Goal: Task Accomplishment & Management: Manage account settings

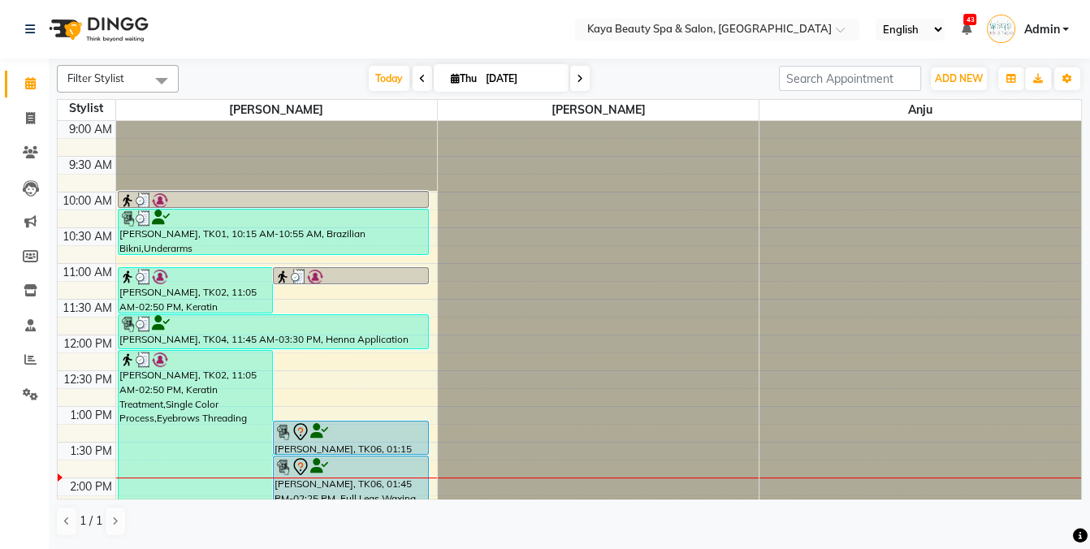
scroll to position [267, 0]
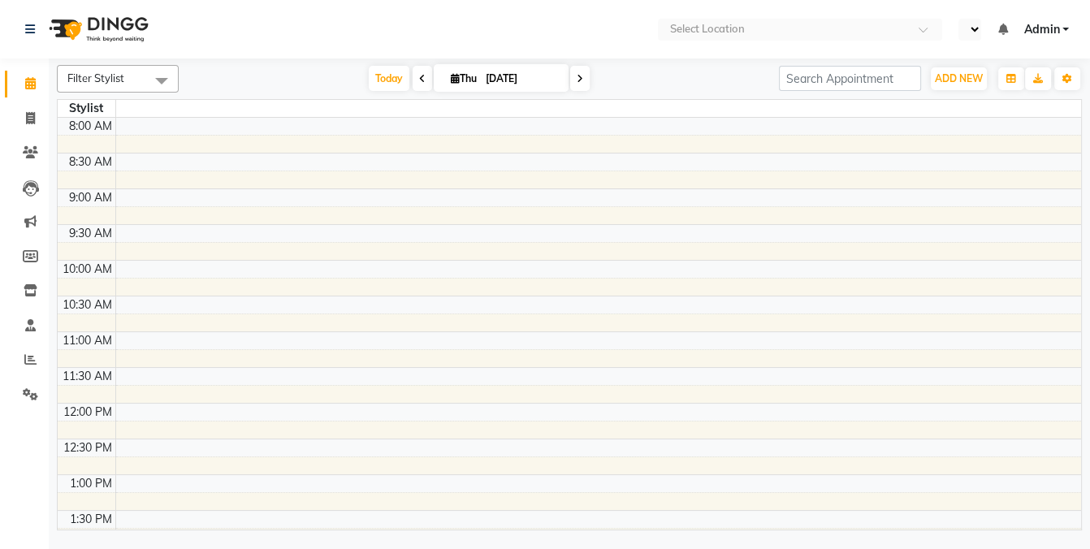
select select "en"
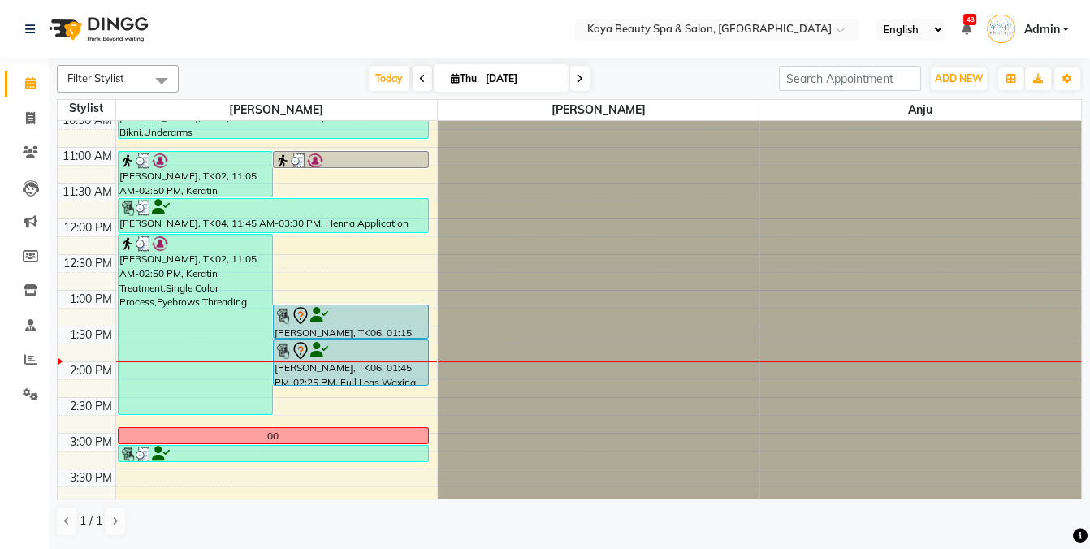
scroll to position [159, 0]
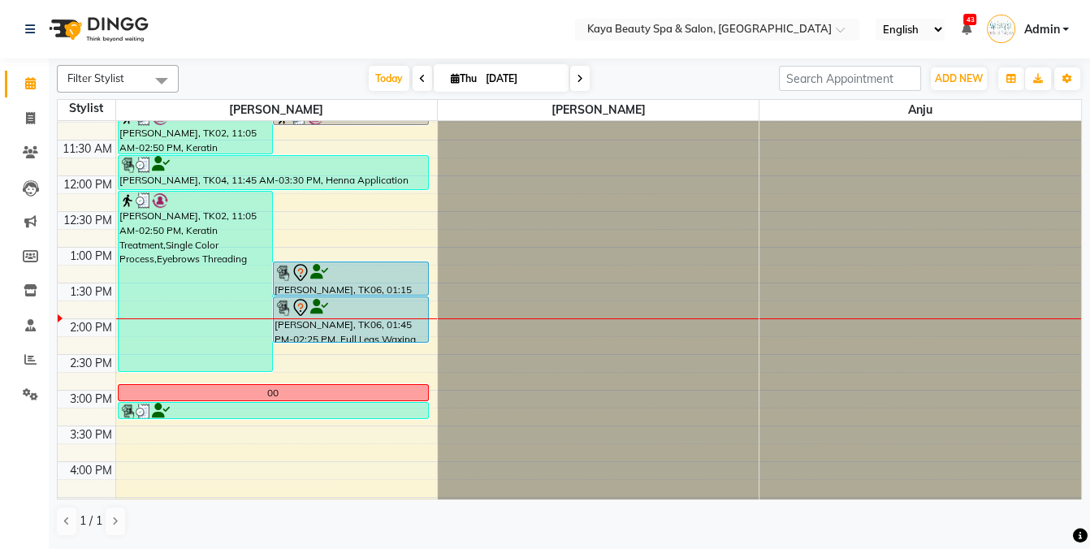
click at [362, 275] on div at bounding box center [351, 272] width 153 height 19
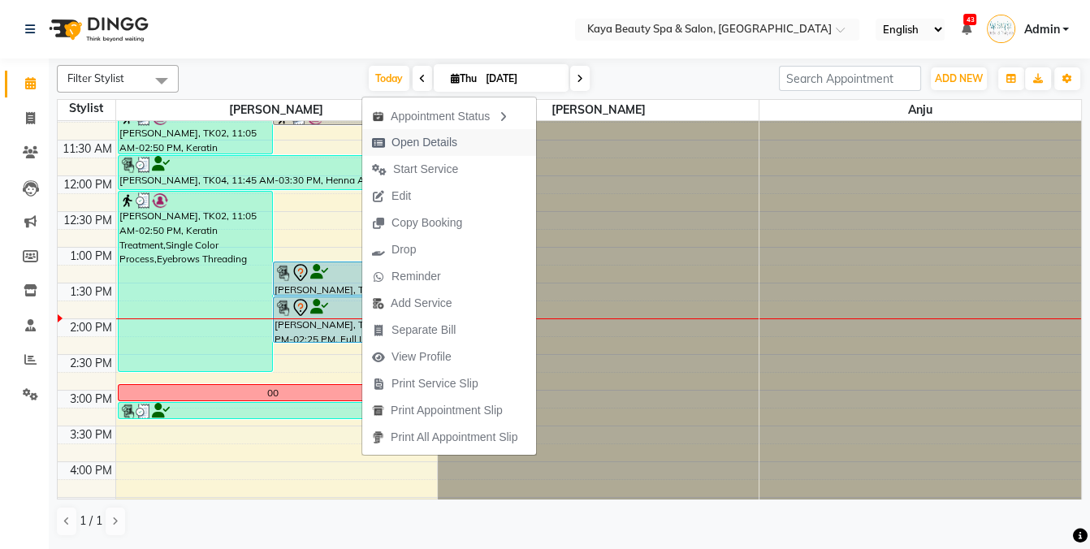
click at [427, 145] on span "Open Details" at bounding box center [425, 142] width 66 height 17
select select "7"
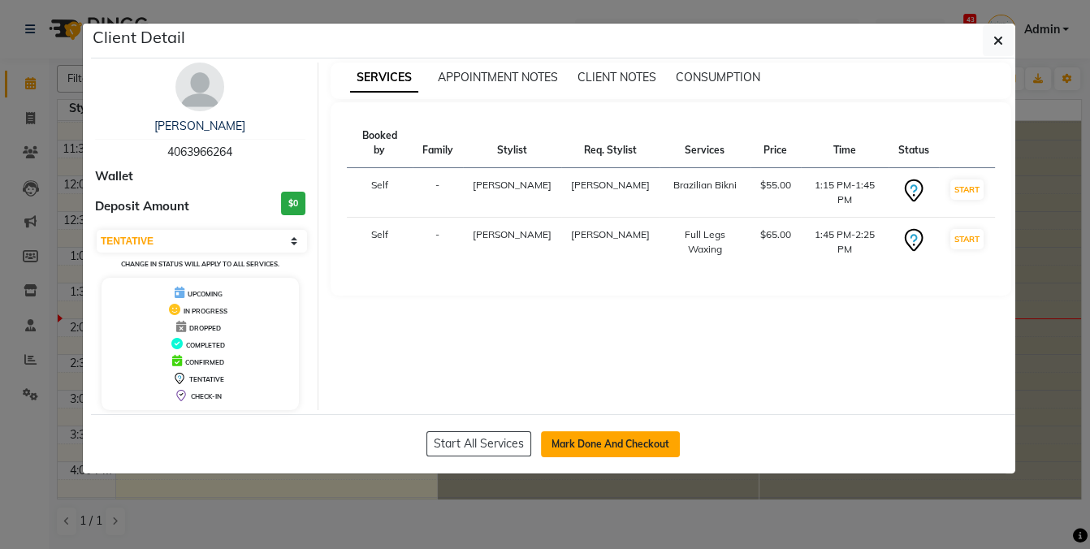
click at [641, 446] on button "Mark Done And Checkout" at bounding box center [610, 444] width 139 height 26
select select "service"
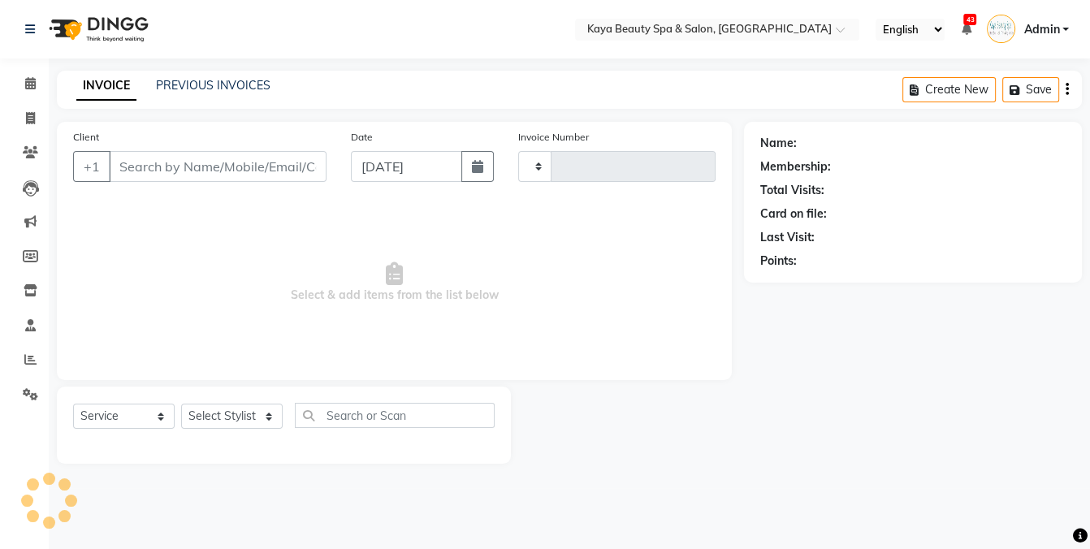
type input "1132"
select select "3896"
select select "19099"
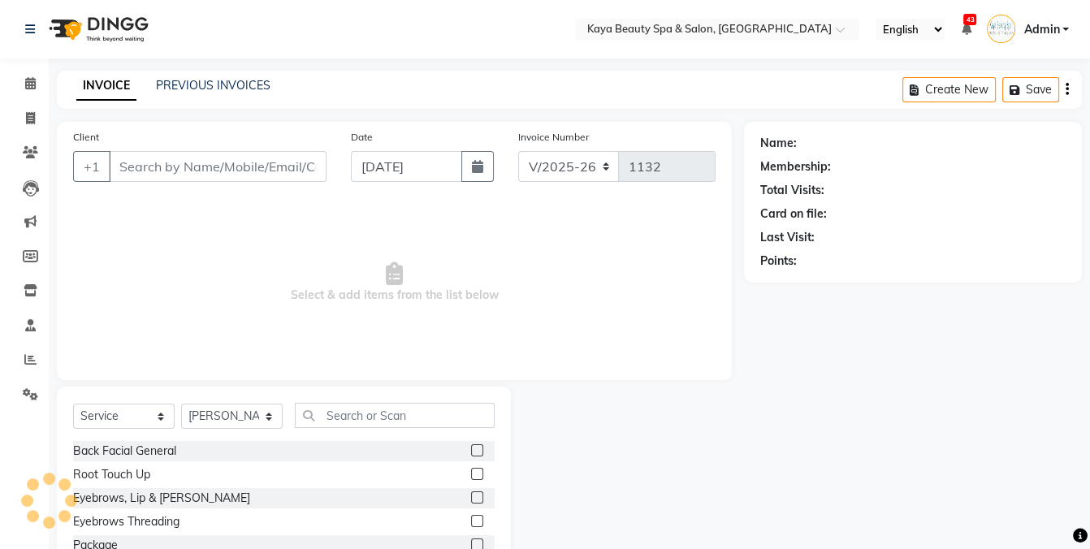
type input "4063966264"
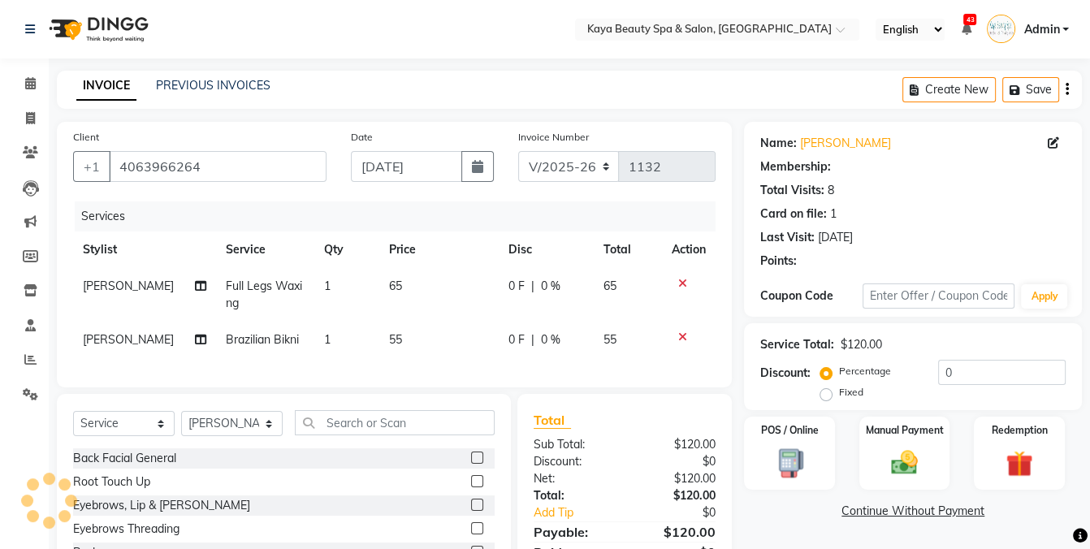
select select "1: Object"
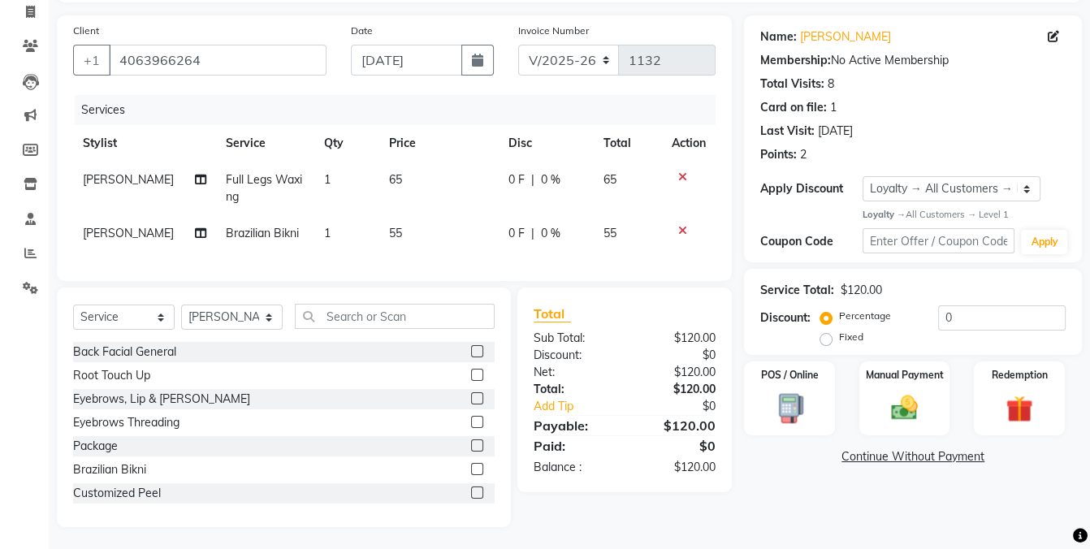
scroll to position [108, 0]
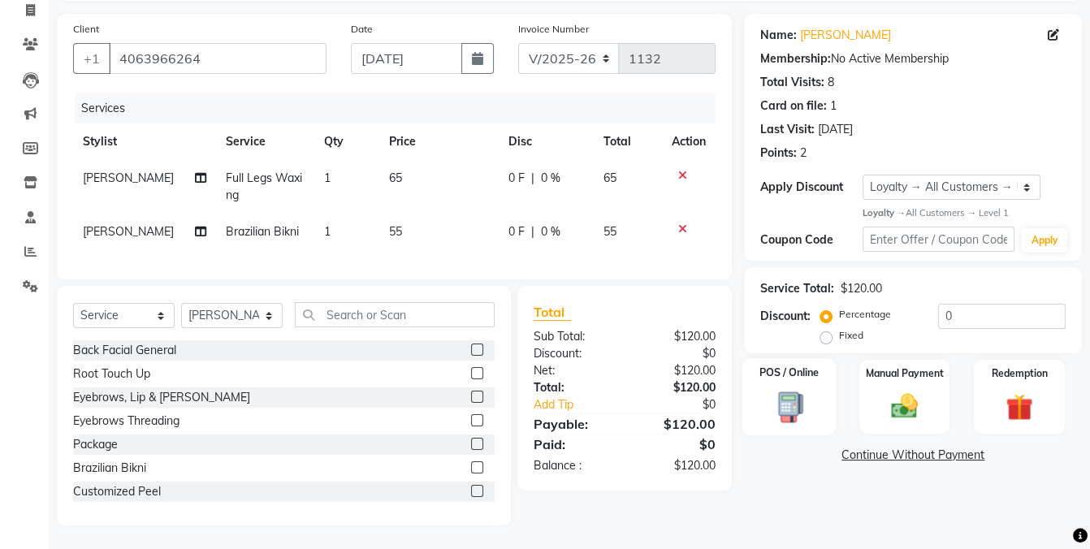
click at [790, 405] on img at bounding box center [789, 407] width 45 height 33
select select "9"
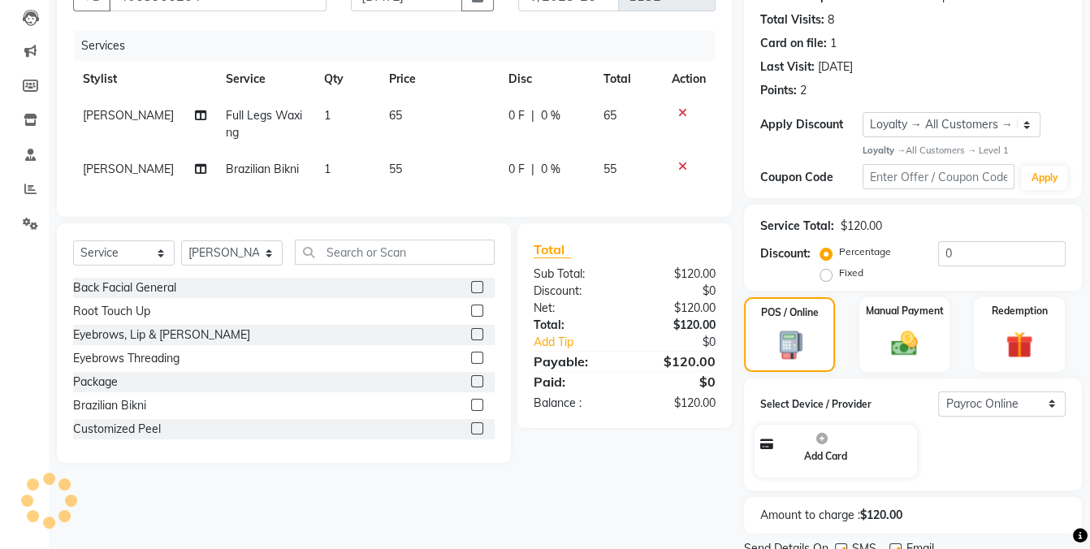
scroll to position [232, 0]
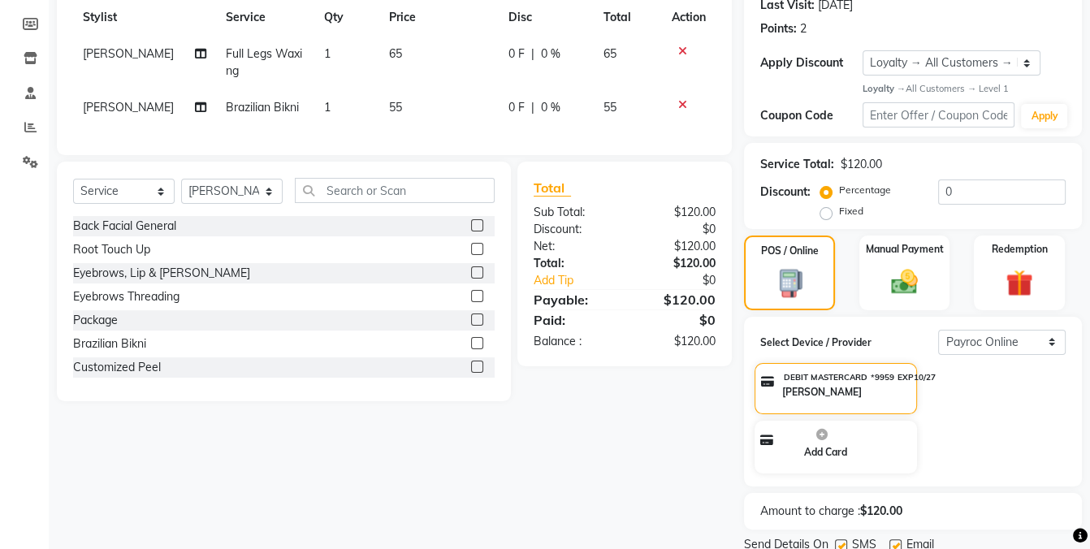
click at [1019, 408] on app-manage-payment-cards "DEBIT MASTERCARD *9959 EXP10/27 Heather Gray Add Card" at bounding box center [913, 421] width 330 height 117
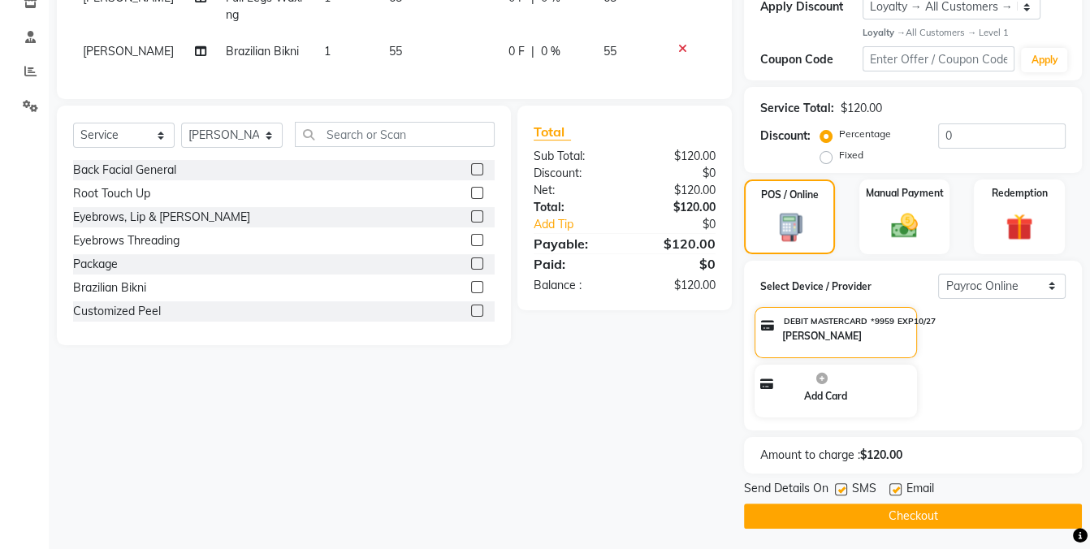
scroll to position [289, 0]
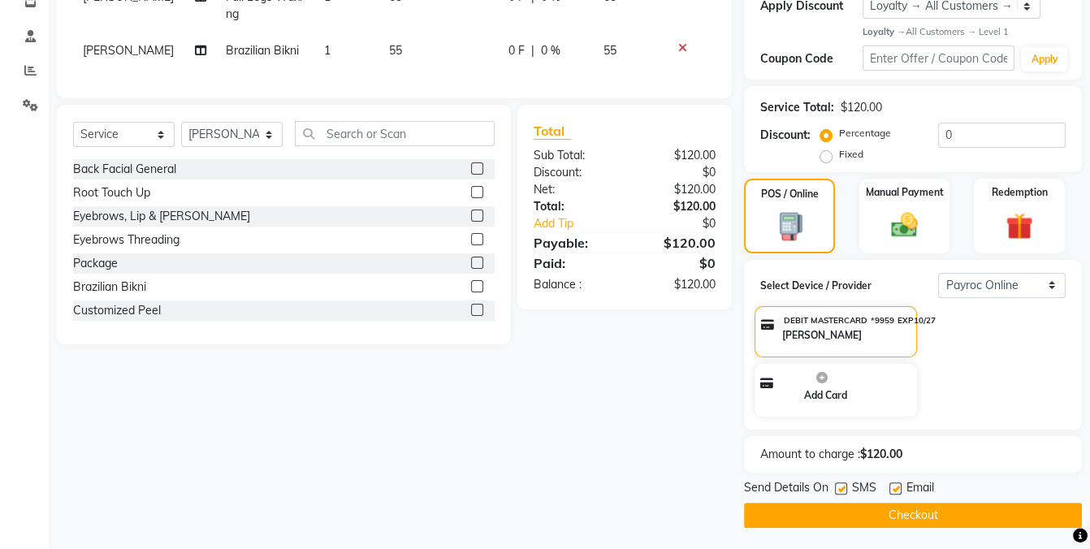
click at [843, 489] on label at bounding box center [841, 489] width 12 height 12
click at [843, 489] on input "checkbox" at bounding box center [840, 489] width 11 height 11
checkbox input "false"
click at [851, 513] on button "Checkout" at bounding box center [913, 515] width 338 height 25
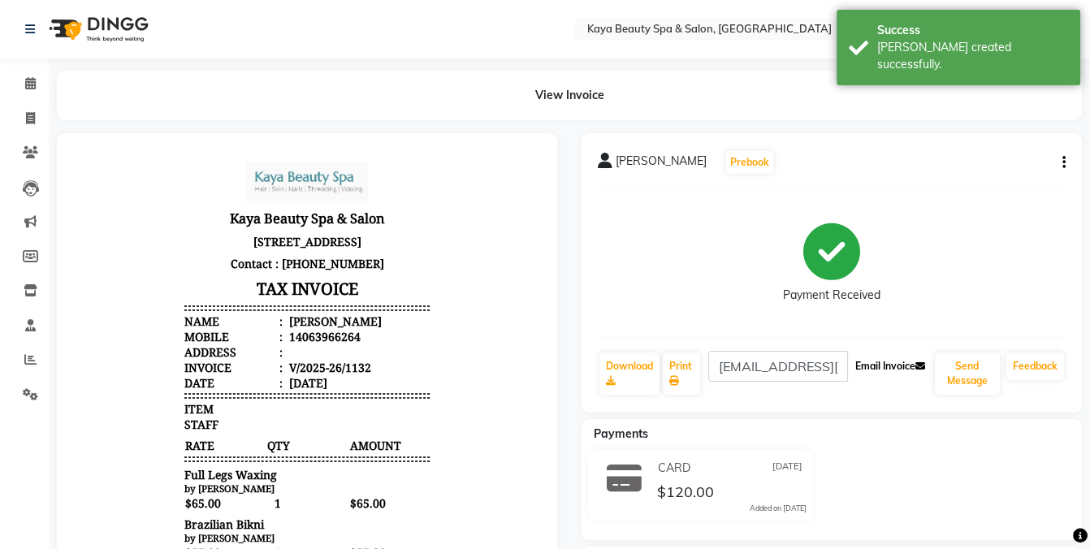
click at [864, 356] on button "Email Invoice" at bounding box center [890, 367] width 83 height 28
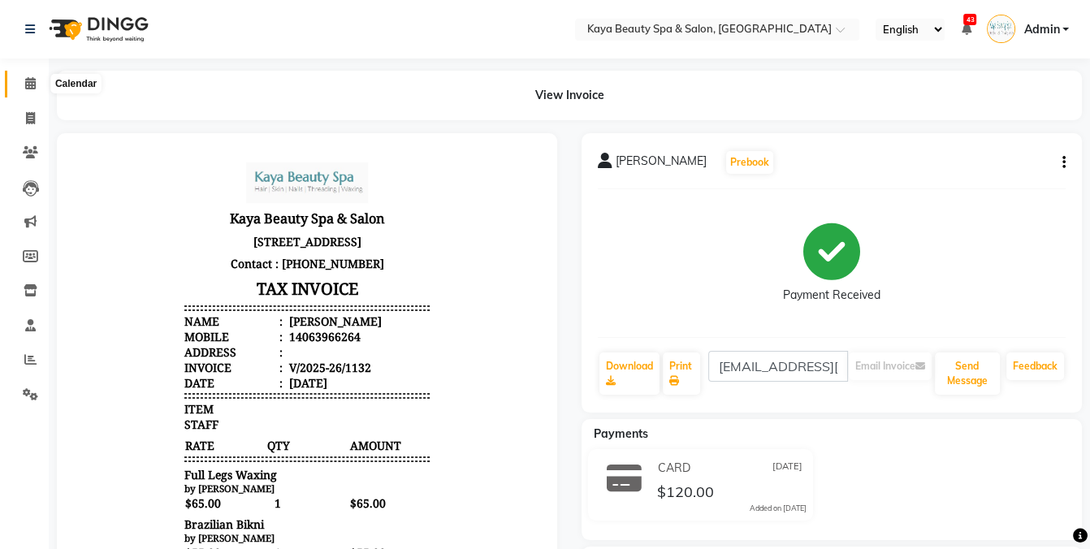
click at [30, 89] on icon at bounding box center [30, 83] width 11 height 12
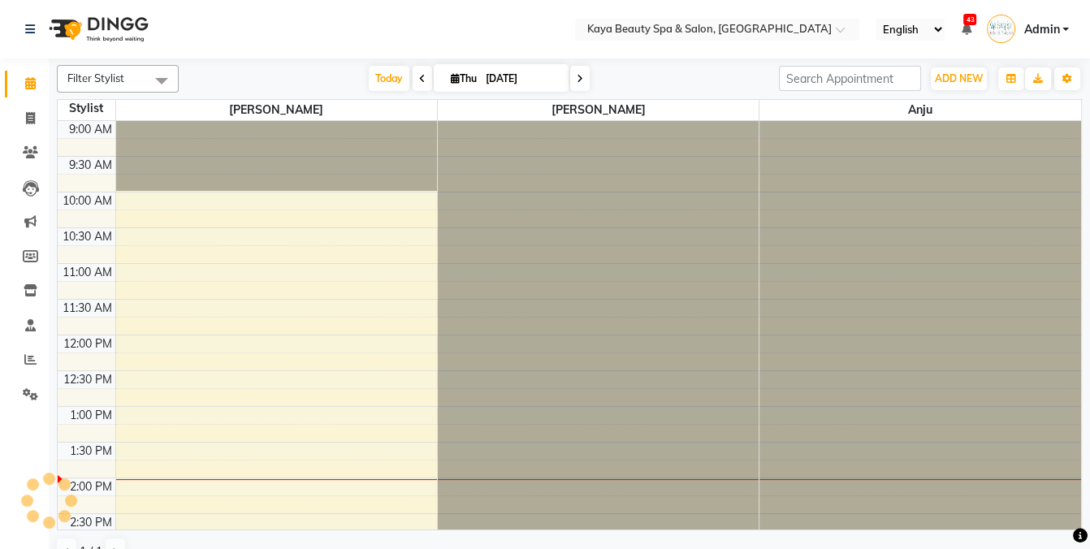
scroll to position [295, 0]
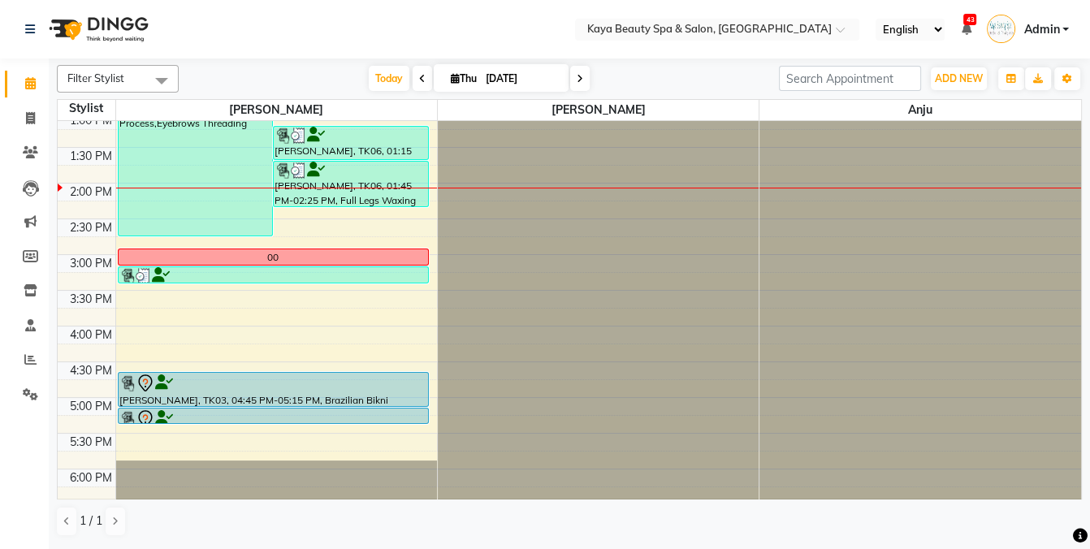
click at [577, 83] on span at bounding box center [579, 78] width 19 height 25
type input "[DATE]"
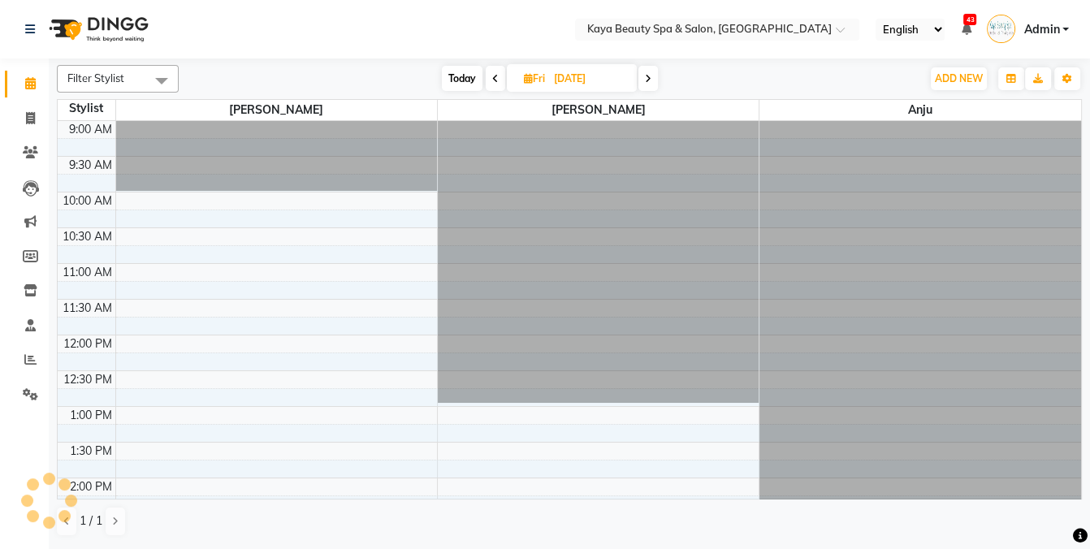
scroll to position [326, 0]
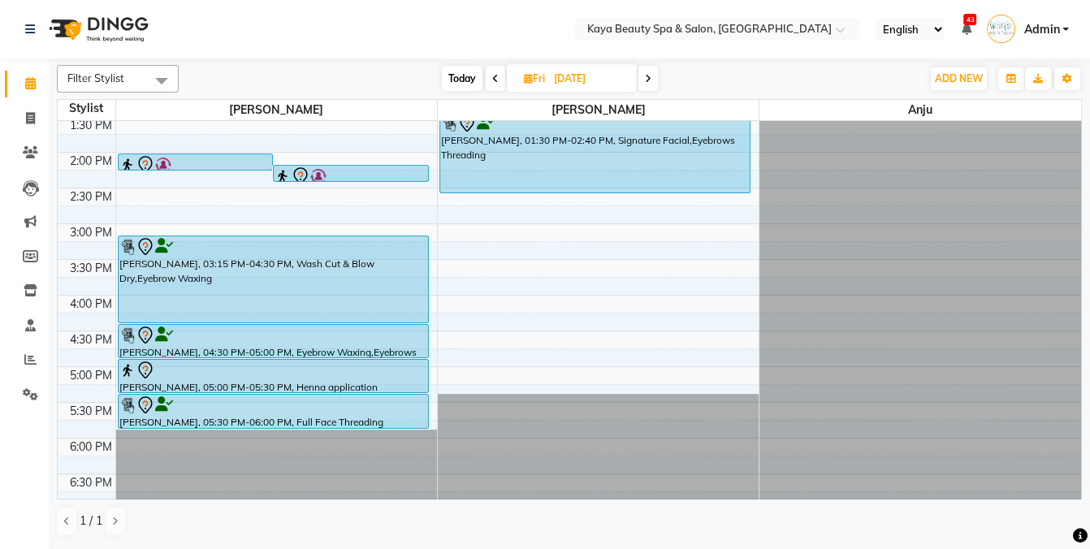
click at [580, 233] on div "9:00 AM 9:30 AM 10:00 AM 10:30 AM 11:00 AM 11:30 AM 12:00 PM 12:30 PM 1:00 PM 1…" at bounding box center [570, 152] width 1024 height 714
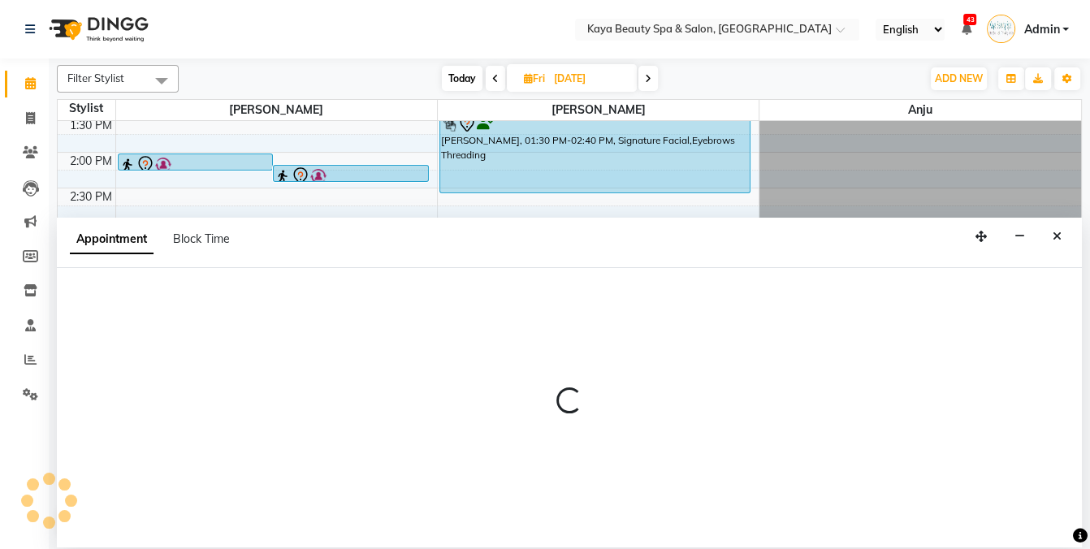
select select "19100"
select select "900"
select select "tentative"
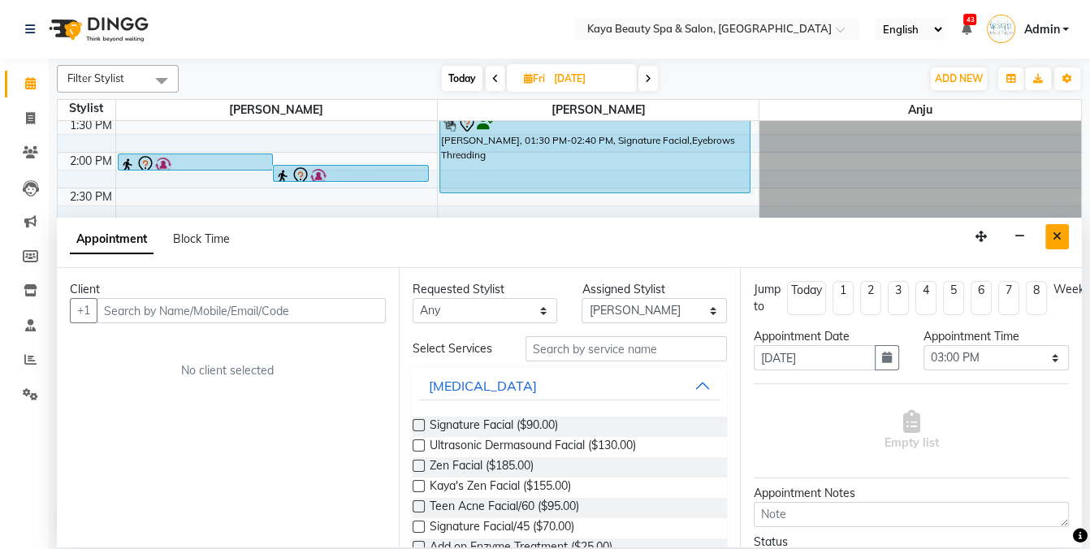
click at [1053, 234] on icon "Close" at bounding box center [1057, 236] width 9 height 11
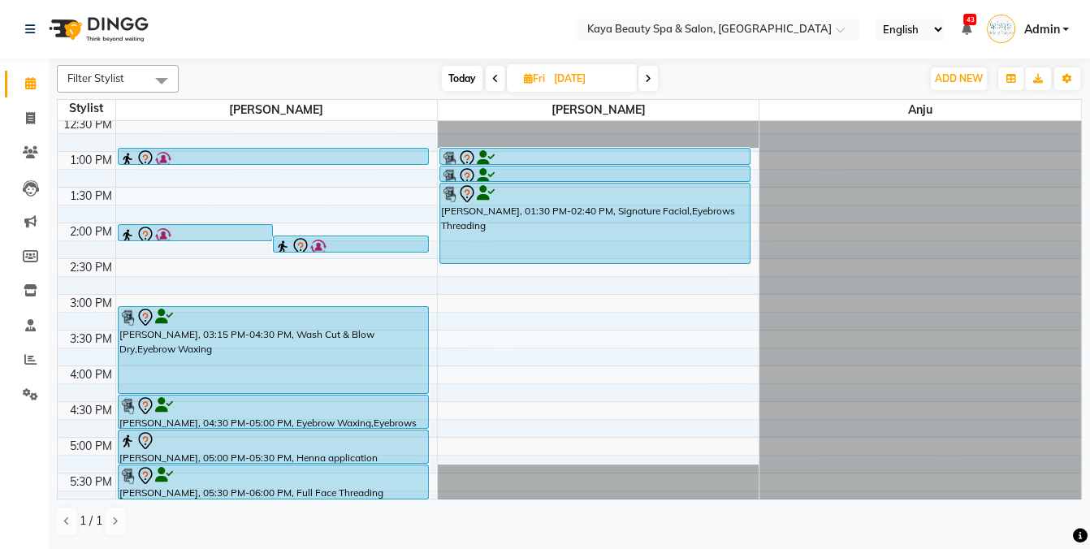
scroll to position [248, 0]
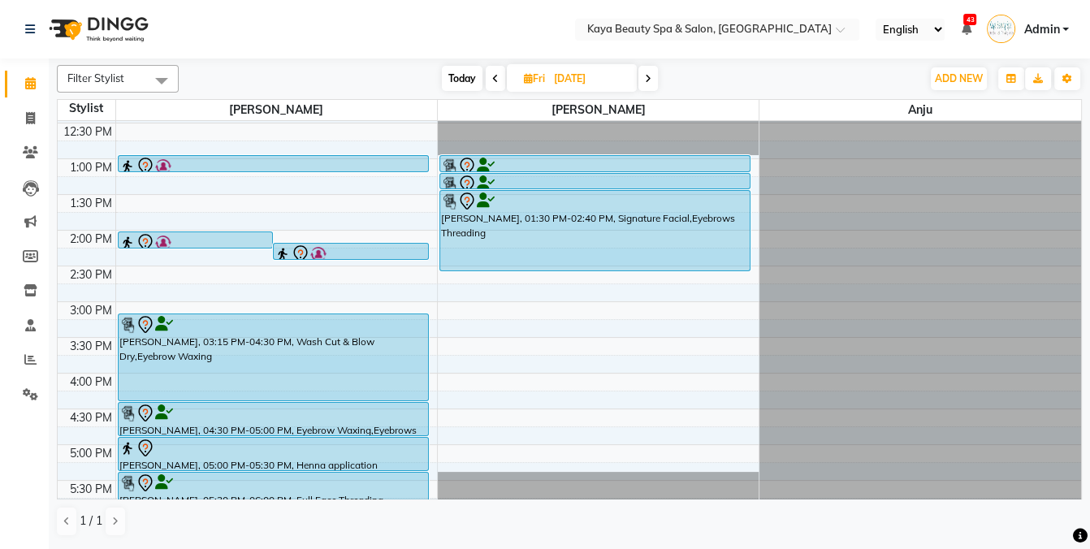
click at [213, 197] on div "9:00 AM 9:30 AM 10:00 AM 10:30 AM 11:00 AM 11:30 AM 12:00 PM 12:30 PM 1:00 PM 1…" at bounding box center [570, 230] width 1024 height 714
select select "19099"
select select "tentative"
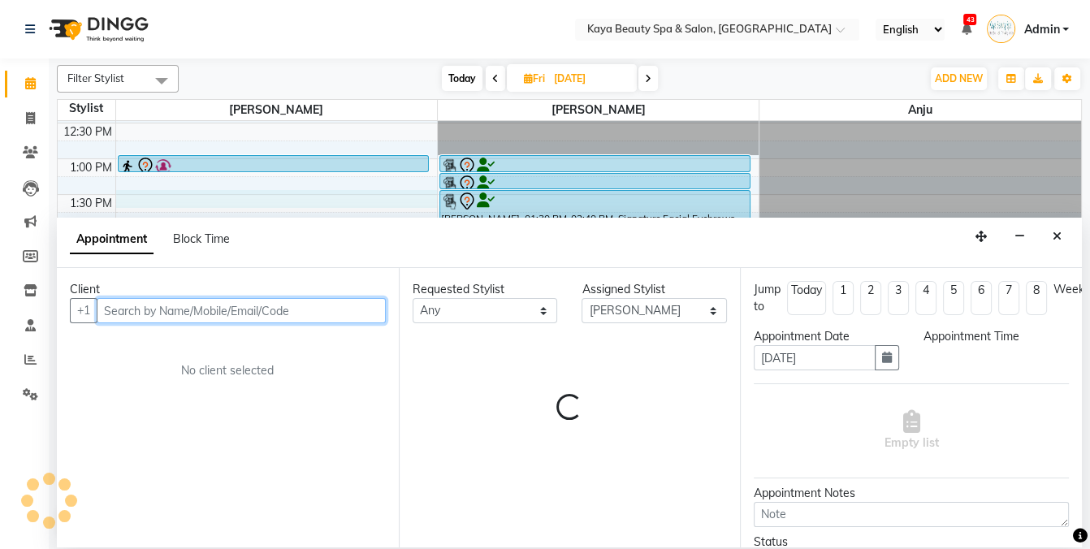
select select "810"
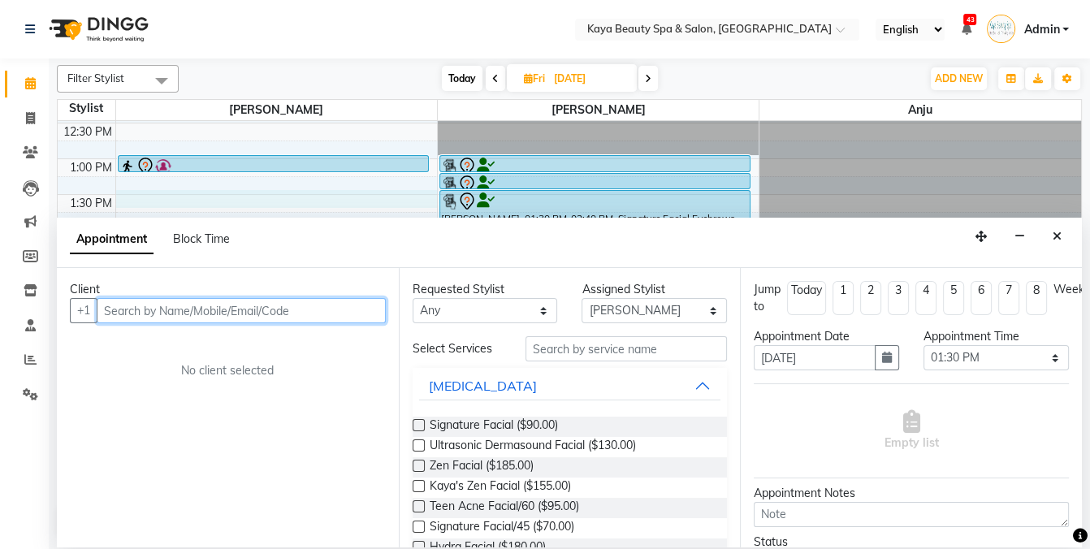
click at [262, 310] on input "text" at bounding box center [241, 310] width 289 height 25
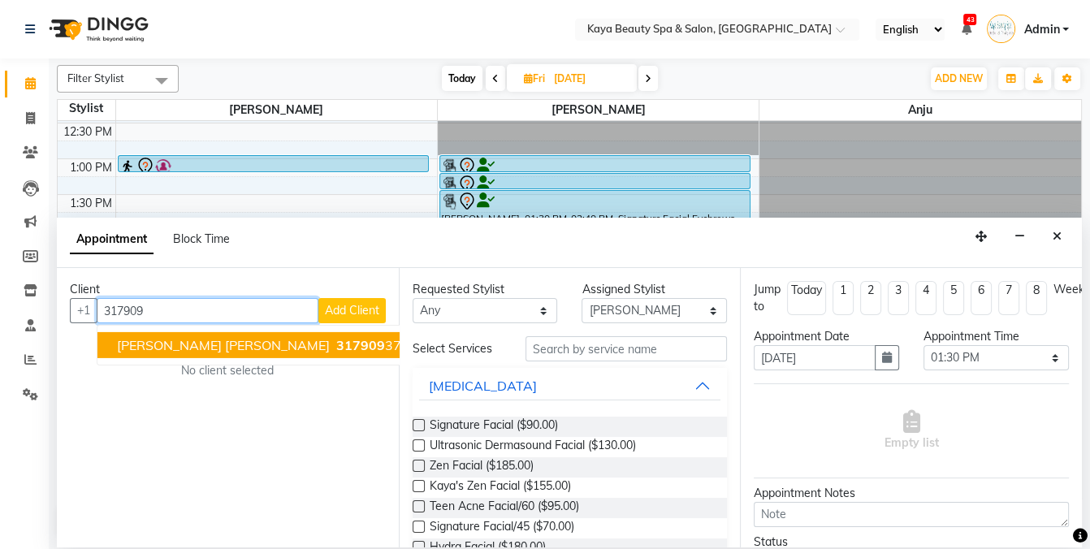
click at [333, 342] on ngb-highlight "317909 3767" at bounding box center [375, 345] width 84 height 16
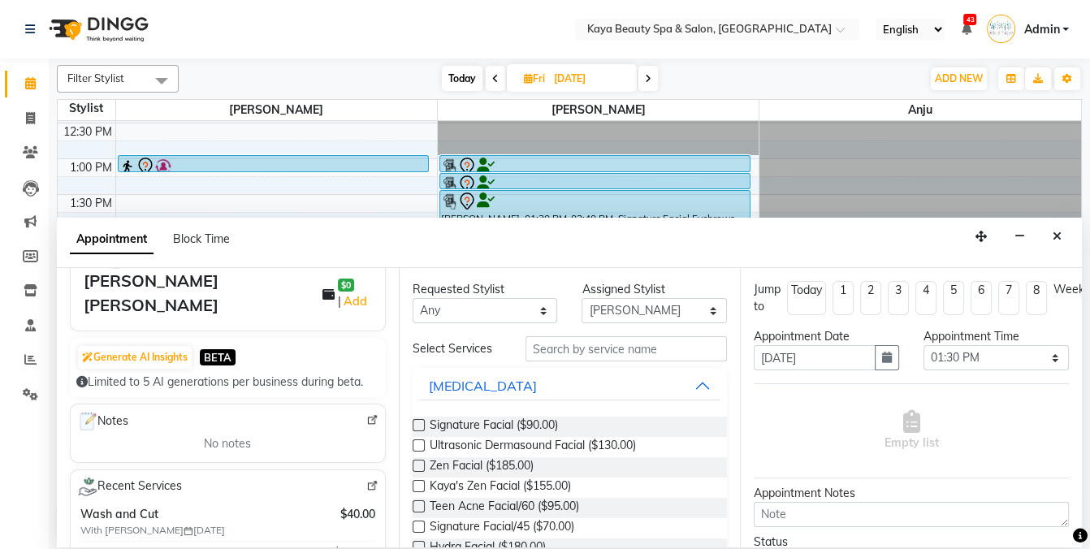
scroll to position [219, 0]
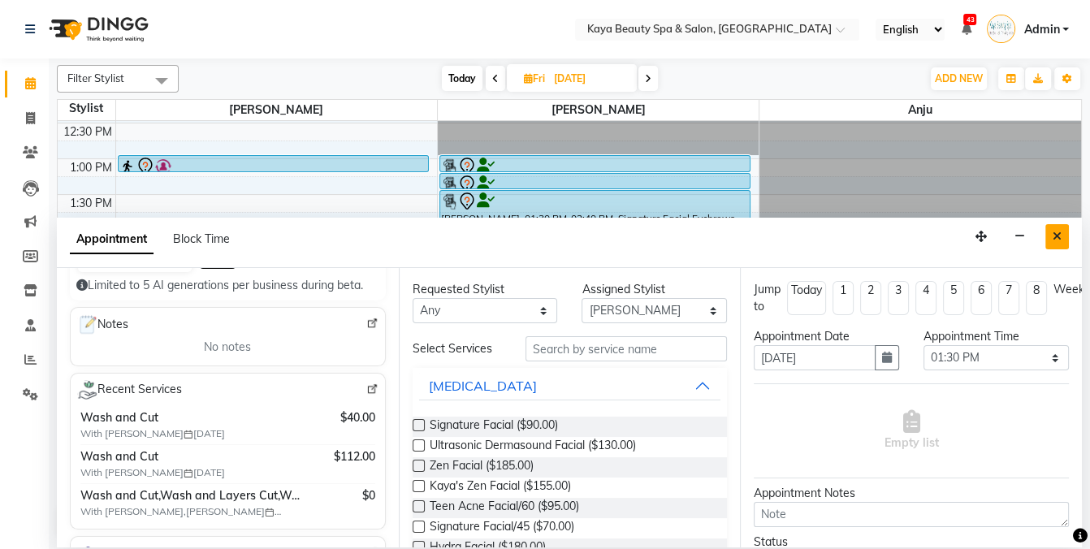
type input "3179093767"
click at [1053, 235] on button "Close" at bounding box center [1058, 236] width 24 height 25
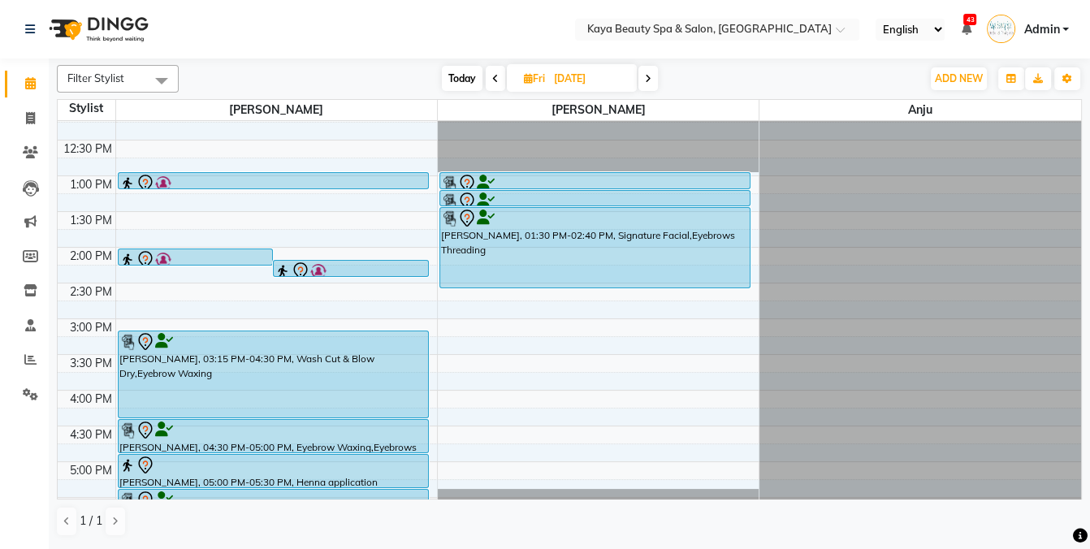
scroll to position [2, 0]
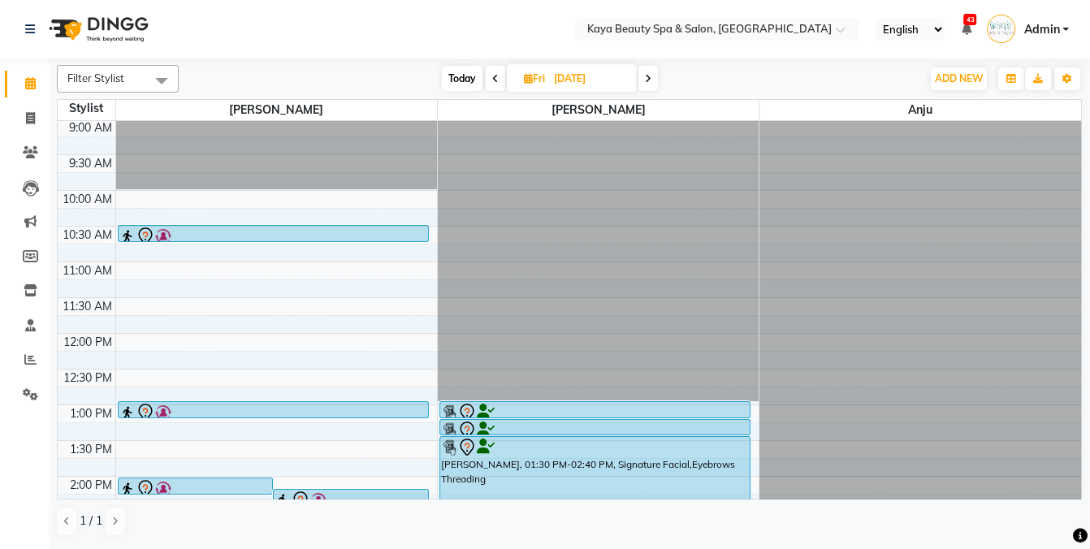
click at [295, 28] on nav "Select Location × Kaya Beauty Spa & Salon, Somerville English ENGLISH Español ا…" at bounding box center [545, 29] width 1090 height 58
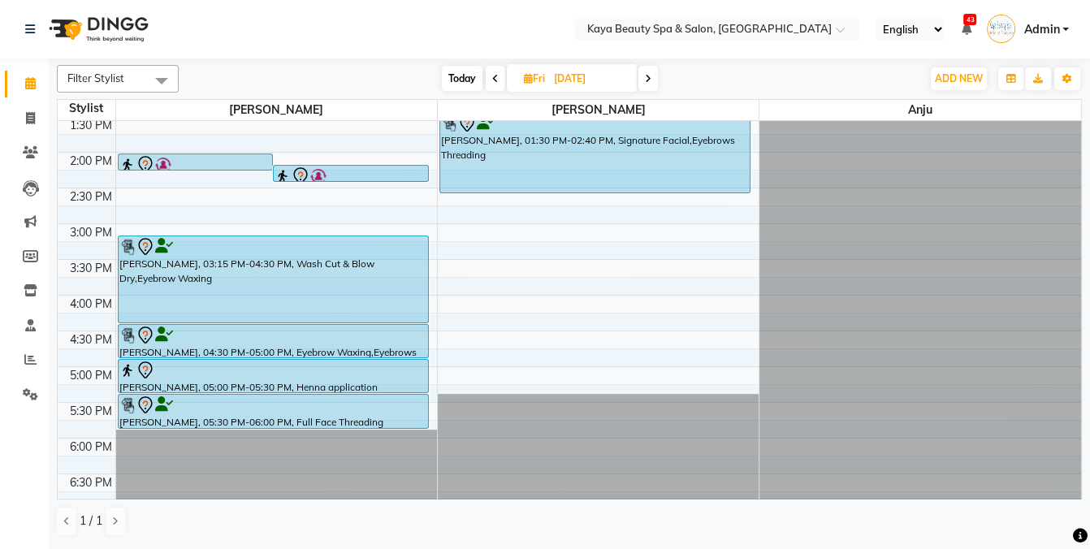
scroll to position [88, 0]
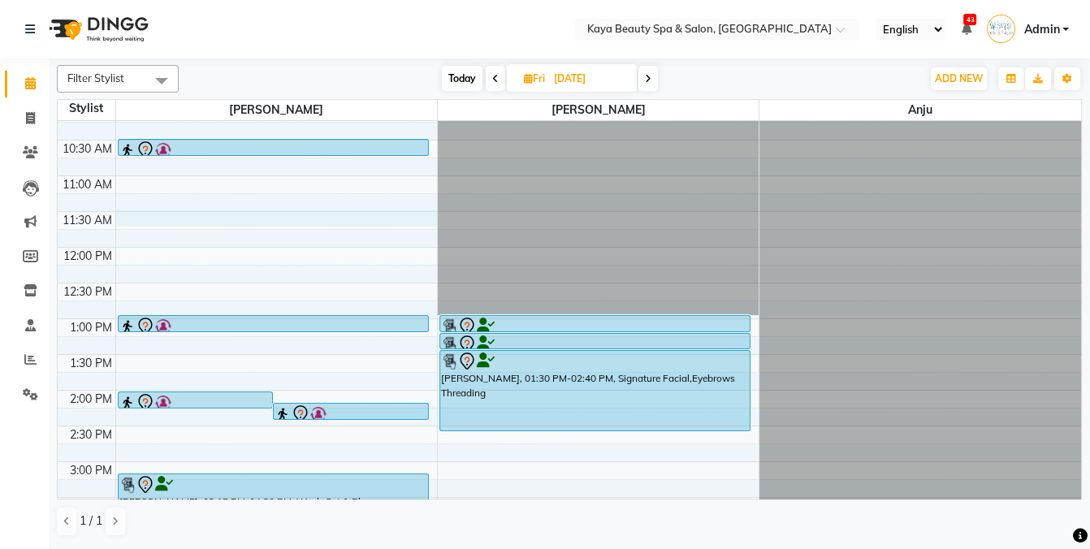
click at [124, 218] on div "9:00 AM 9:30 AM 10:00 AM 10:30 AM 11:00 AM 11:30 AM 12:00 PM 12:30 PM 1:00 PM 1…" at bounding box center [570, 390] width 1024 height 714
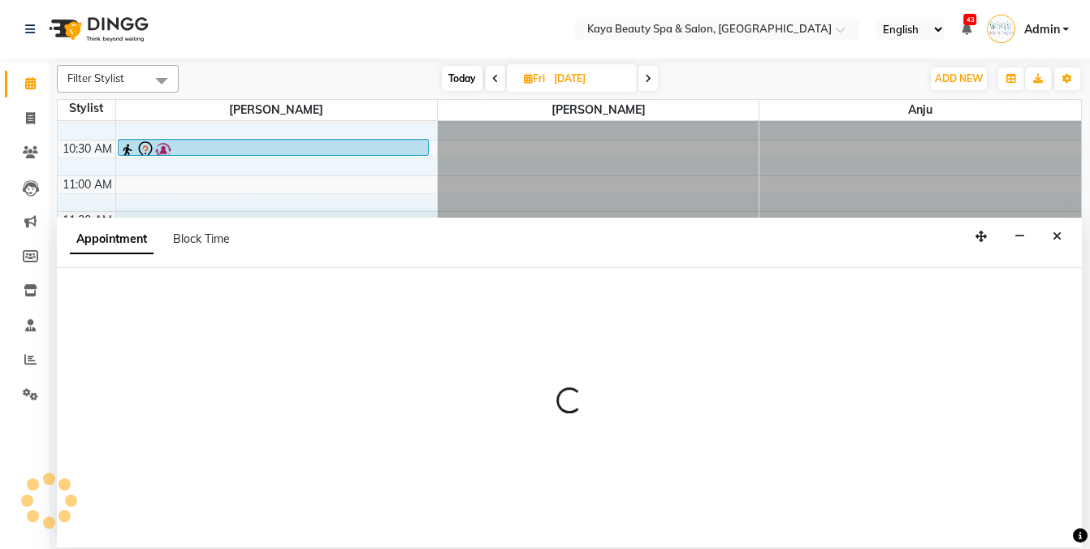
select select "19099"
select select "690"
select select "tentative"
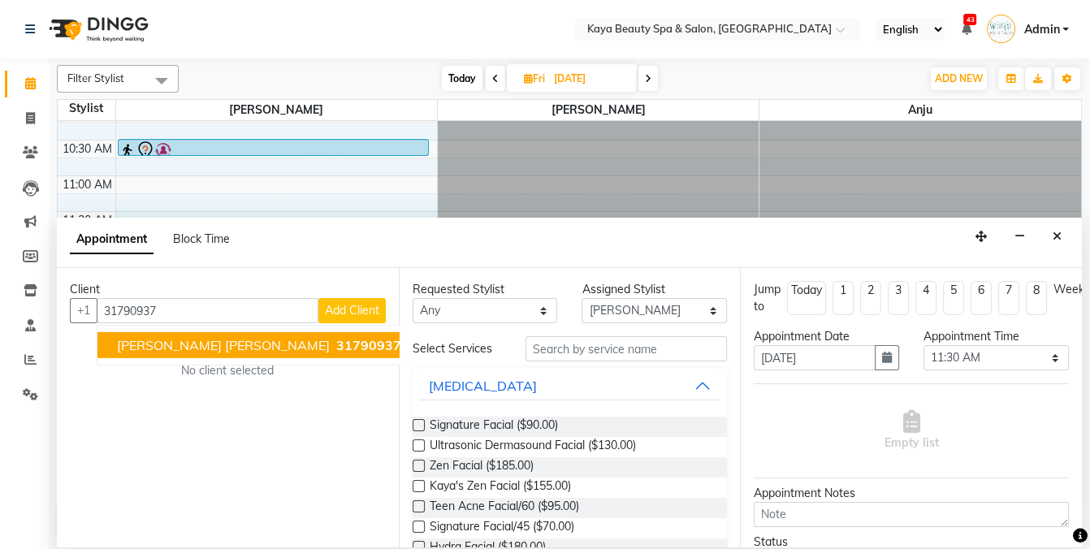
click at [336, 342] on span "31790937" at bounding box center [368, 345] width 65 height 16
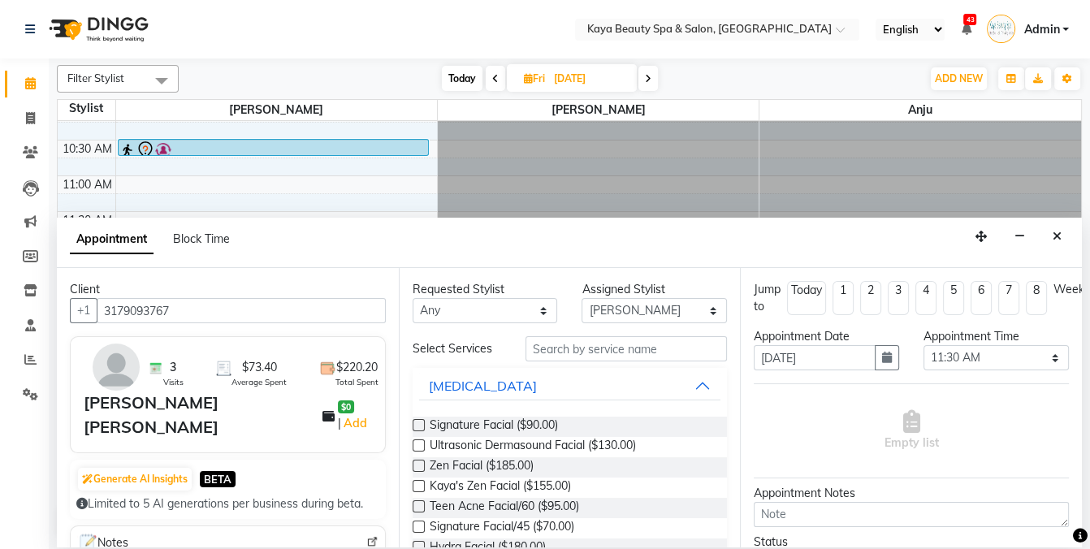
type input "3179093767"
click at [565, 343] on input "text" at bounding box center [626, 348] width 201 height 25
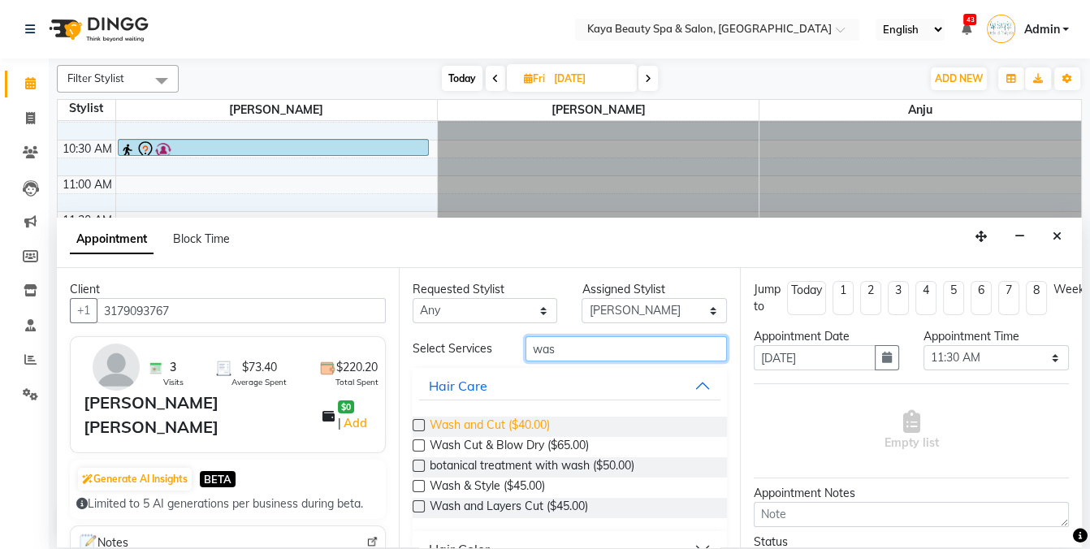
type input "was"
drag, startPoint x: 517, startPoint y: 422, endPoint x: 728, endPoint y: 404, distance: 212.1
click at [518, 422] on span "Wash and Cut ($40.00)" at bounding box center [490, 427] width 120 height 20
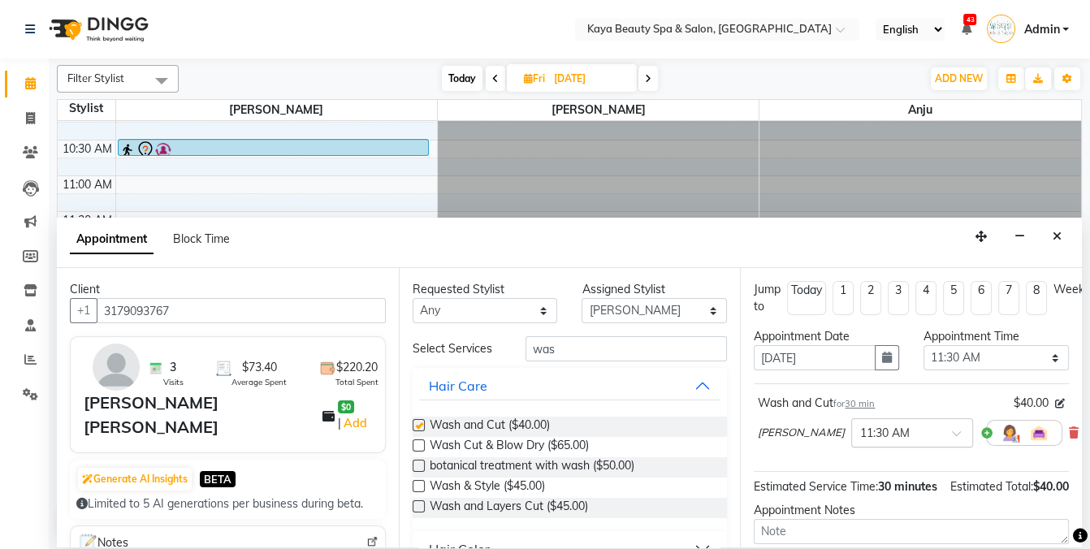
checkbox input "false"
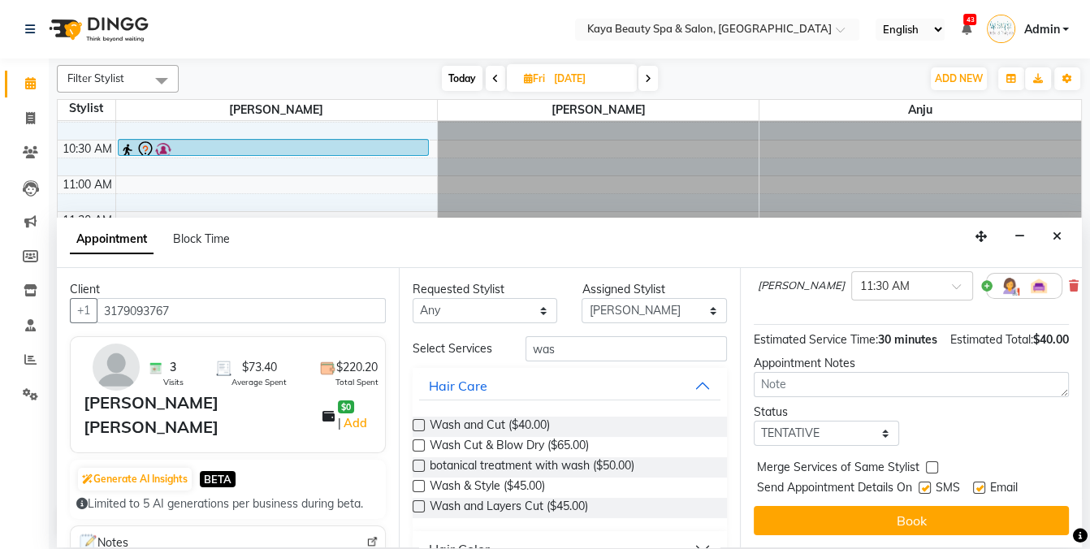
scroll to position [147, 0]
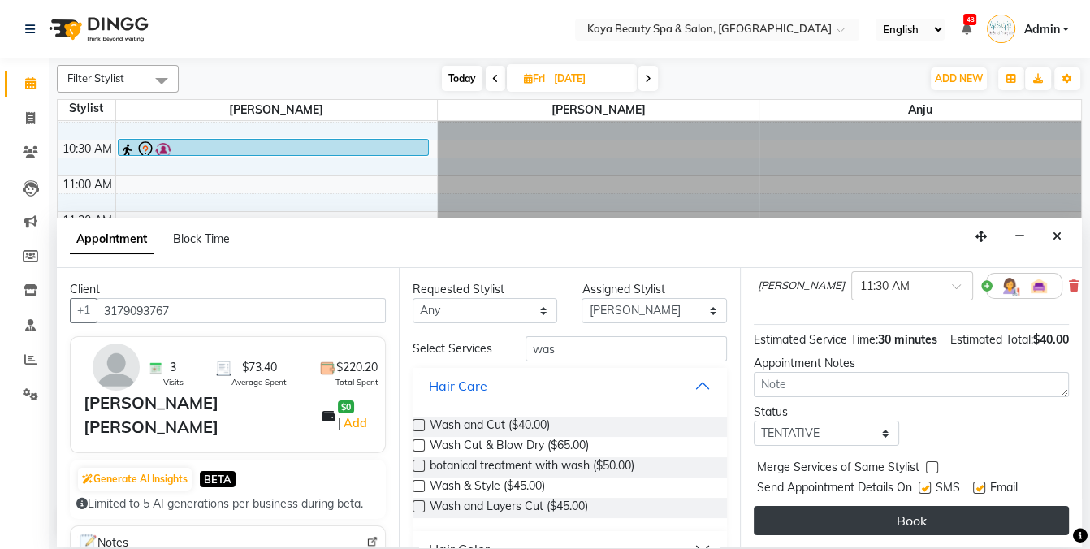
click at [895, 526] on button "Book" at bounding box center [911, 520] width 315 height 29
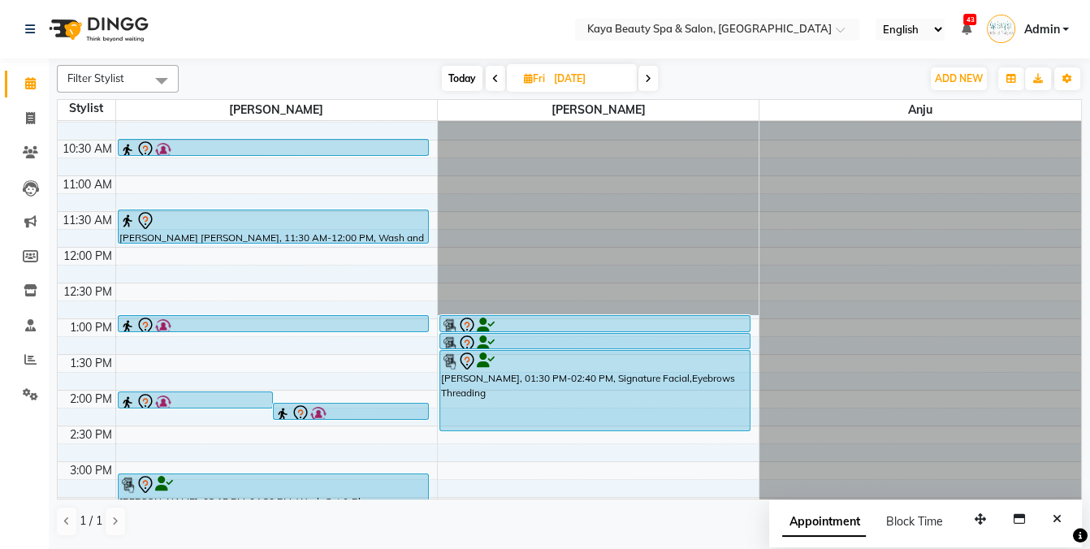
scroll to position [0, 0]
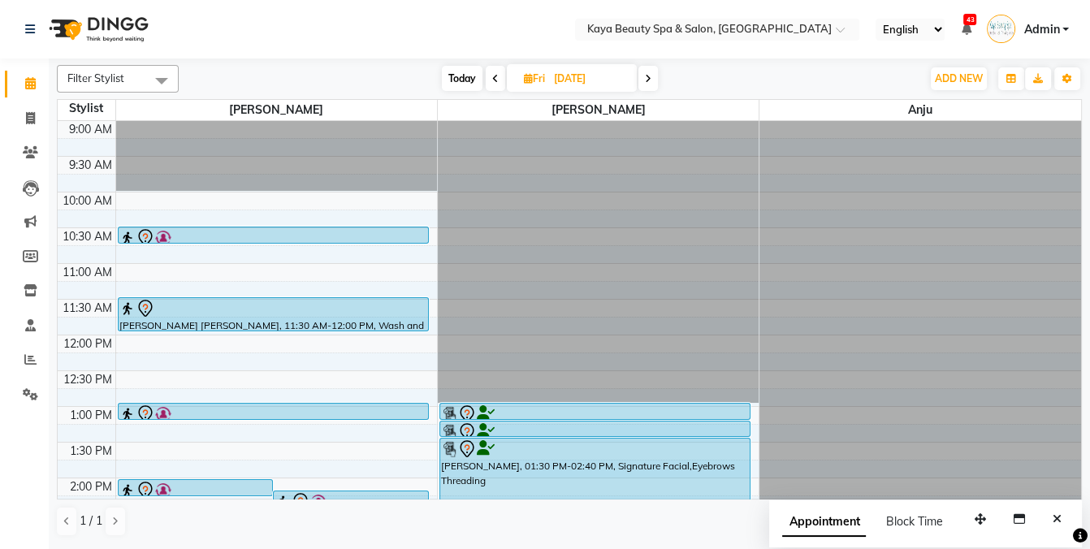
click at [466, 84] on span "Today" at bounding box center [462, 78] width 41 height 25
type input "[DATE]"
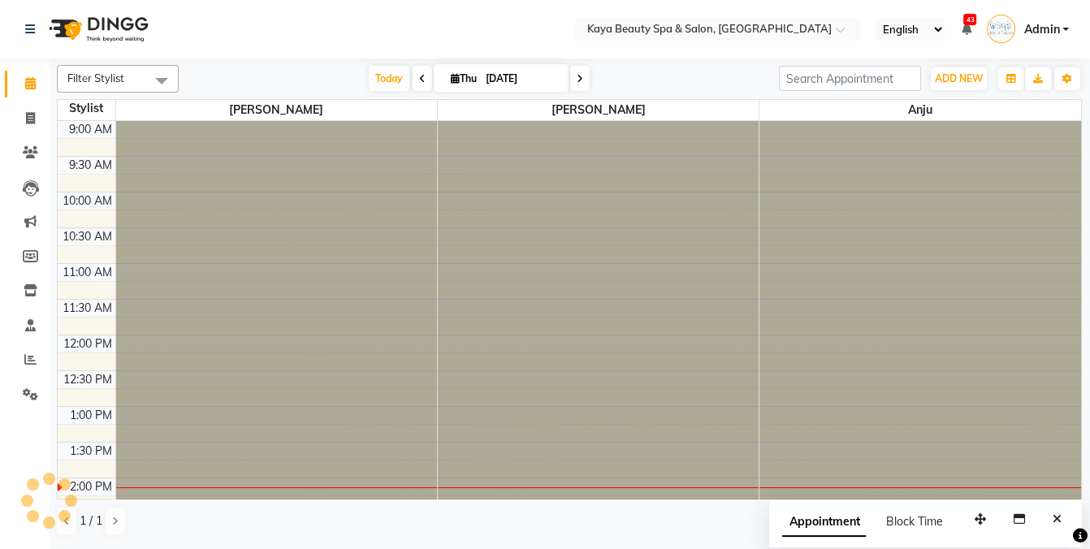
scroll to position [326, 0]
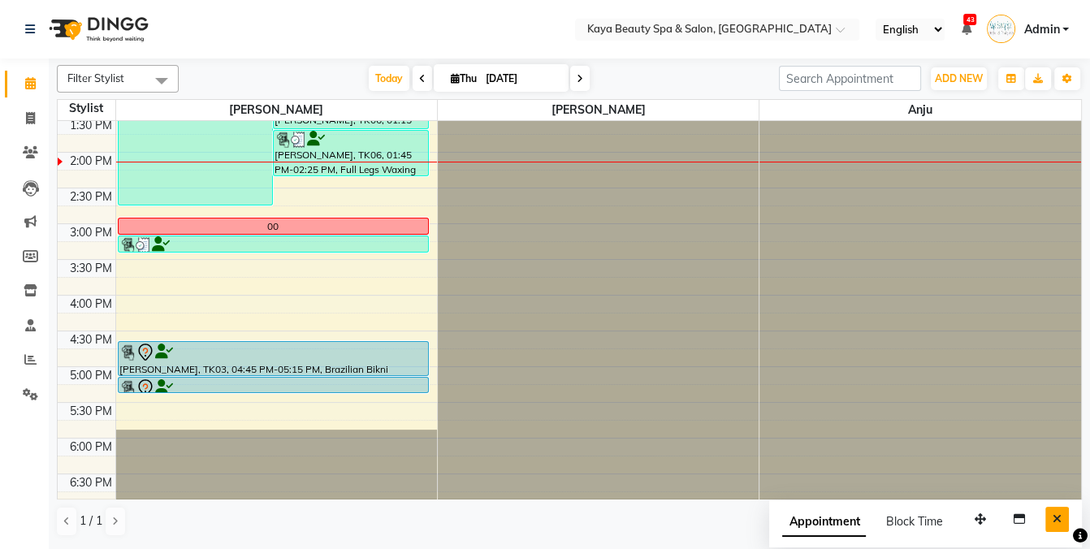
click at [1061, 521] on icon "Close" at bounding box center [1057, 518] width 9 height 11
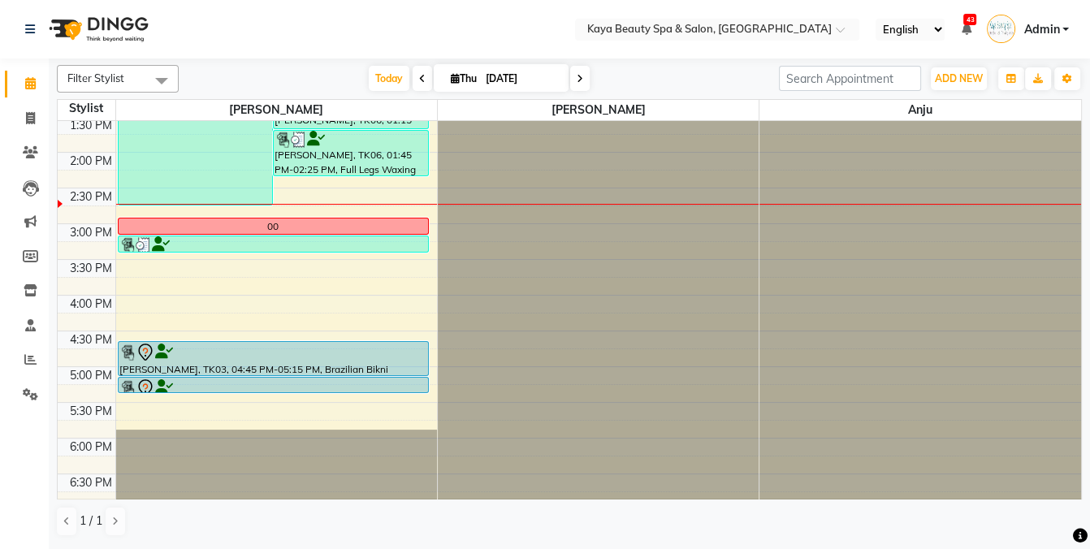
click at [280, 383] on div at bounding box center [273, 388] width 308 height 19
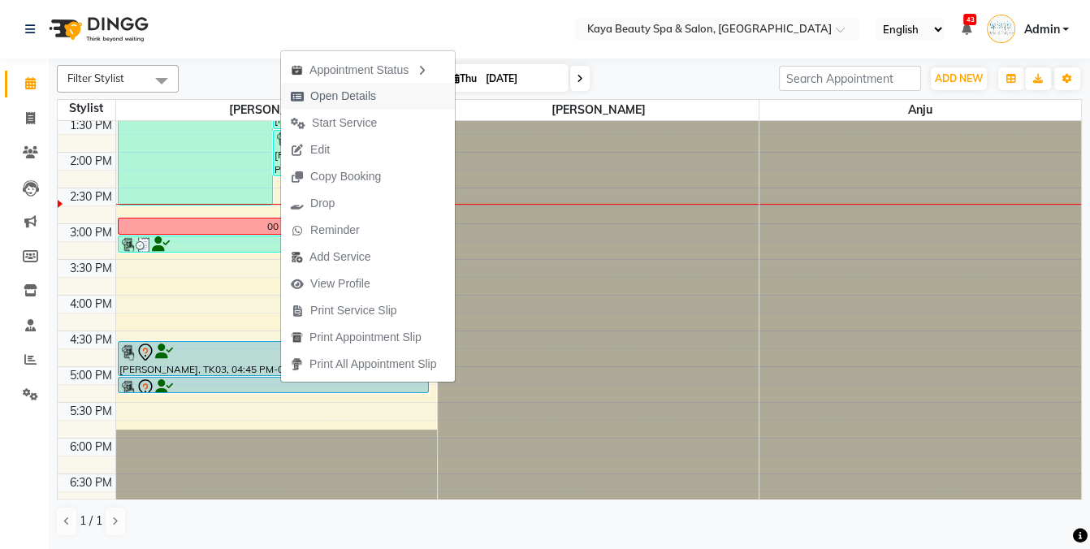
click at [349, 97] on span "Open Details" at bounding box center [343, 96] width 66 height 17
select select "7"
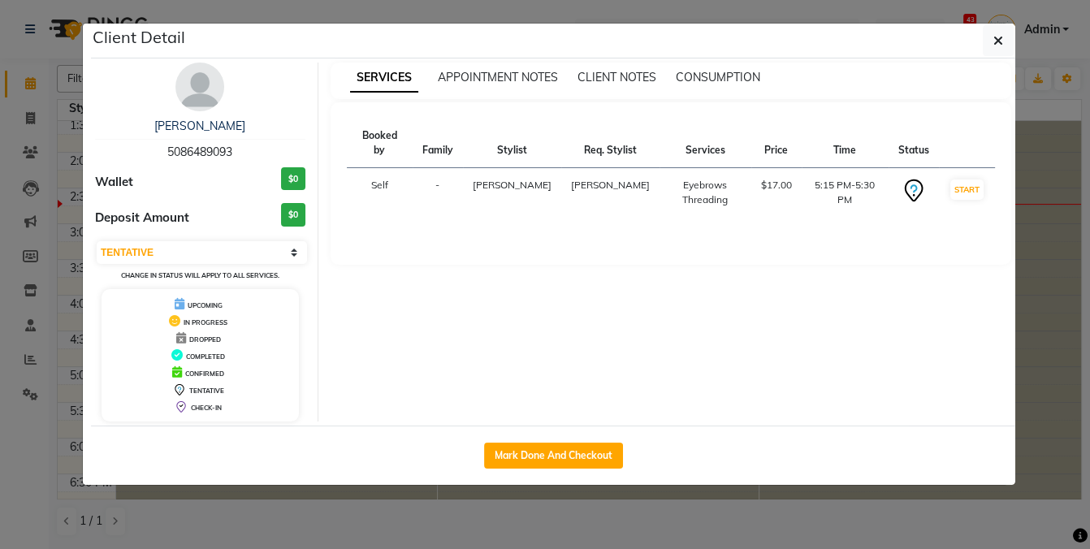
click at [466, 495] on ngb-modal-window "Client Detail Melanie Webb 5086489093 Wallet $0 Deposit Amount $0 Select IN SER…" at bounding box center [545, 274] width 1090 height 549
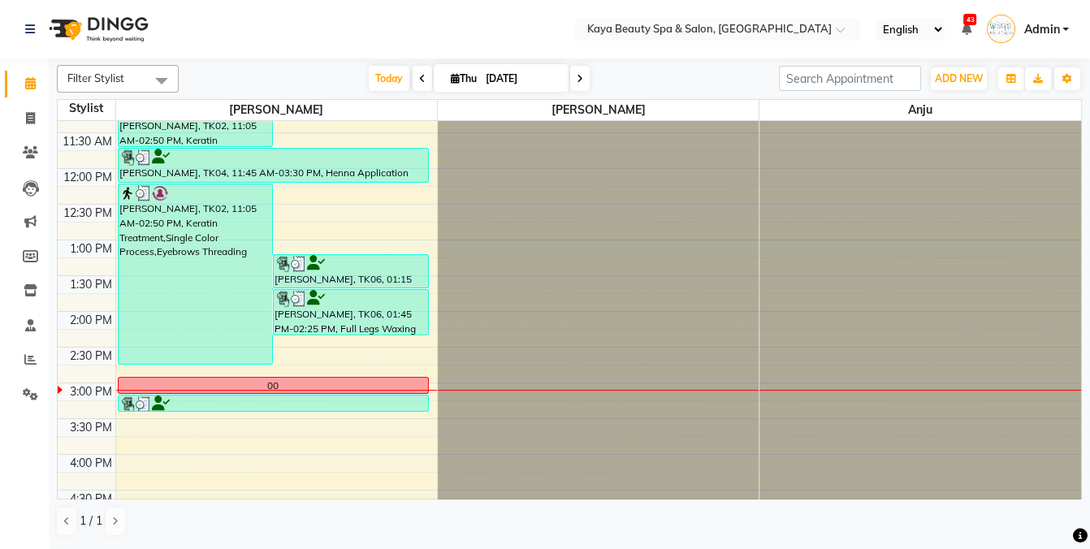
scroll to position [284, 0]
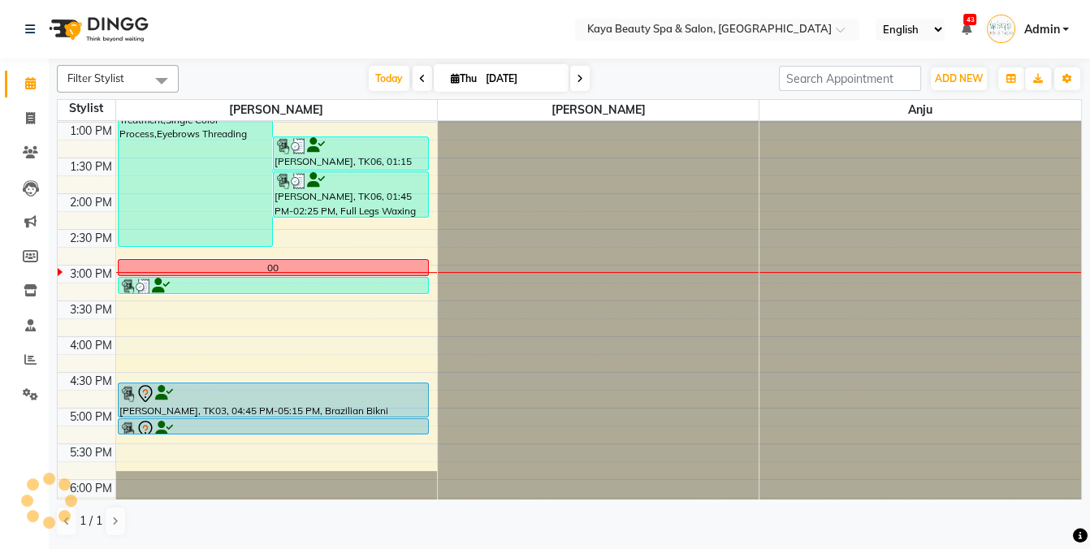
click at [577, 79] on icon at bounding box center [580, 79] width 6 height 10
type input "[DATE]"
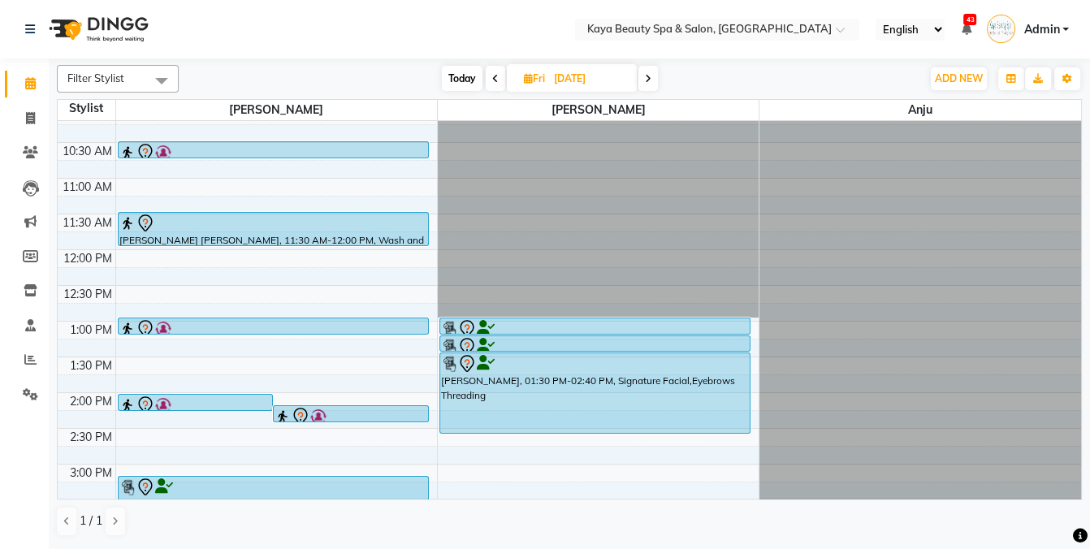
scroll to position [88, 0]
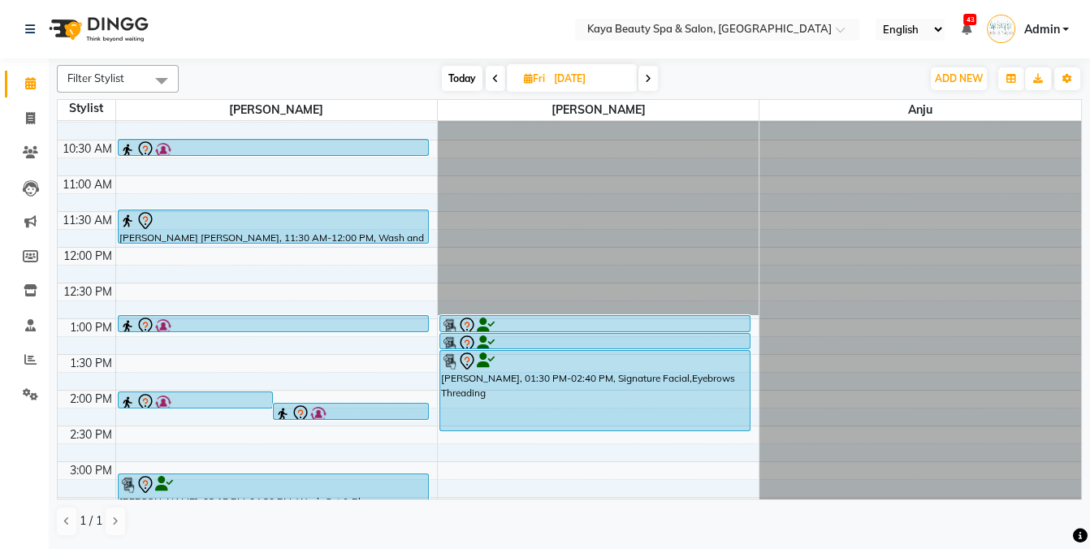
click at [515, 396] on div "rukmani iyer, 01:30 PM-02:40 PM, Signature Facial,Eyebrows Threading" at bounding box center [595, 391] width 310 height 80
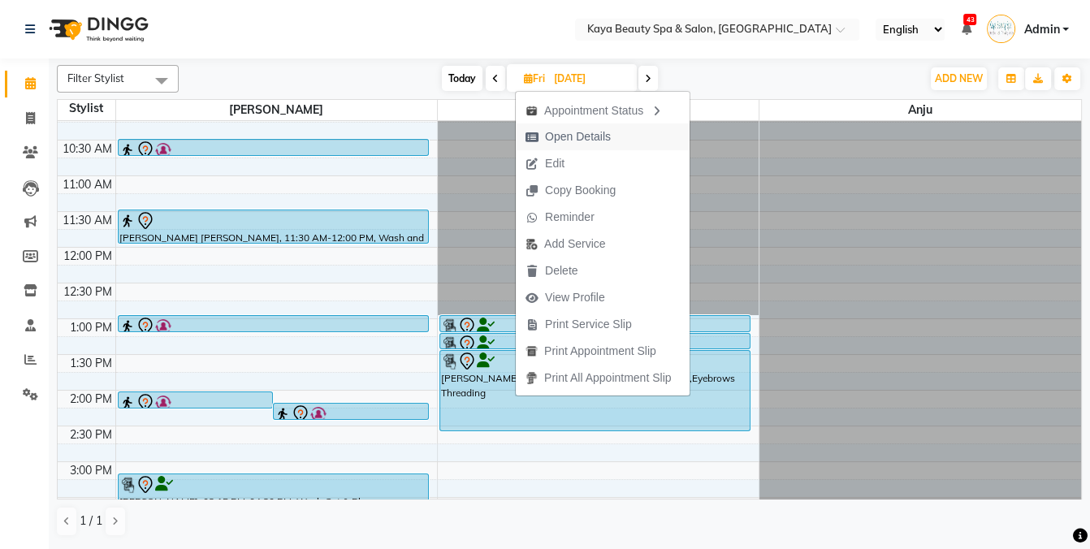
click at [583, 140] on span "Open Details" at bounding box center [578, 136] width 66 height 17
select select "7"
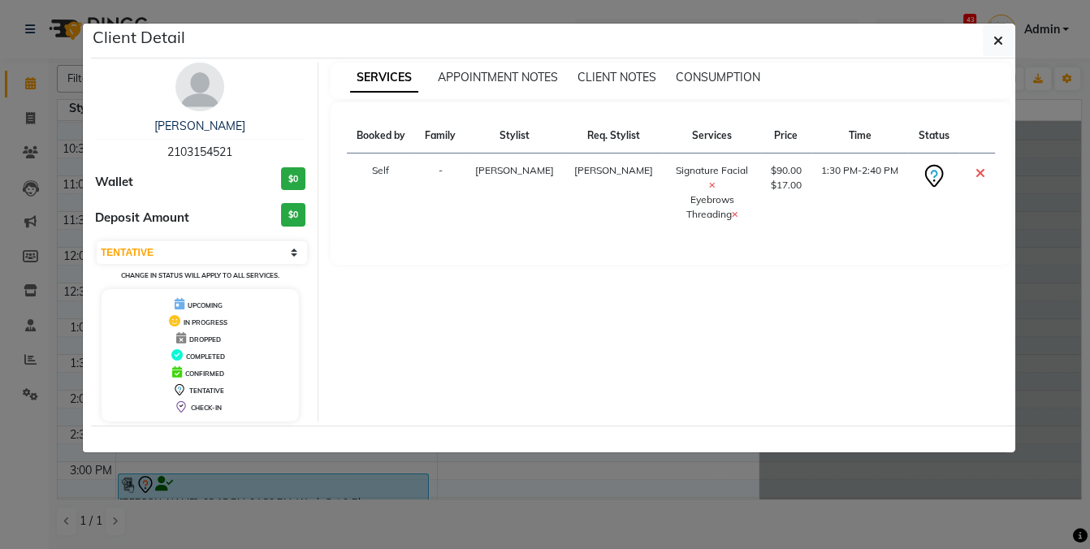
click at [886, 479] on ngb-modal-window "Client Detail rukmani iyer 2103154521 Wallet $0 Deposit Amount $0 Select CONFIR…" at bounding box center [545, 274] width 1090 height 549
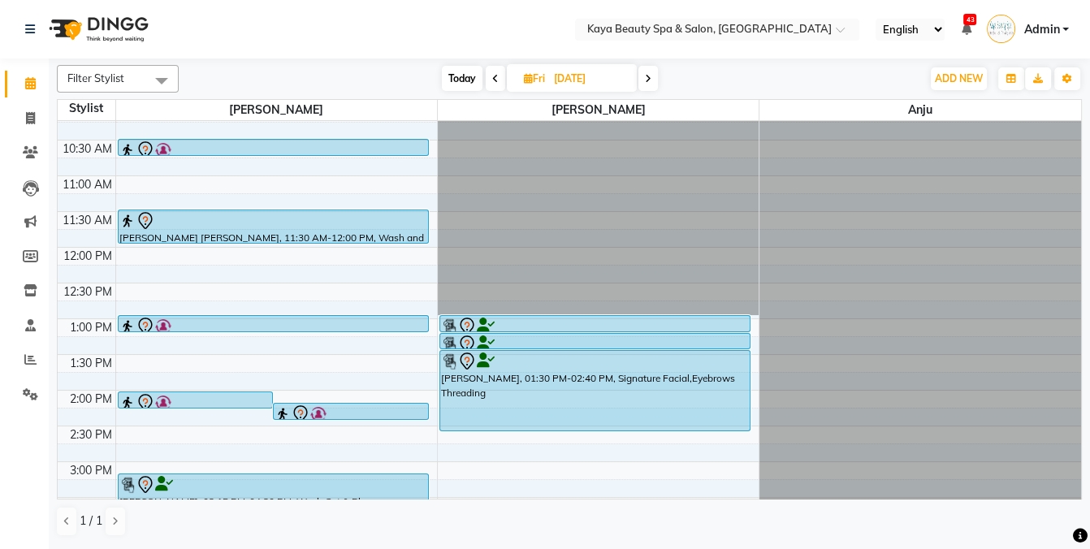
click at [483, 344] on icon at bounding box center [486, 344] width 18 height 1
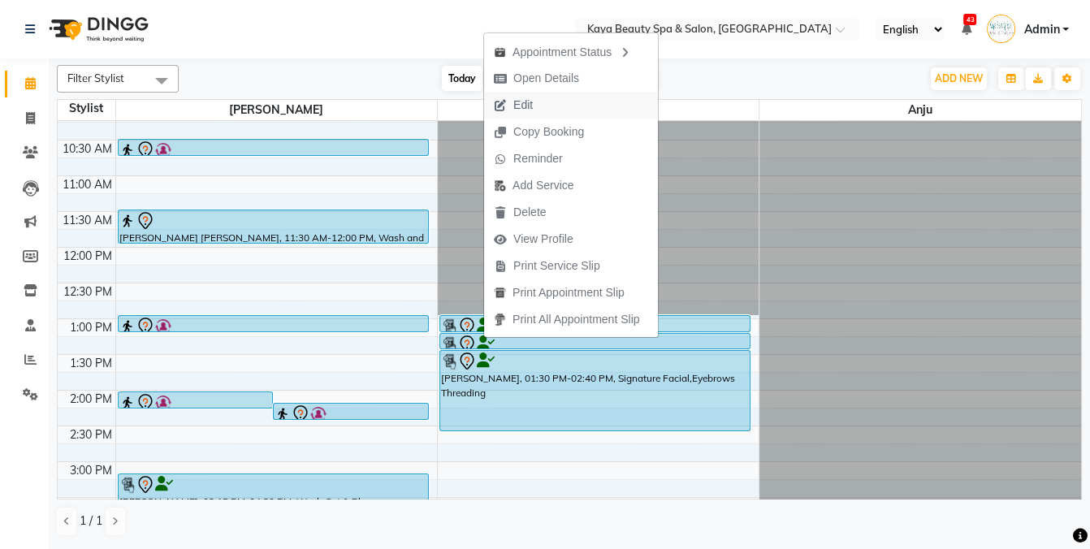
click at [526, 103] on span "Edit" at bounding box center [522, 105] width 19 height 17
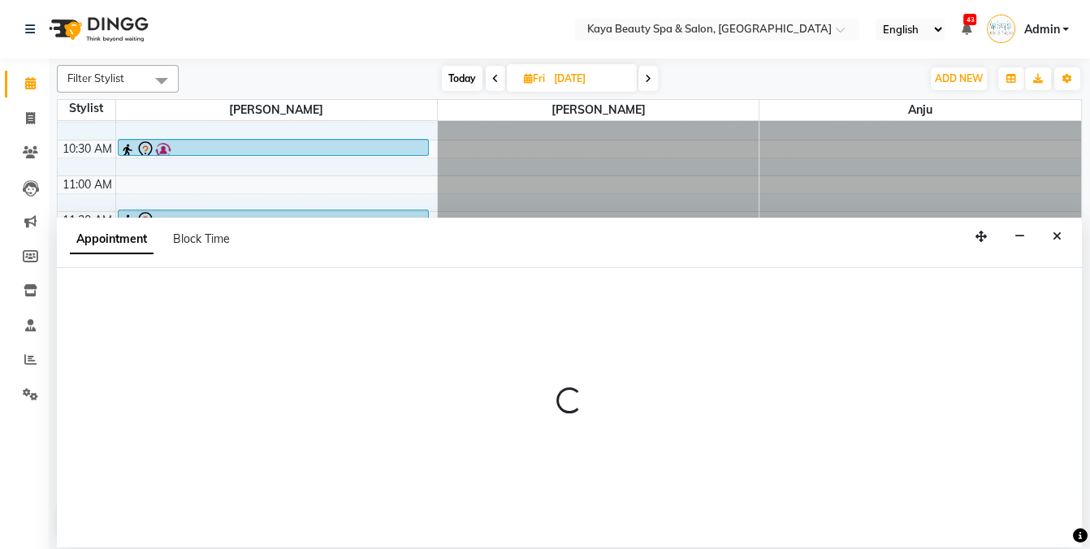
select select "tentative"
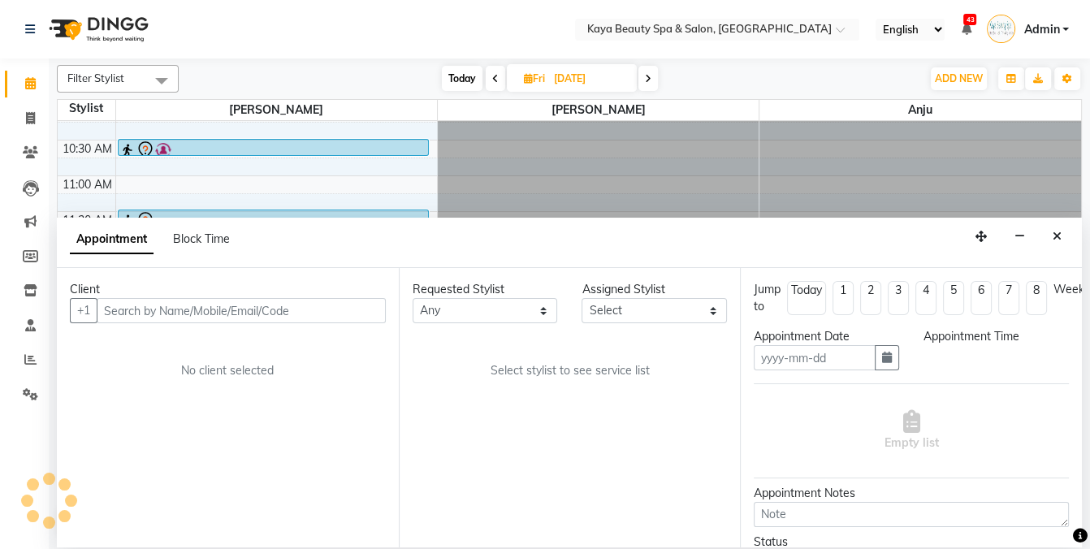
type input "[DATE]"
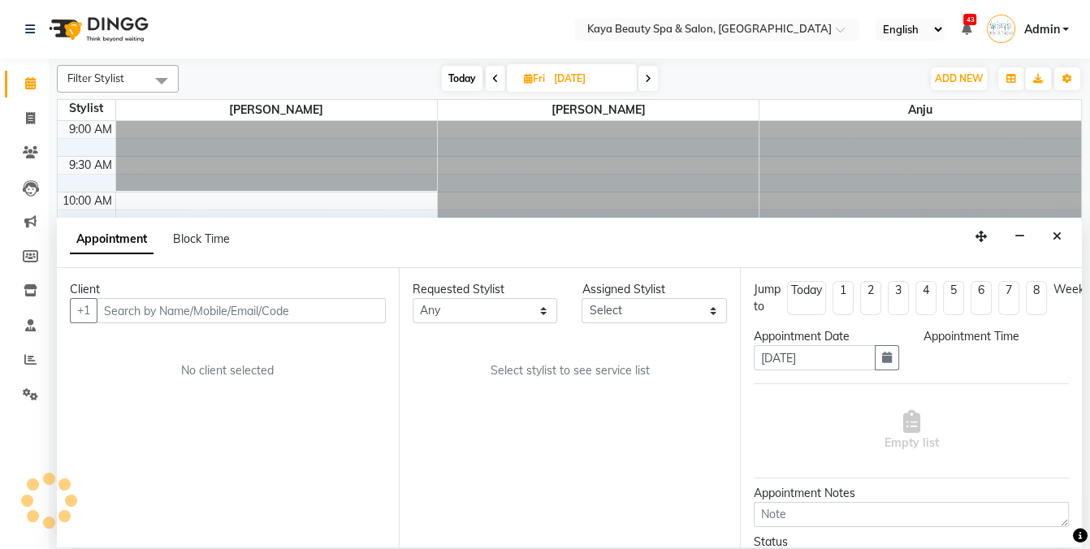
select select "795"
select select "19100"
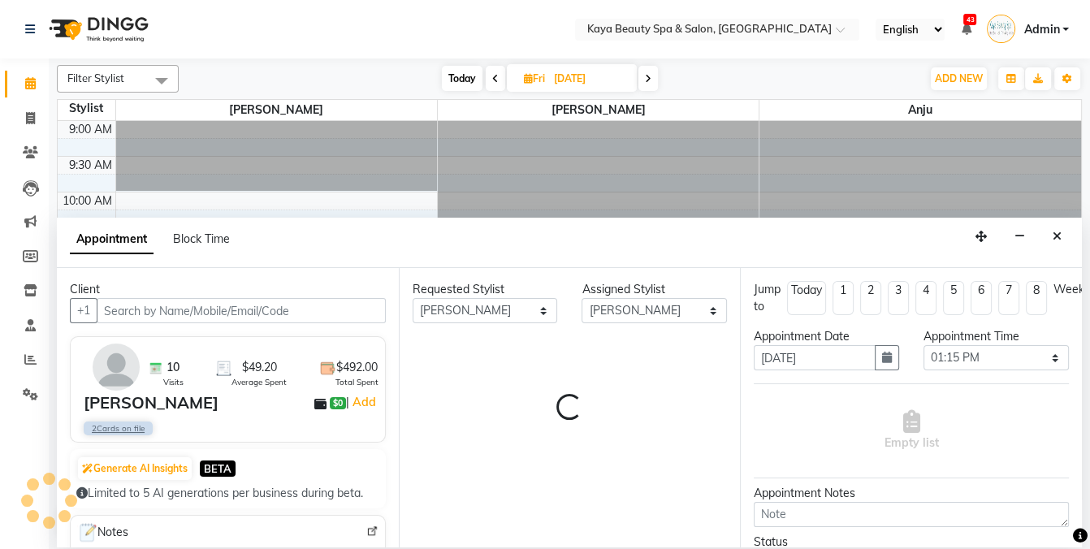
scroll to position [326, 0]
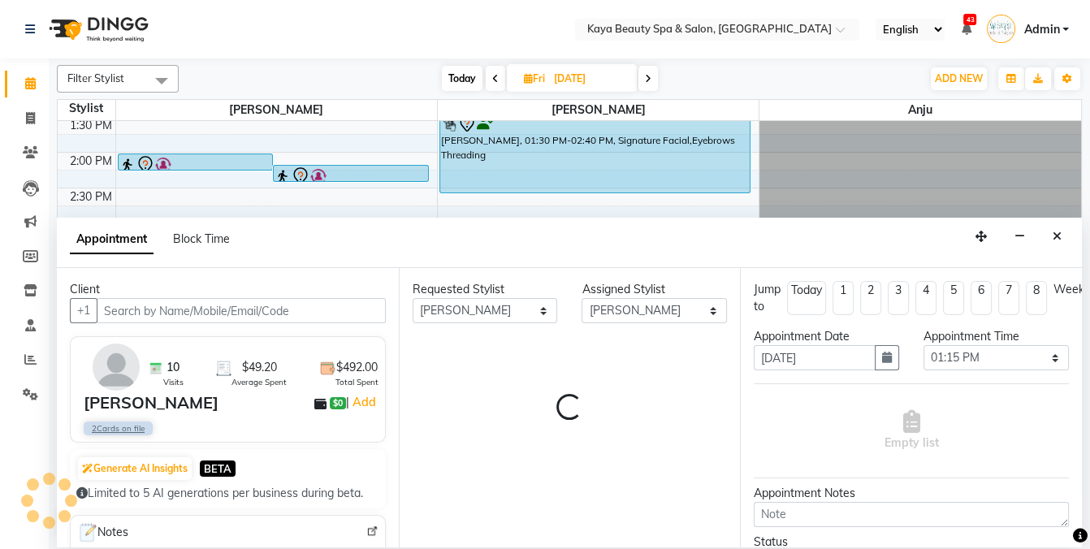
select select "2033"
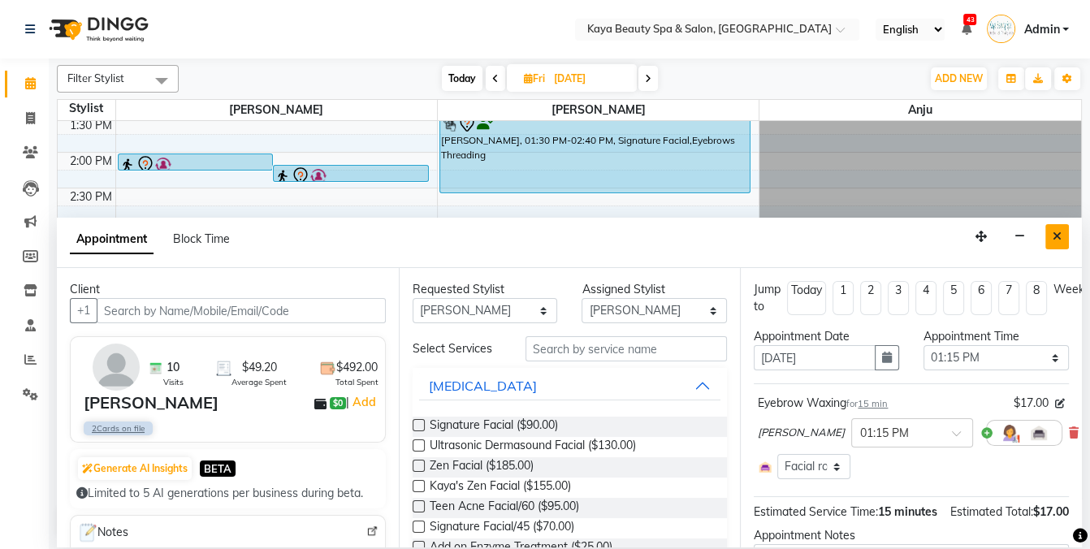
click at [1055, 234] on icon "Close" at bounding box center [1057, 236] width 9 height 11
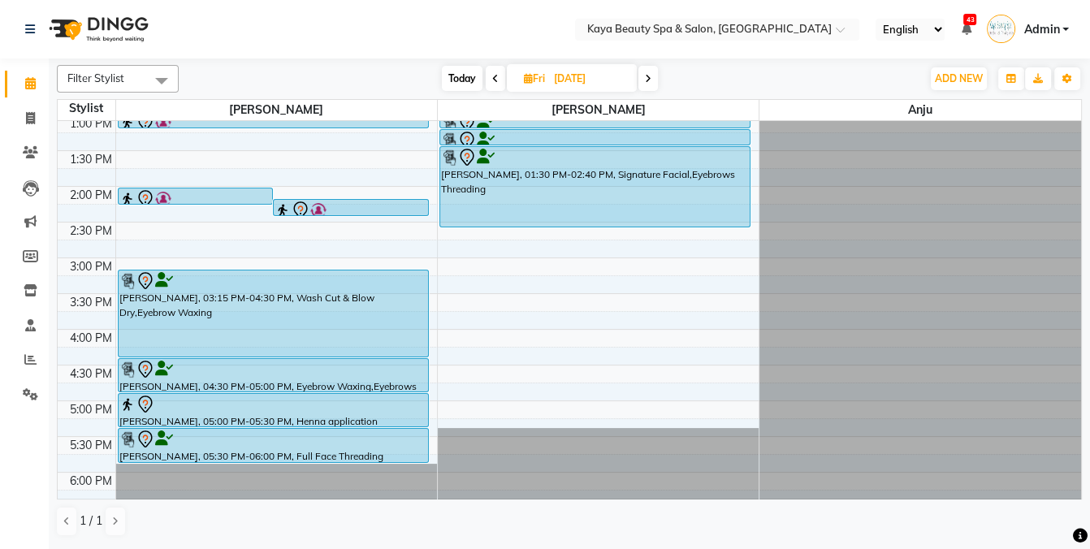
scroll to position [123, 0]
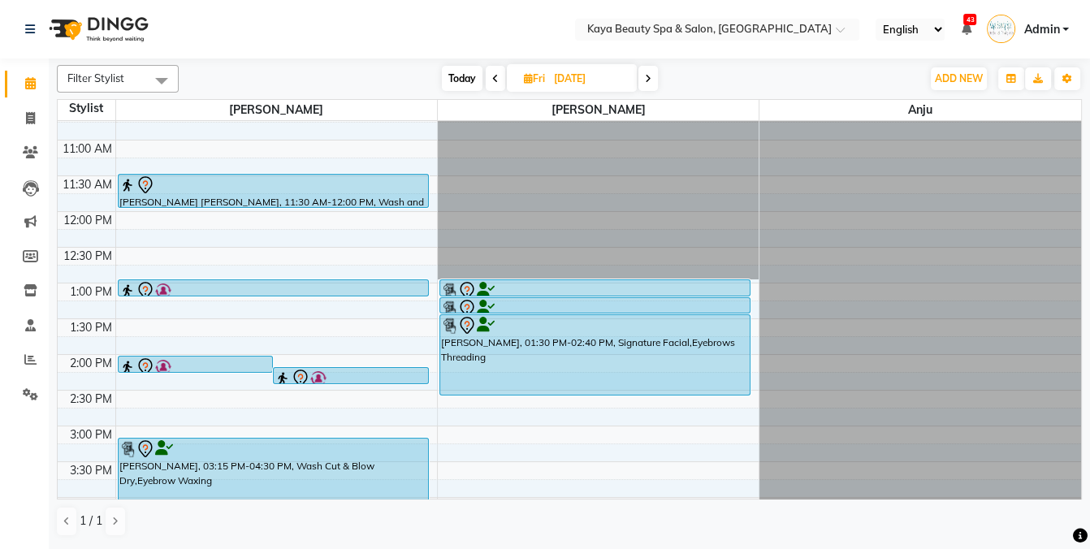
click at [528, 353] on div "rukmani iyer, 01:30 PM-02:40 PM, Signature Facial,Eyebrows Threading" at bounding box center [595, 355] width 310 height 80
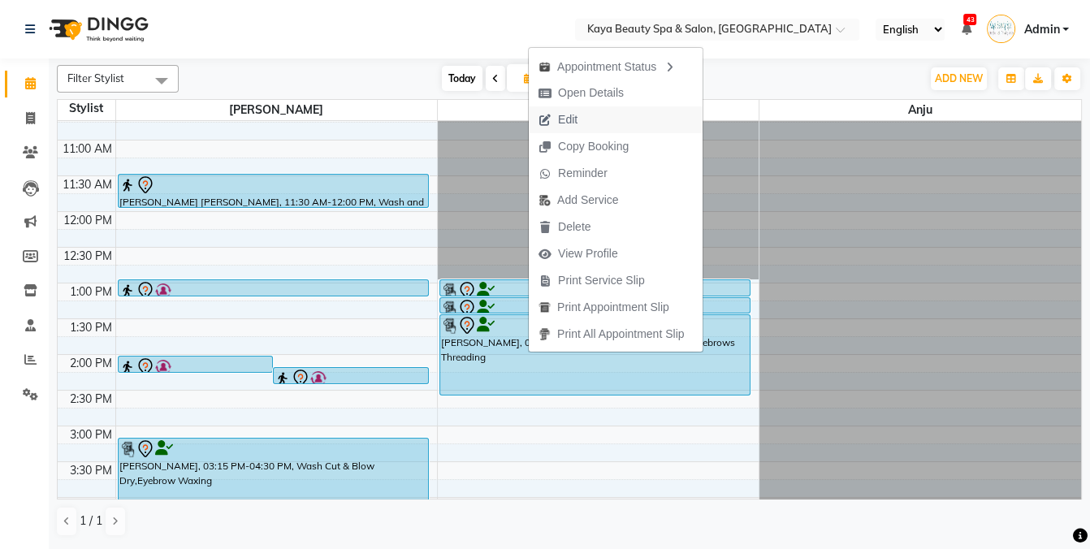
click at [570, 120] on span "Edit" at bounding box center [567, 119] width 19 height 17
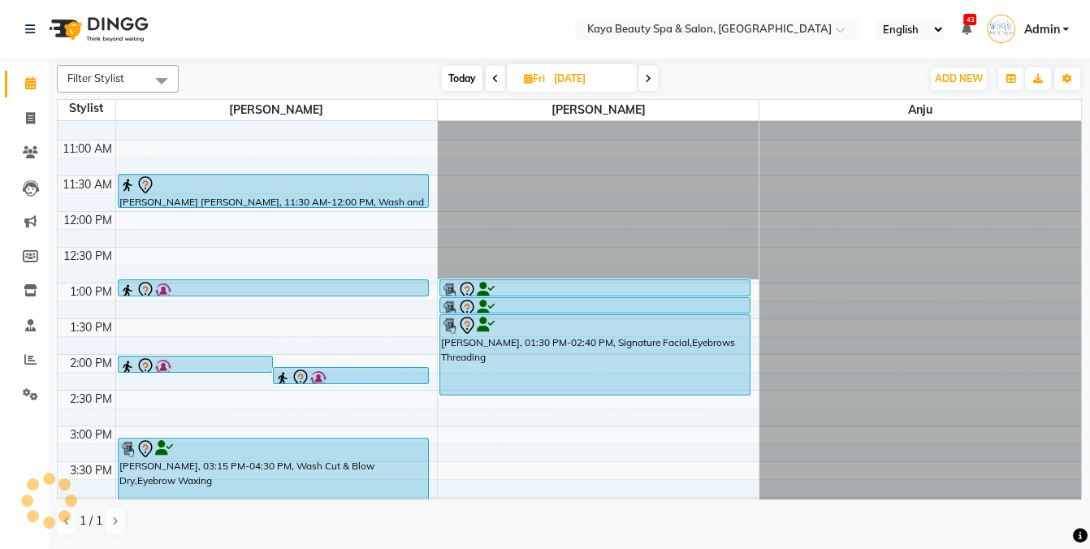
select select "tentative"
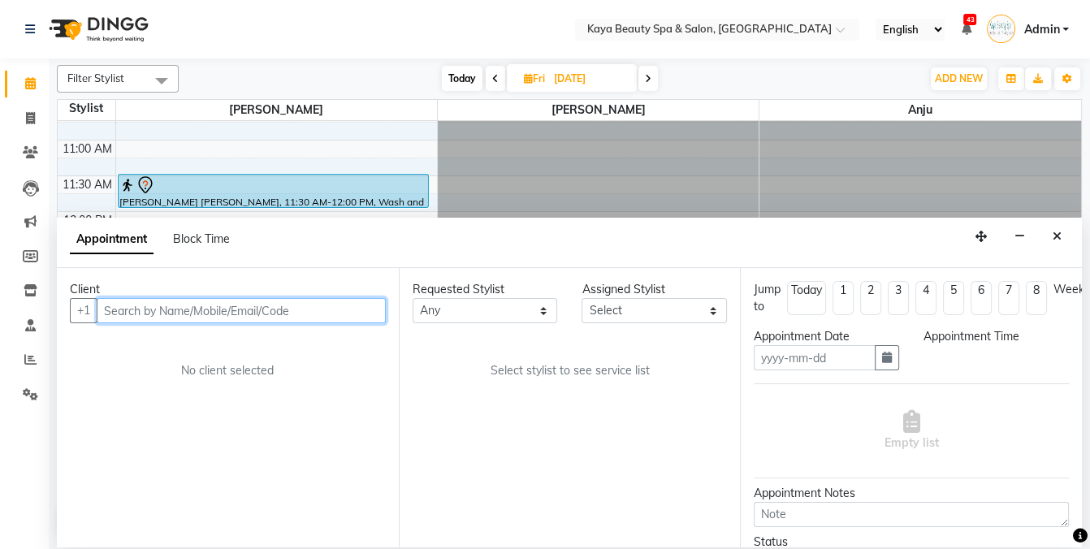
type input "[DATE]"
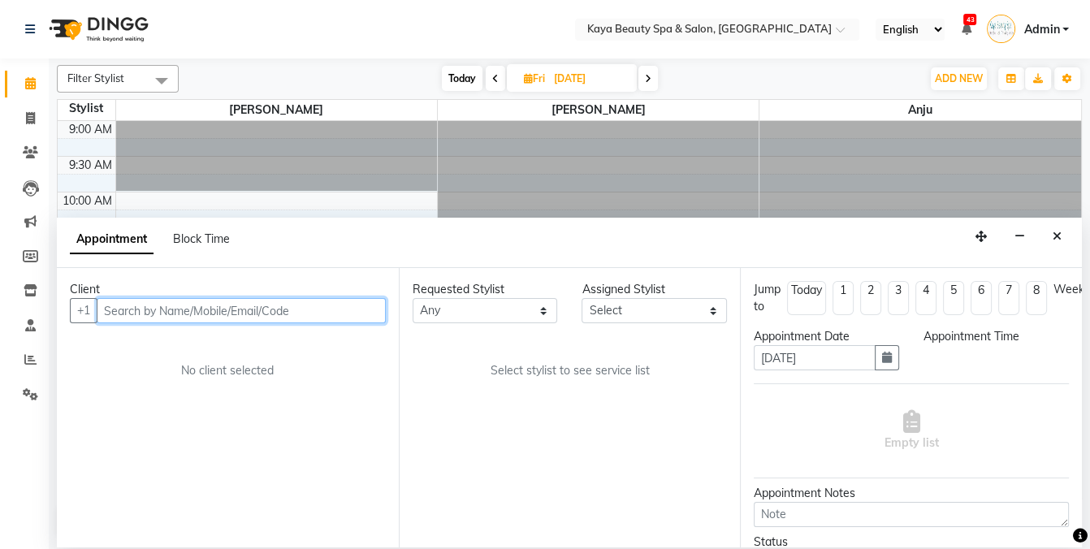
select select "810"
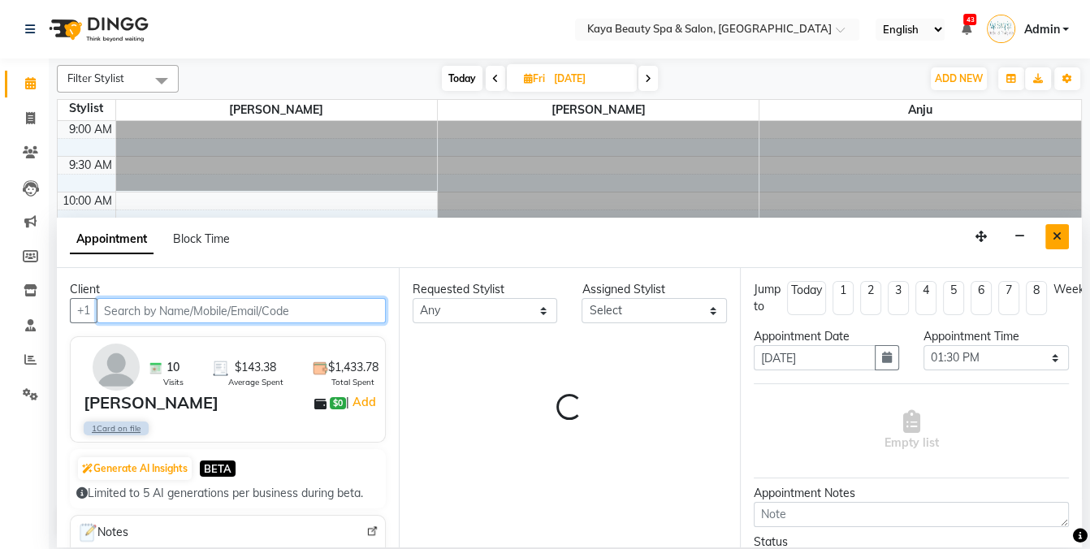
select select "19100"
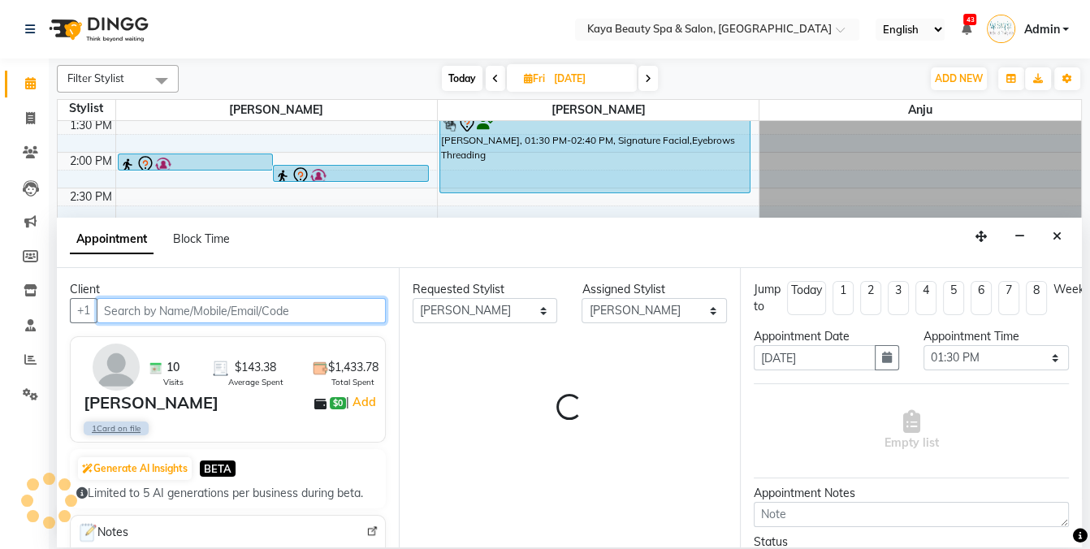
select select "2033"
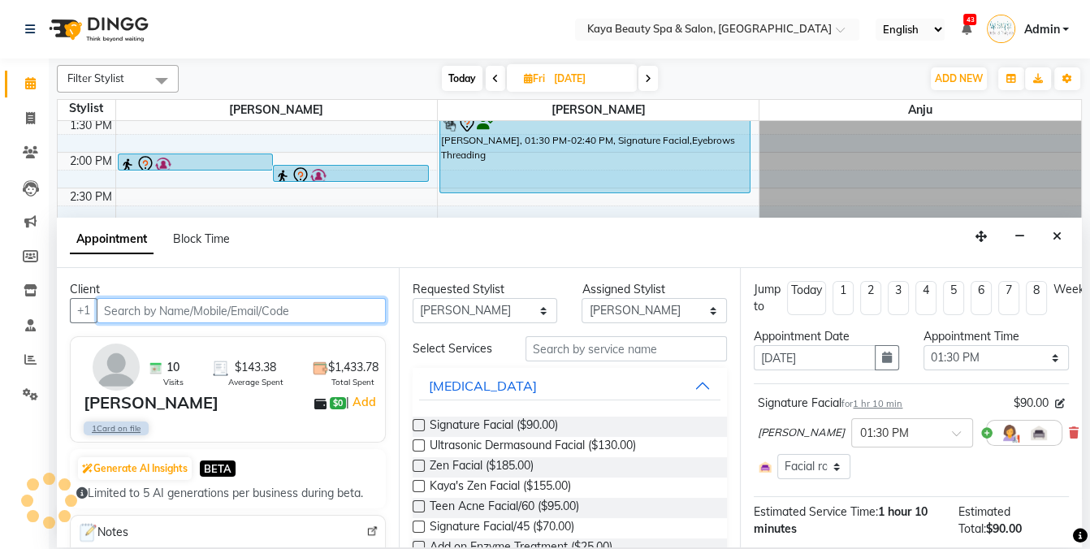
select select "2033"
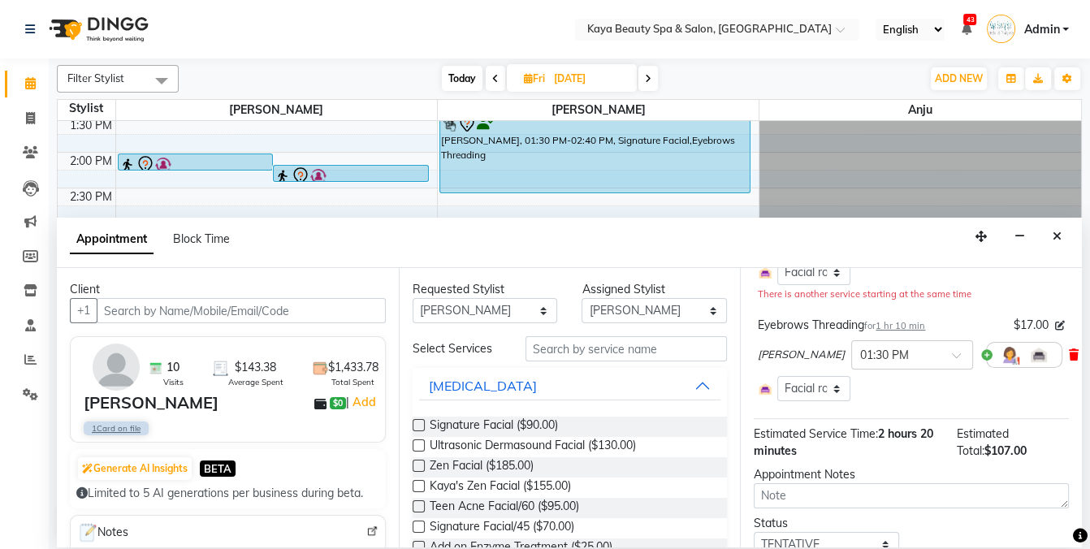
click at [1069, 352] on icon at bounding box center [1074, 354] width 10 height 11
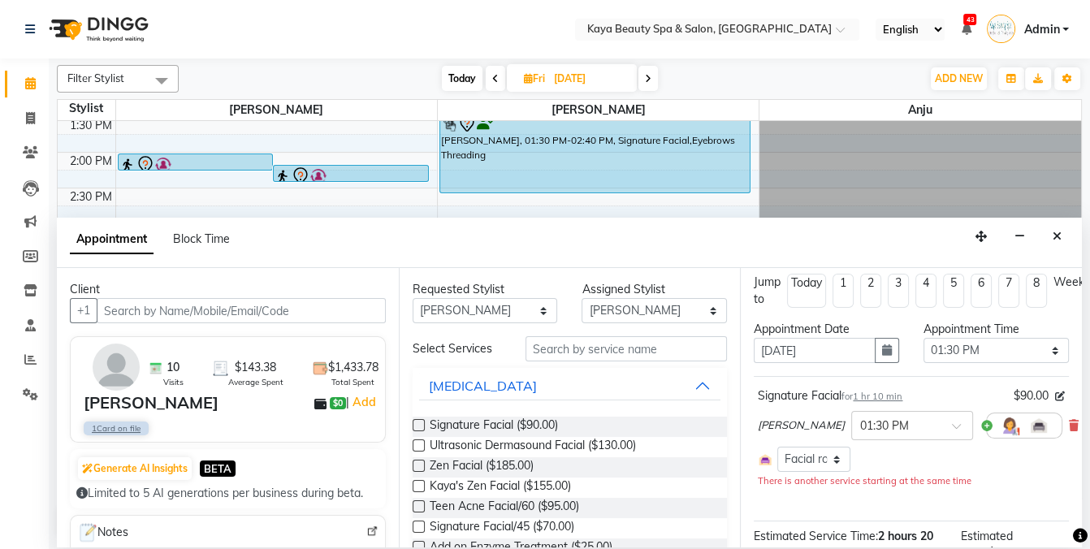
scroll to position [0, 0]
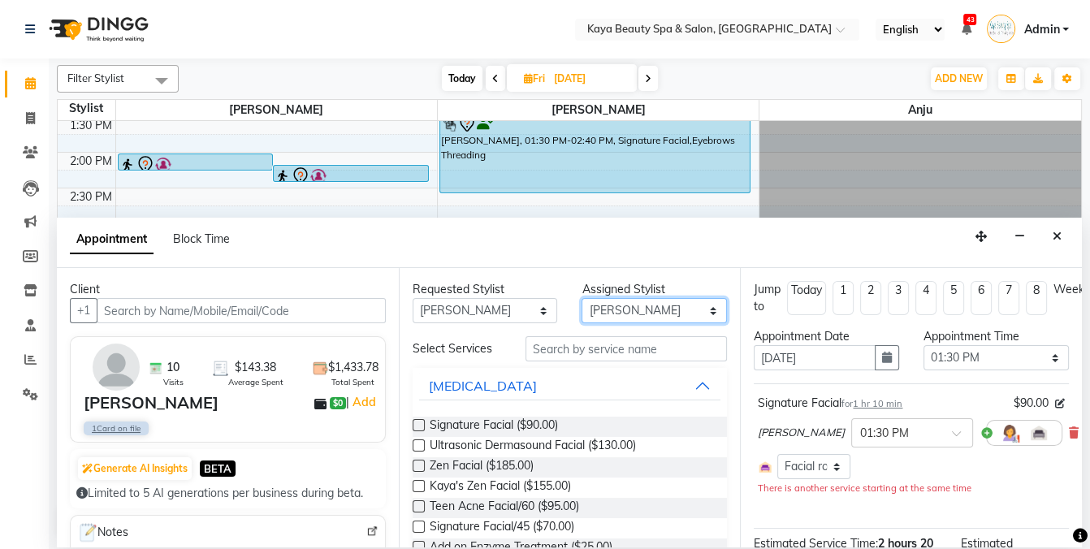
click at [681, 309] on select "Select Anita Hastir Anju Narinder Kaur" at bounding box center [654, 310] width 145 height 25
select select "19099"
click at [582, 298] on select "Select Anita Hastir Anju Narinder Kaur" at bounding box center [654, 310] width 145 height 25
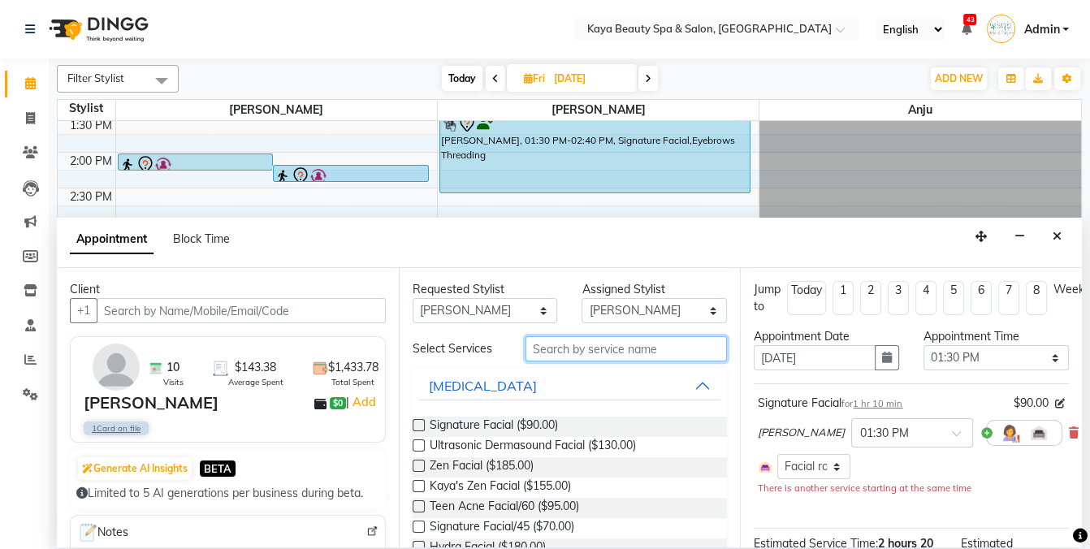
click at [602, 351] on input "text" at bounding box center [626, 348] width 201 height 25
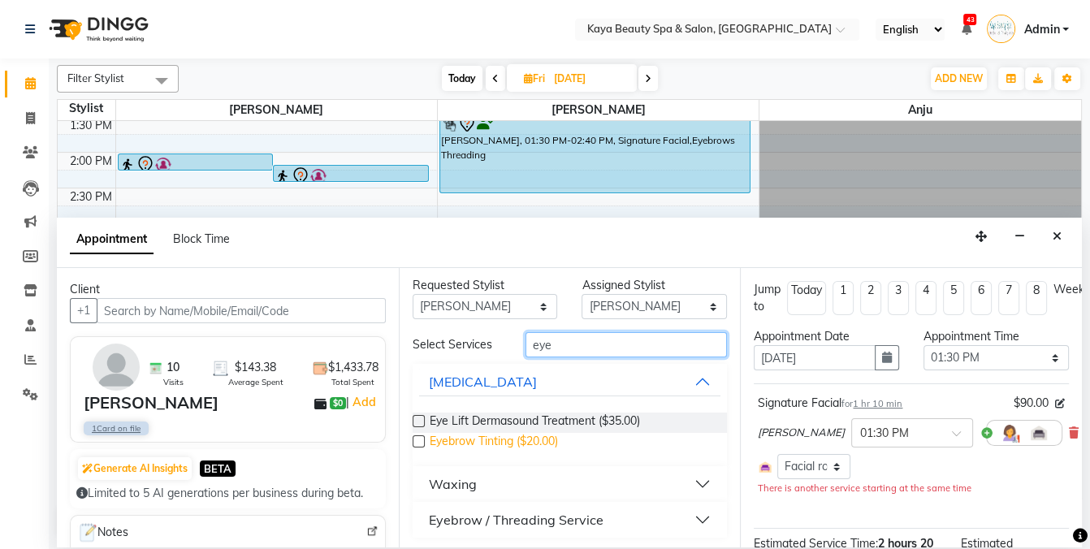
scroll to position [7, 0]
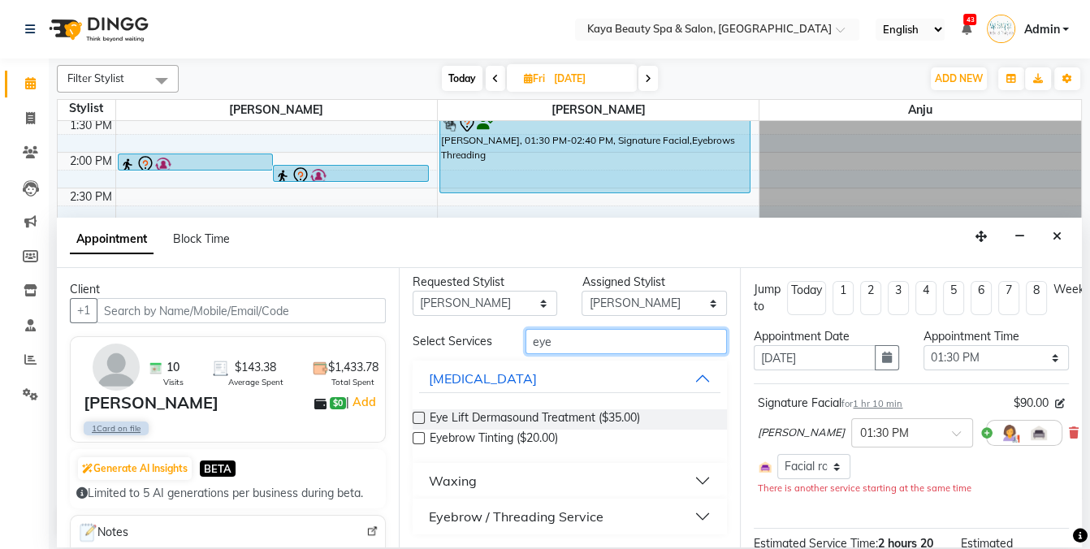
type input "eye"
click at [521, 512] on div "Eyebrow / Threading Service" at bounding box center [516, 516] width 175 height 19
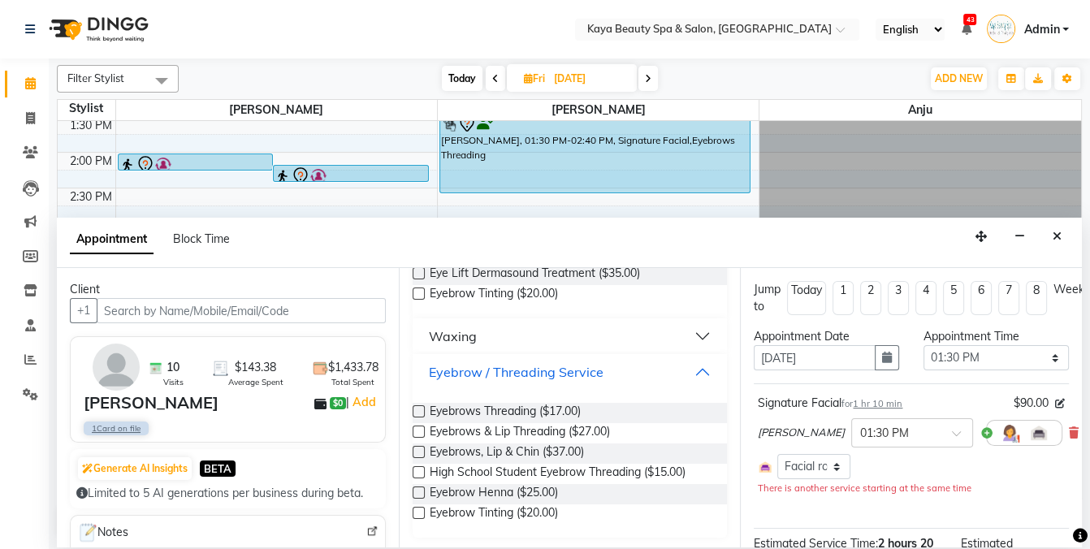
scroll to position [154, 0]
click at [552, 409] on span "Eyebrows Threading ($17.00)" at bounding box center [505, 411] width 151 height 20
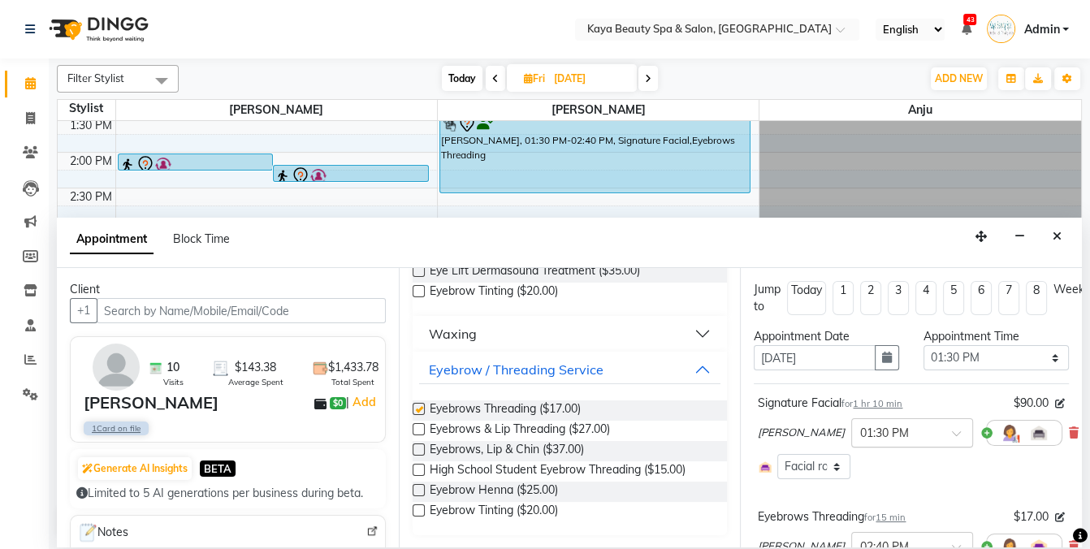
checkbox input "false"
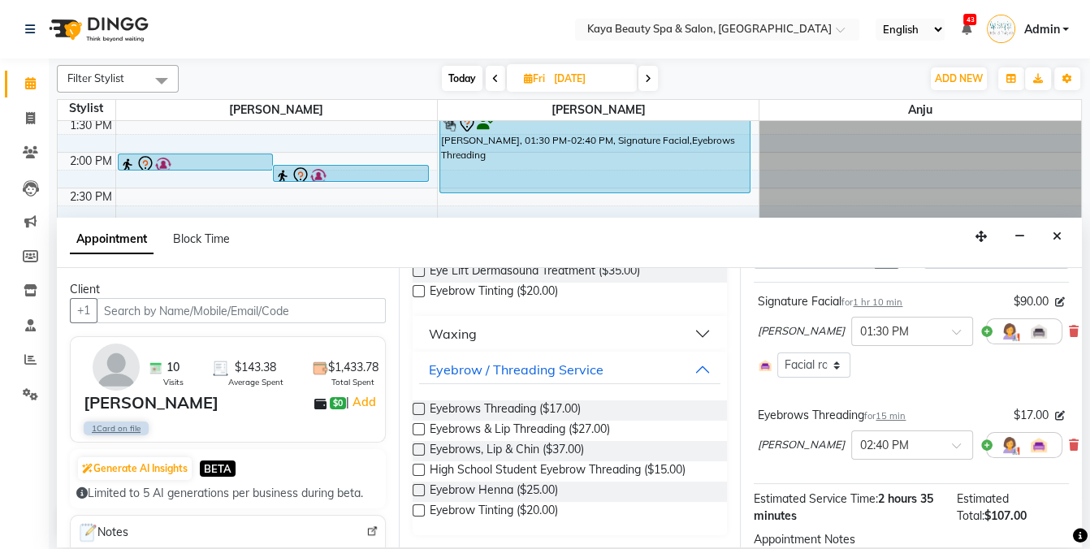
scroll to position [150, 0]
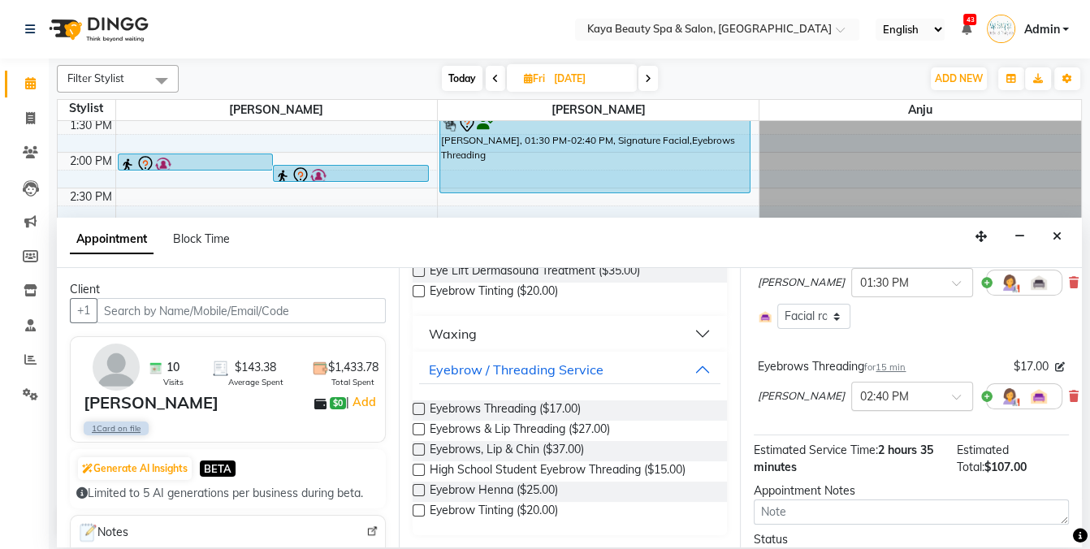
click at [921, 391] on div at bounding box center [912, 395] width 120 height 17
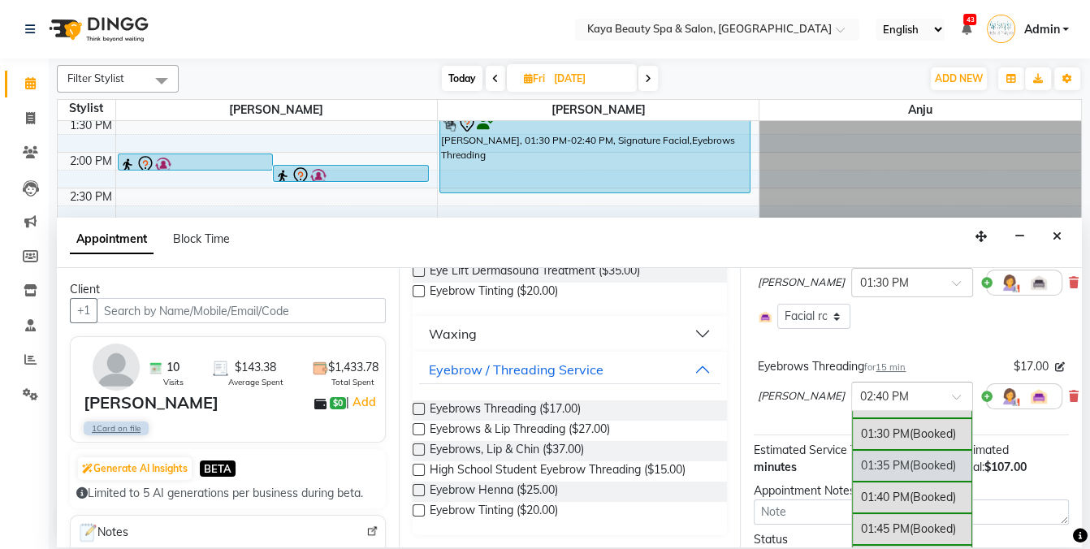
scroll to position [1281, 0]
click at [866, 422] on div "01:30 PM (Booked)" at bounding box center [912, 433] width 120 height 32
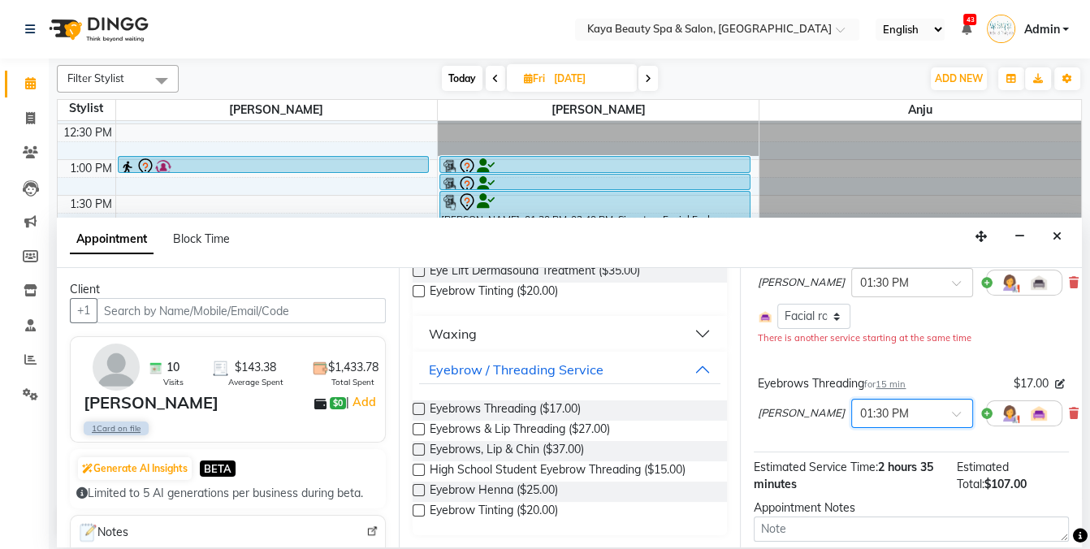
scroll to position [249, 0]
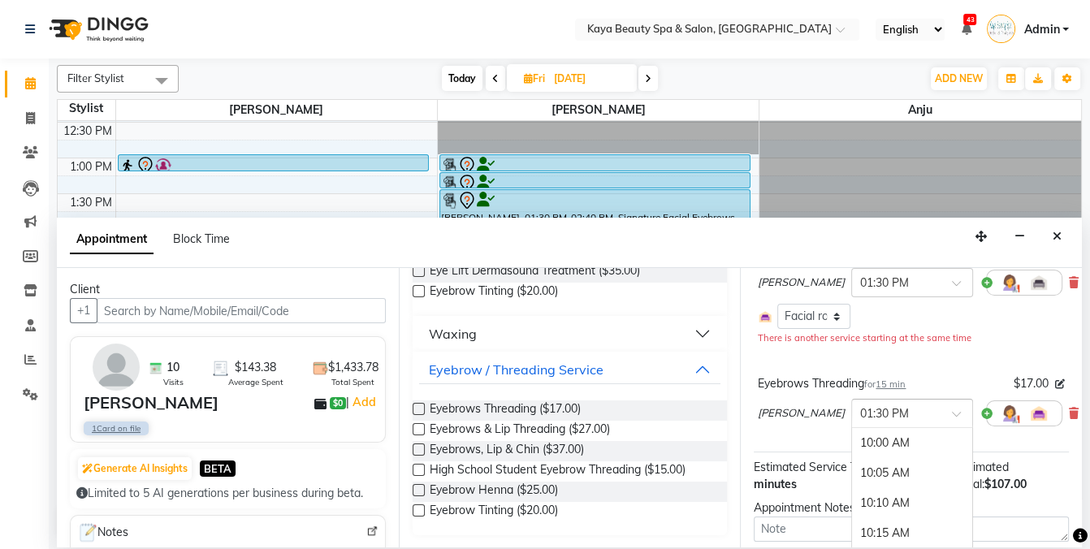
click at [920, 413] on div at bounding box center [912, 412] width 120 height 17
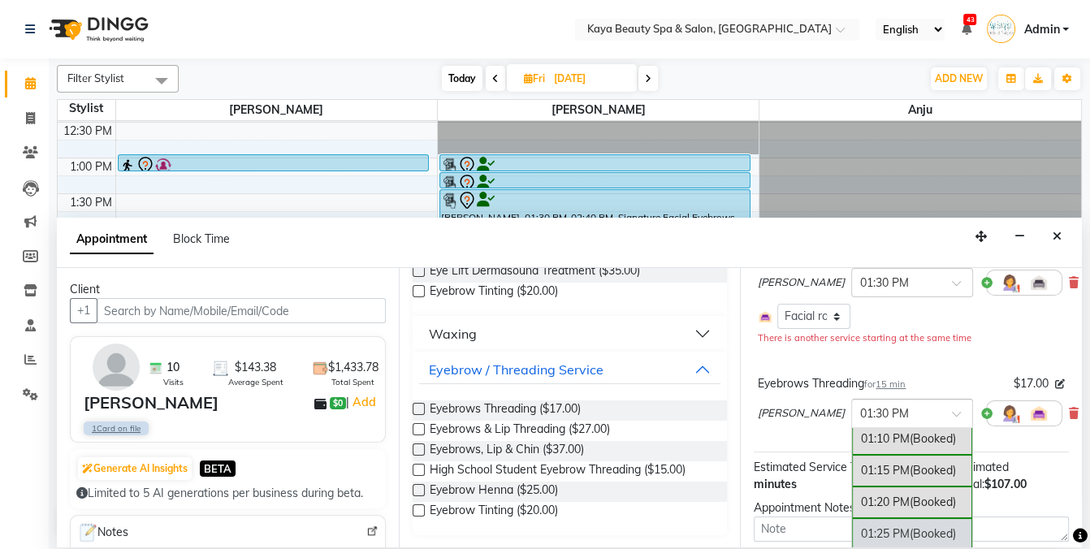
scroll to position [1151, 0]
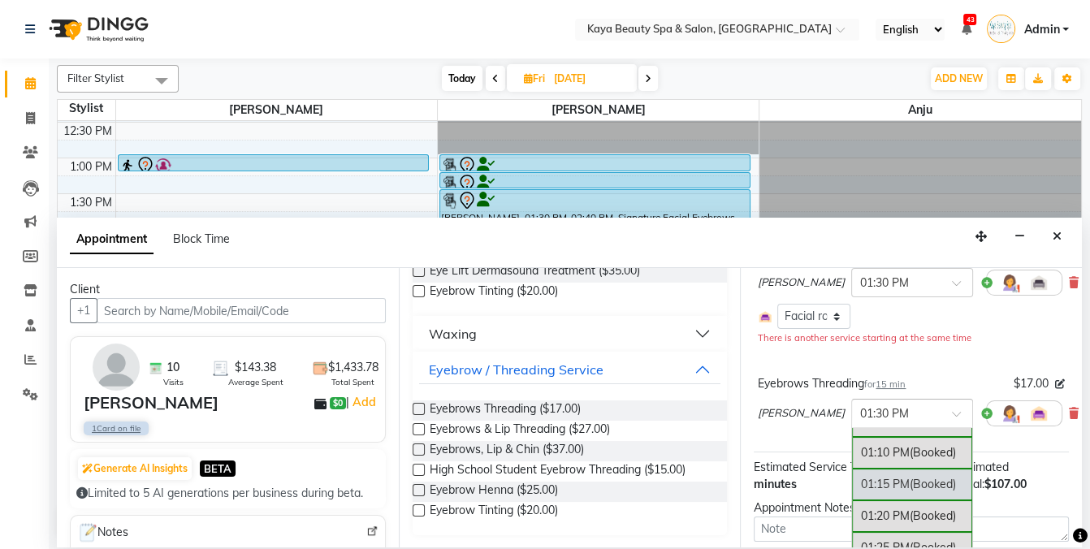
click at [870, 473] on div "01:15 PM (Booked)" at bounding box center [912, 485] width 120 height 32
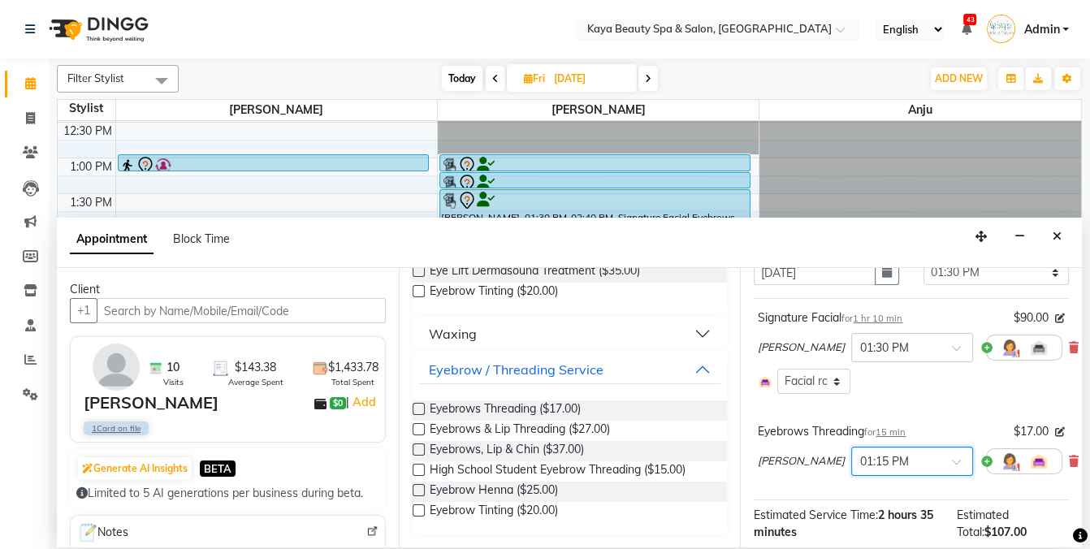
scroll to position [80, 0]
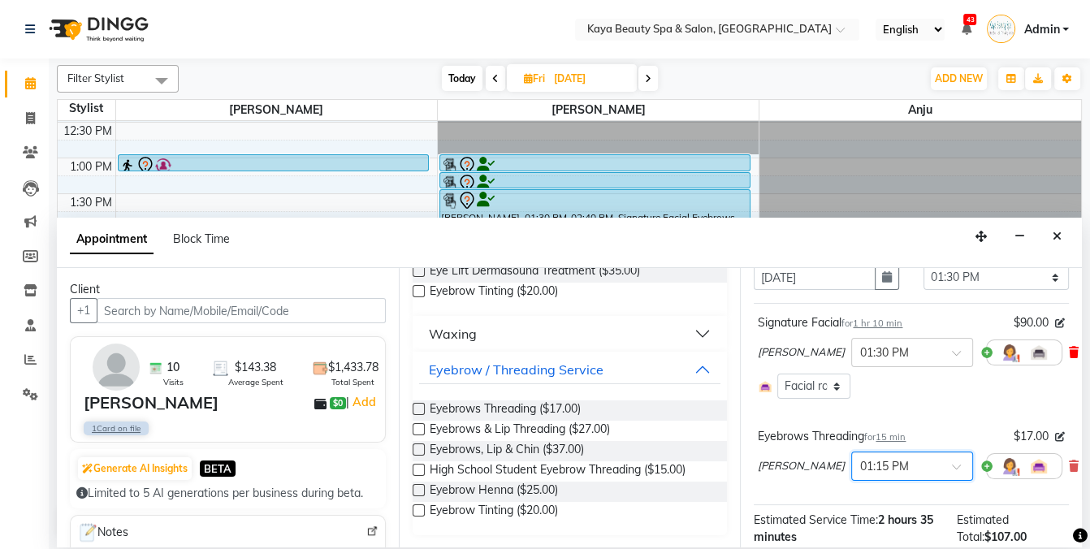
click at [1069, 352] on icon at bounding box center [1074, 352] width 10 height 11
click at [1057, 432] on icon at bounding box center [1060, 437] width 10 height 10
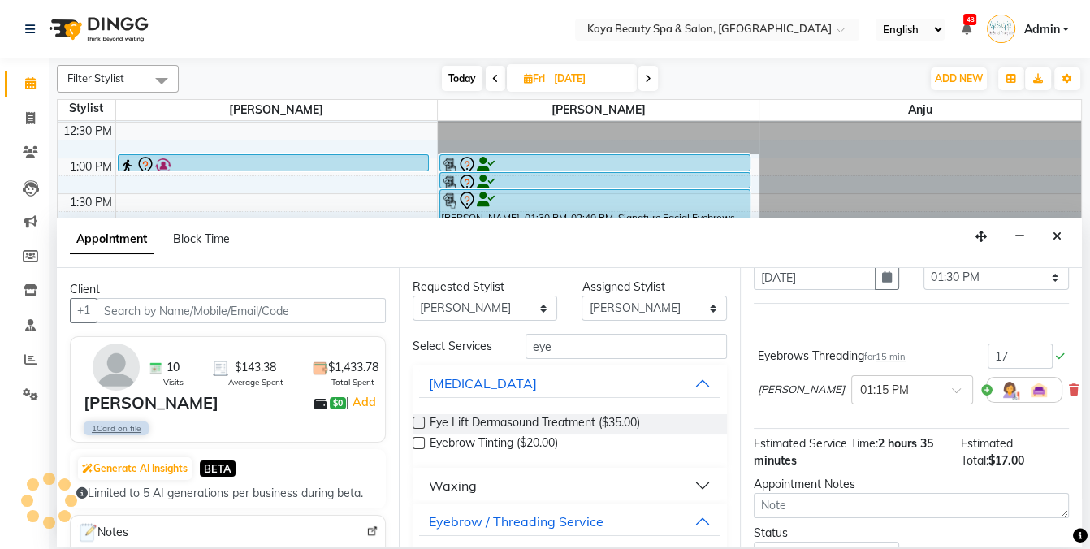
scroll to position [0, 0]
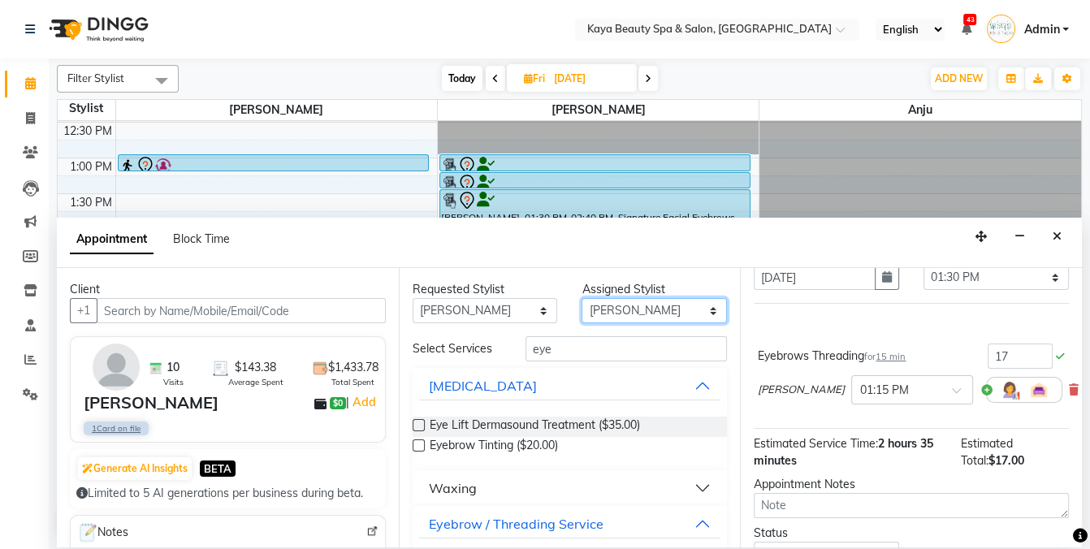
click at [620, 310] on select "Select Anita Hastir Anju Narinder Kaur" at bounding box center [654, 310] width 145 height 25
select select "19100"
click at [582, 298] on select "Select Anita Hastir Anju Narinder Kaur" at bounding box center [654, 310] width 145 height 25
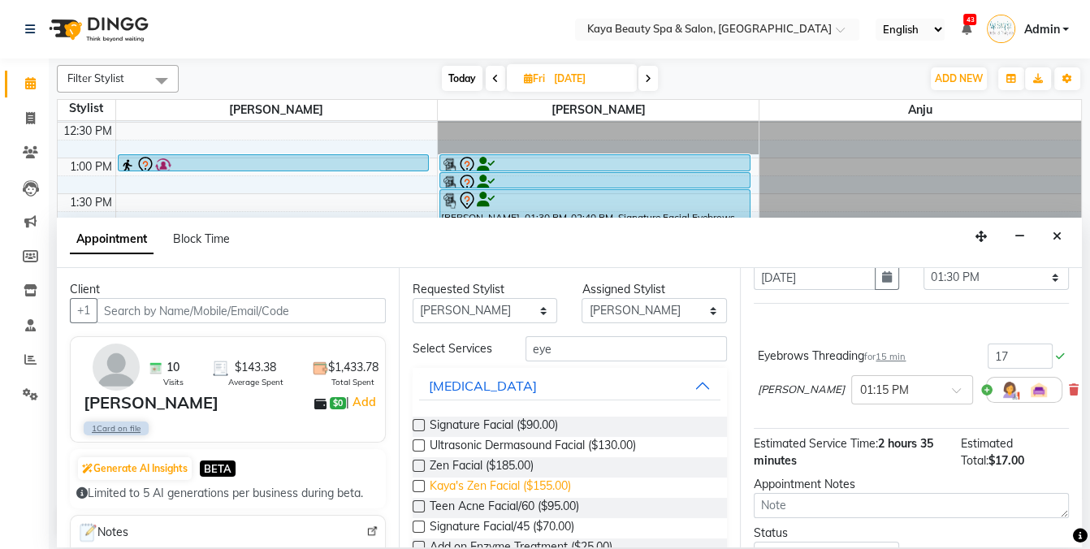
click at [564, 483] on span "Kaya's Zen Facial ($155.00)" at bounding box center [500, 488] width 141 height 20
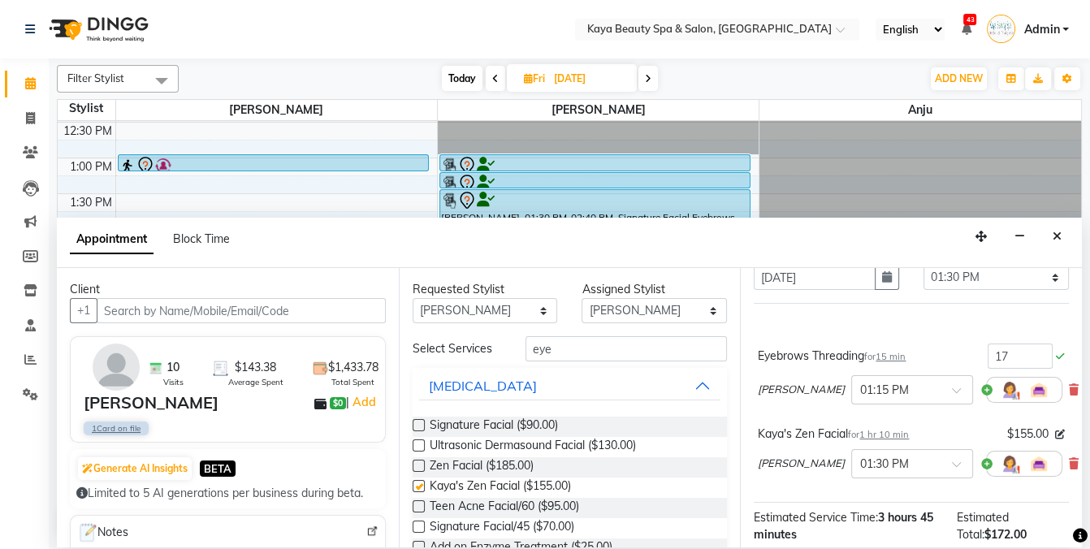
checkbox input "false"
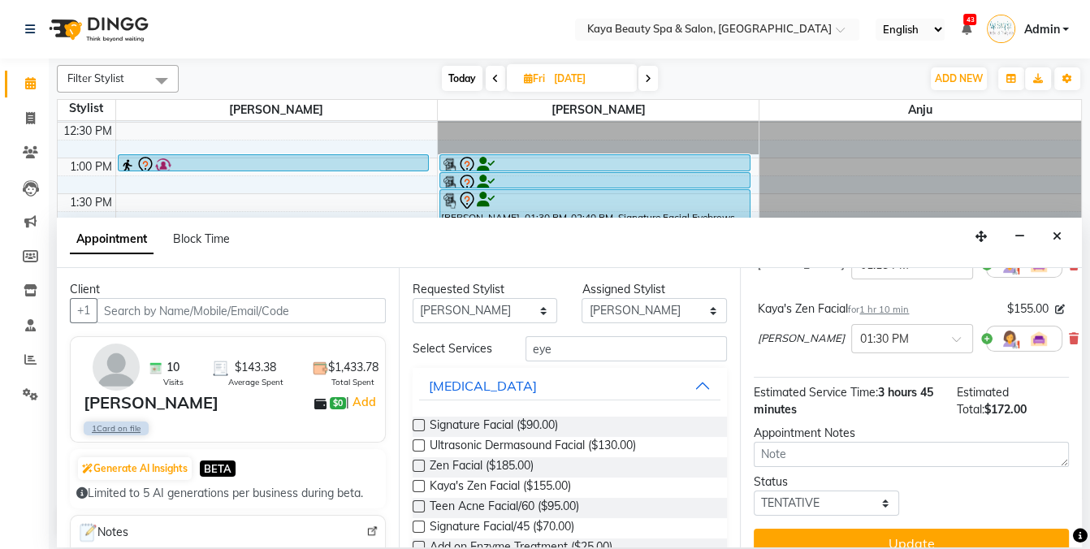
scroll to position [228, 0]
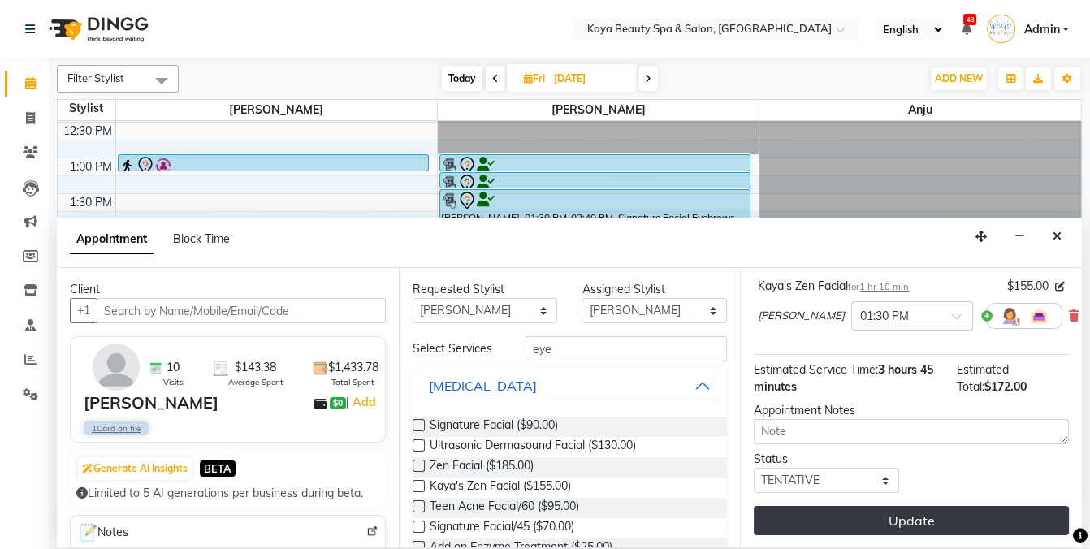
click at [887, 525] on button "Update" at bounding box center [911, 520] width 315 height 29
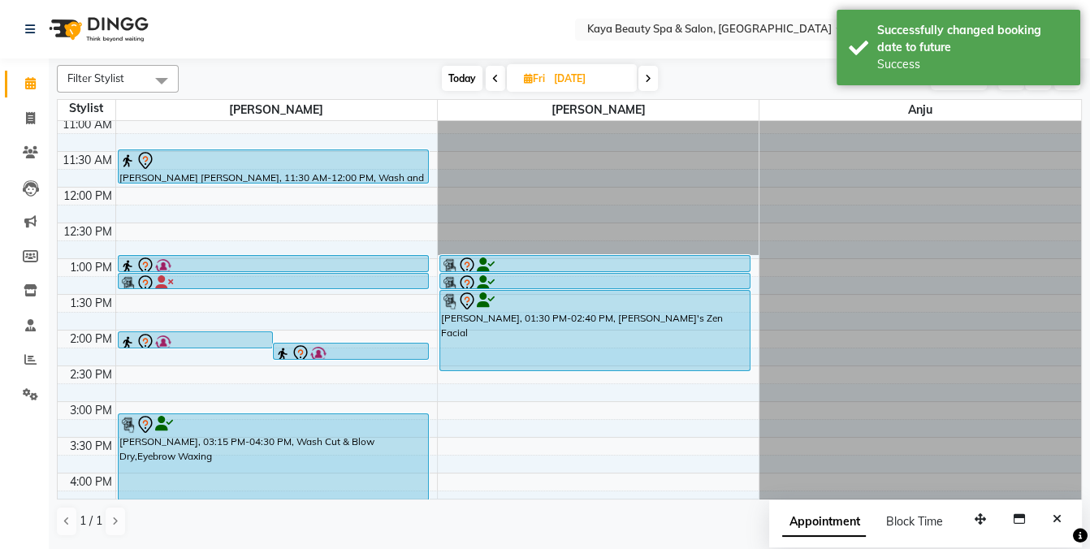
scroll to position [0, 0]
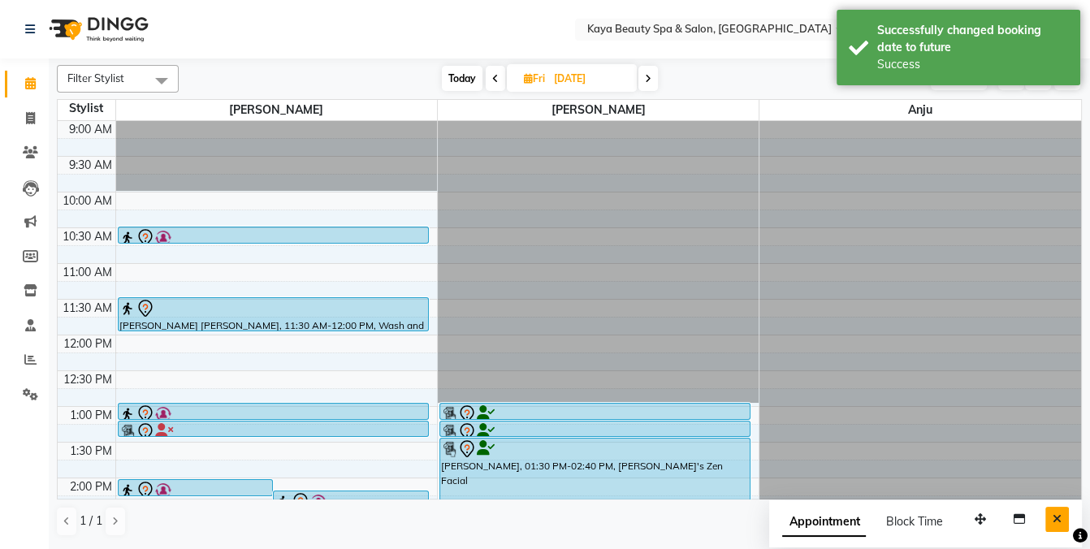
click at [1061, 518] on icon "Close" at bounding box center [1057, 518] width 9 height 11
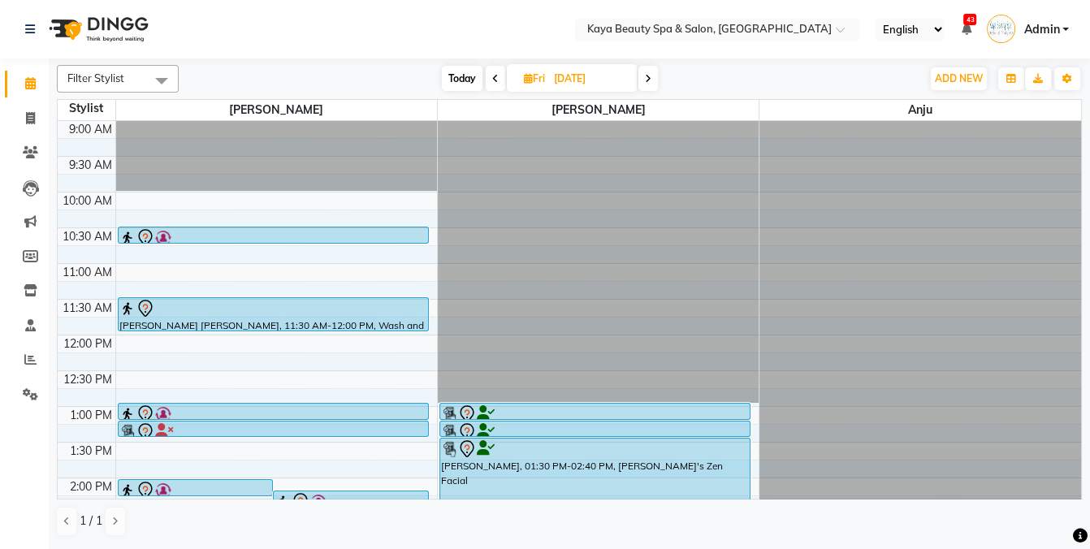
click at [648, 80] on icon at bounding box center [648, 79] width 6 height 10
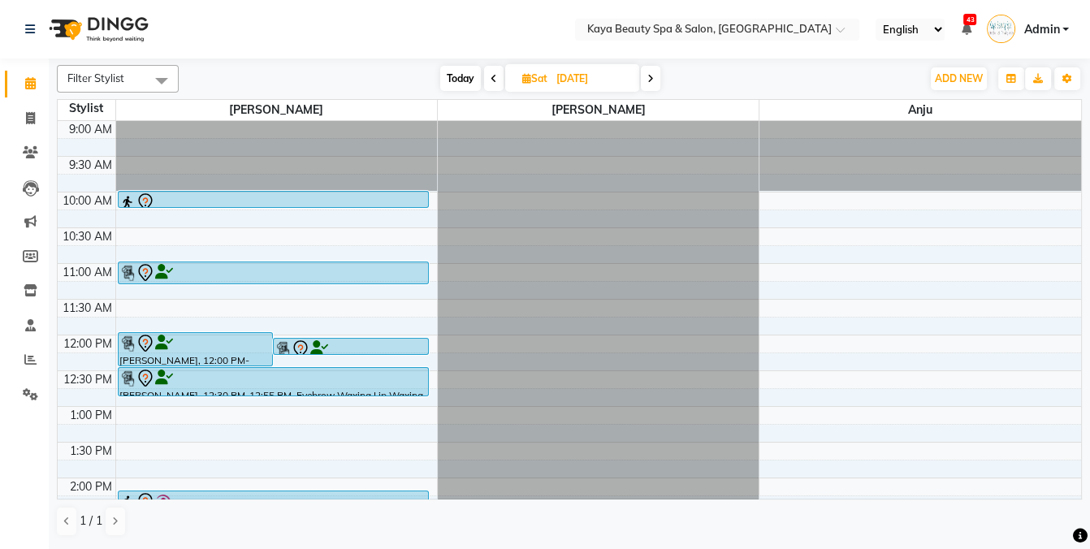
click at [465, 75] on span "Today" at bounding box center [460, 78] width 41 height 25
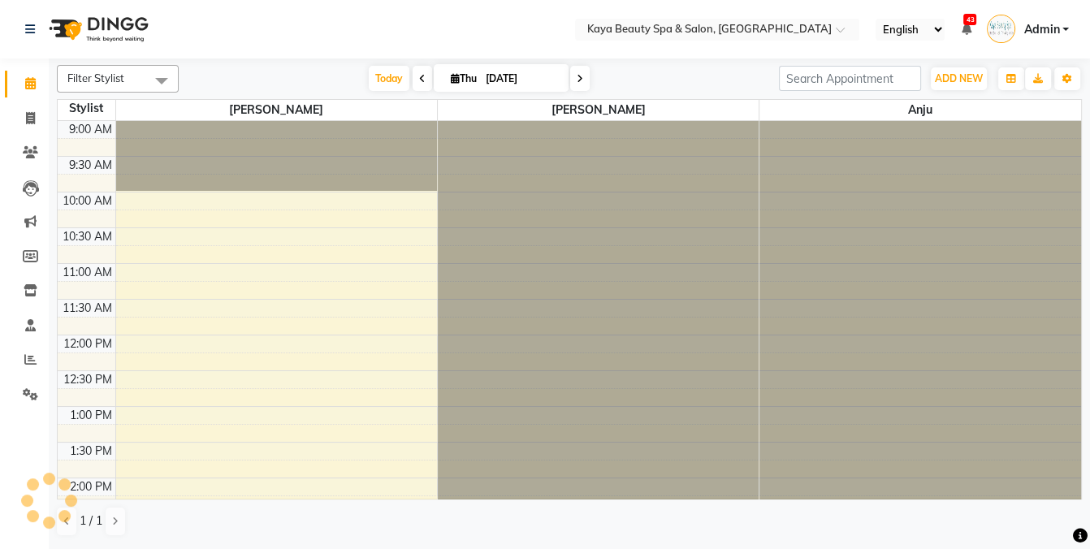
scroll to position [326, 0]
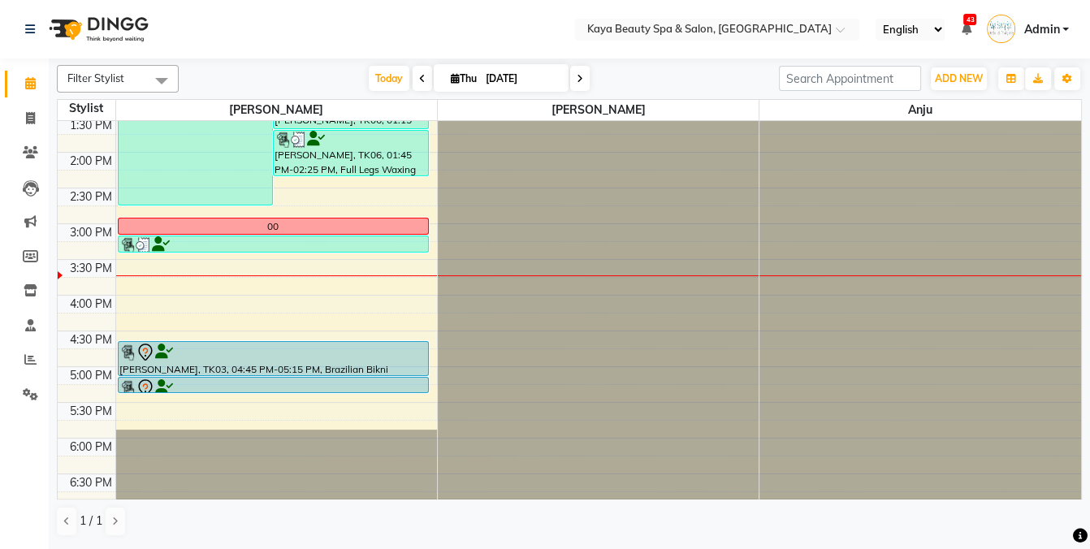
click at [580, 79] on span at bounding box center [579, 78] width 19 height 25
type input "[DATE]"
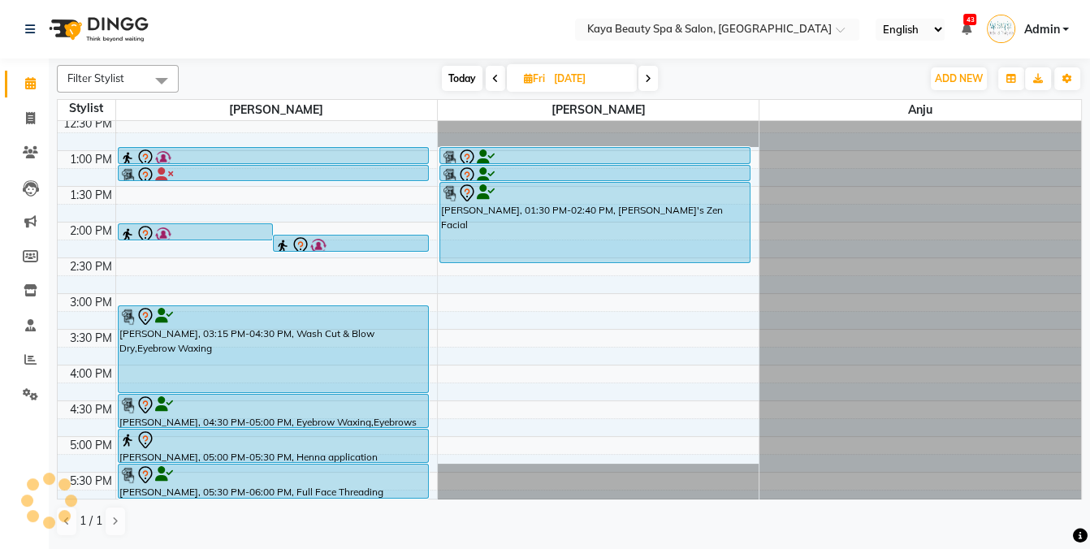
scroll to position [0, 0]
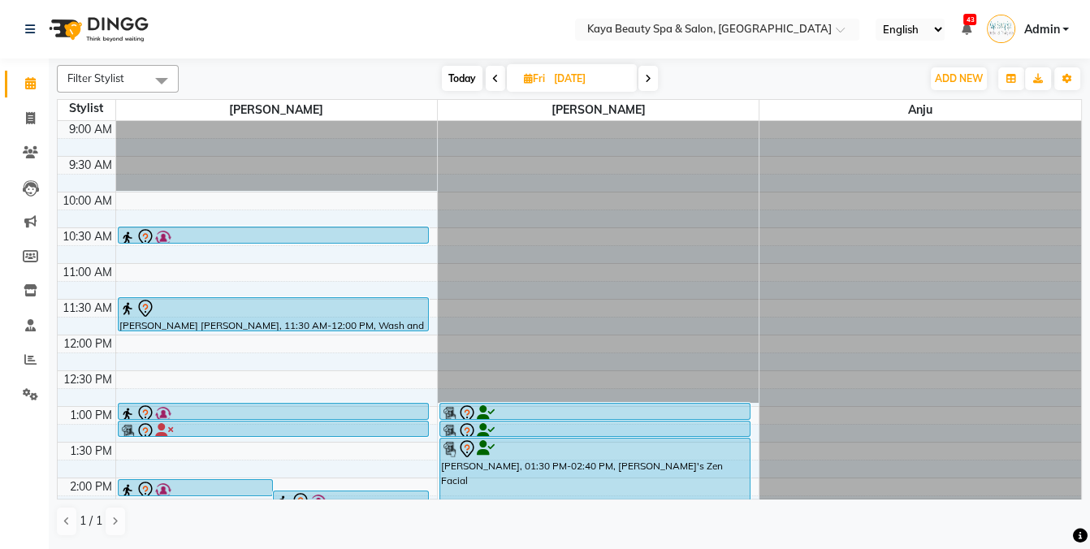
click at [245, 235] on div at bounding box center [273, 237] width 308 height 19
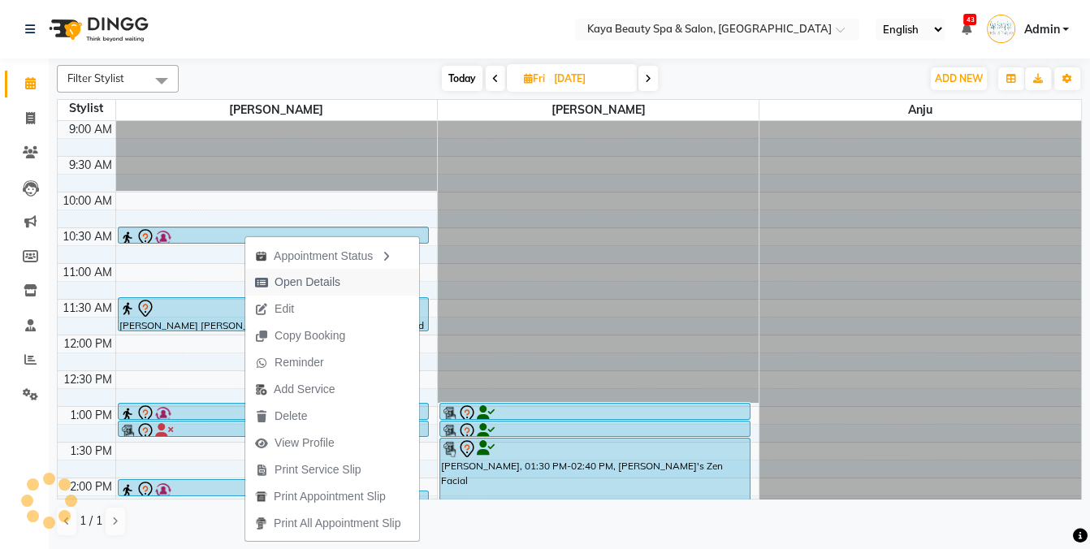
click at [284, 287] on span "Open Details" at bounding box center [308, 282] width 66 height 17
select select "7"
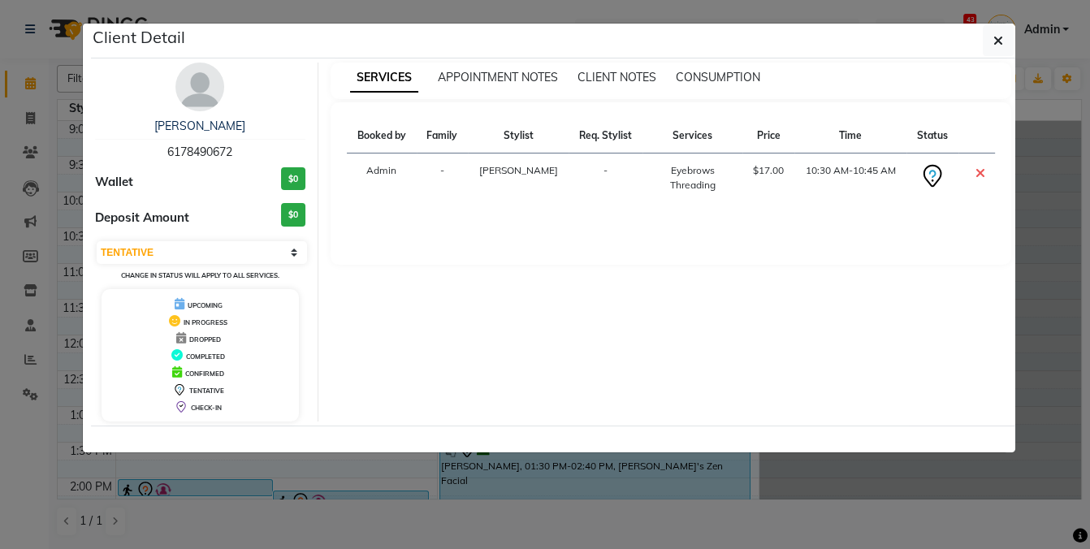
click at [258, 533] on ngb-modal-window "Client Detail Ritu Biswas 6178490672 Wallet $0 Deposit Amount $0 Select CONFIRM…" at bounding box center [545, 274] width 1090 height 549
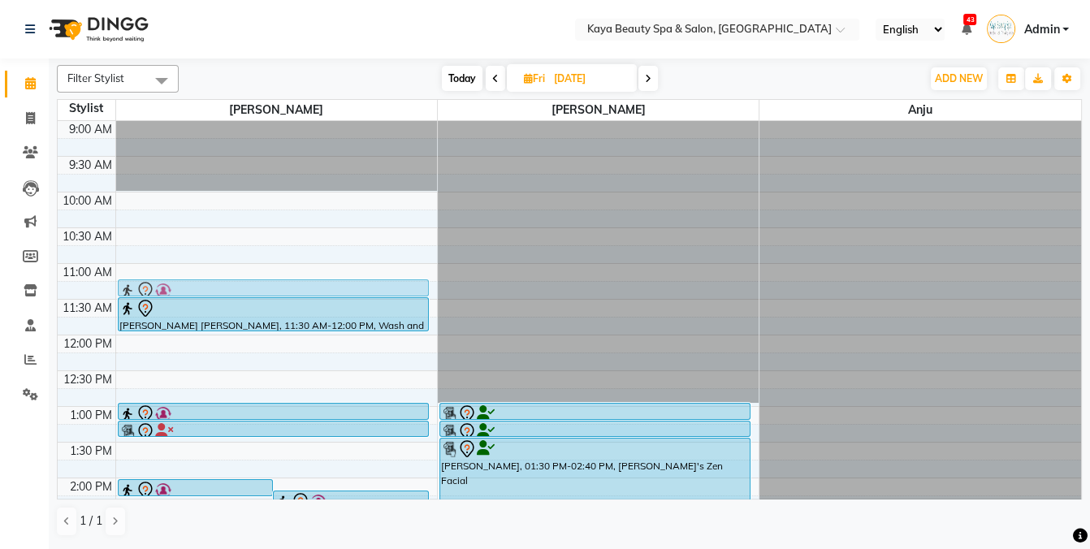
drag, startPoint x: 154, startPoint y: 231, endPoint x: 145, endPoint y: 278, distance: 48.0
click at [145, 278] on div "Kimi Bedi, 01:00 PM-02:20 PM, Root Touch Up Hind Eloufir, 02:15 PM-02:30 PM, Ey…" at bounding box center [276, 478] width 321 height 714
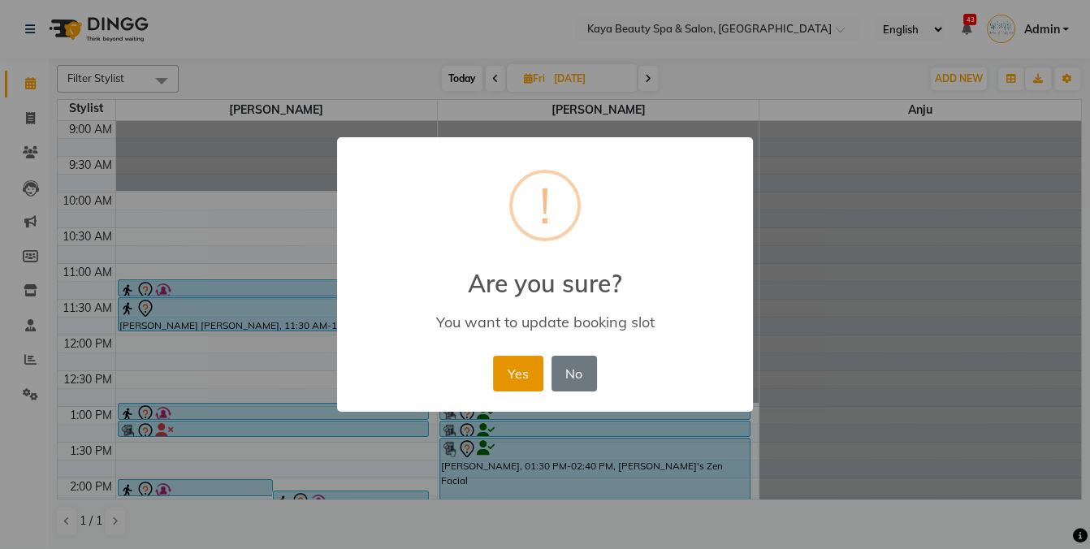
click at [514, 370] on button "Yes" at bounding box center [518, 374] width 50 height 36
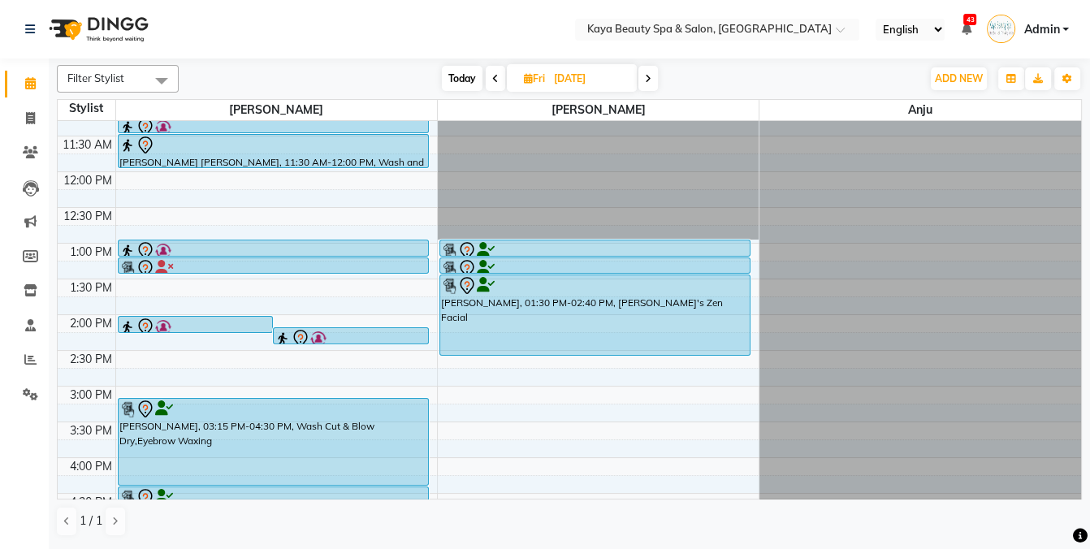
scroll to position [129, 0]
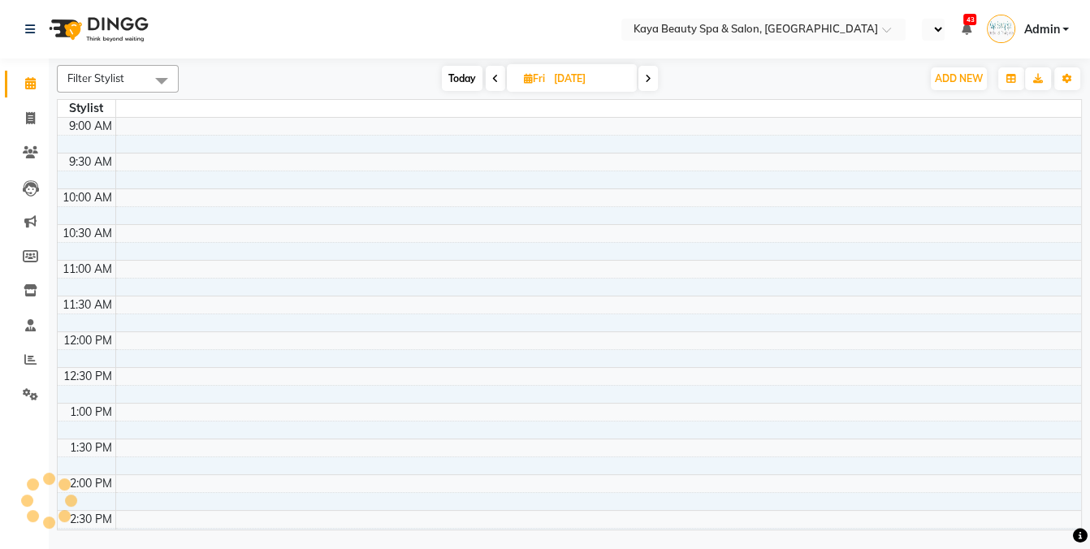
select select "en"
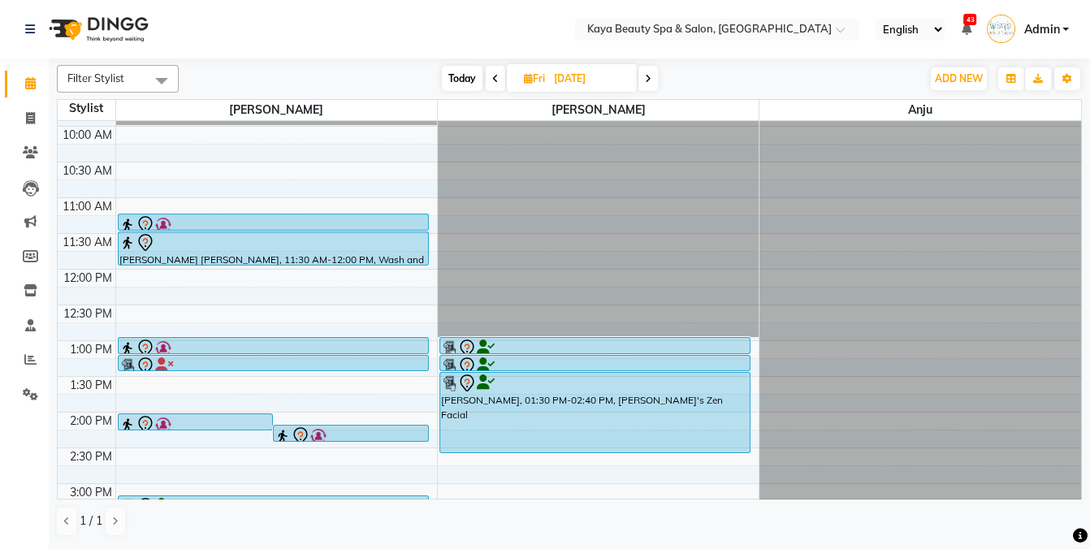
scroll to position [57, 0]
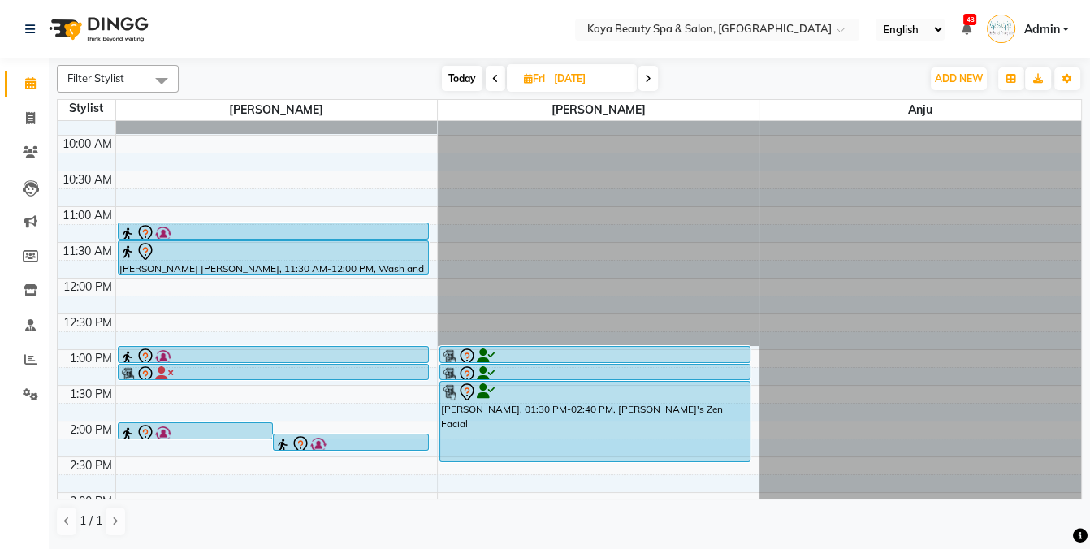
click at [463, 75] on span "Today" at bounding box center [462, 78] width 41 height 25
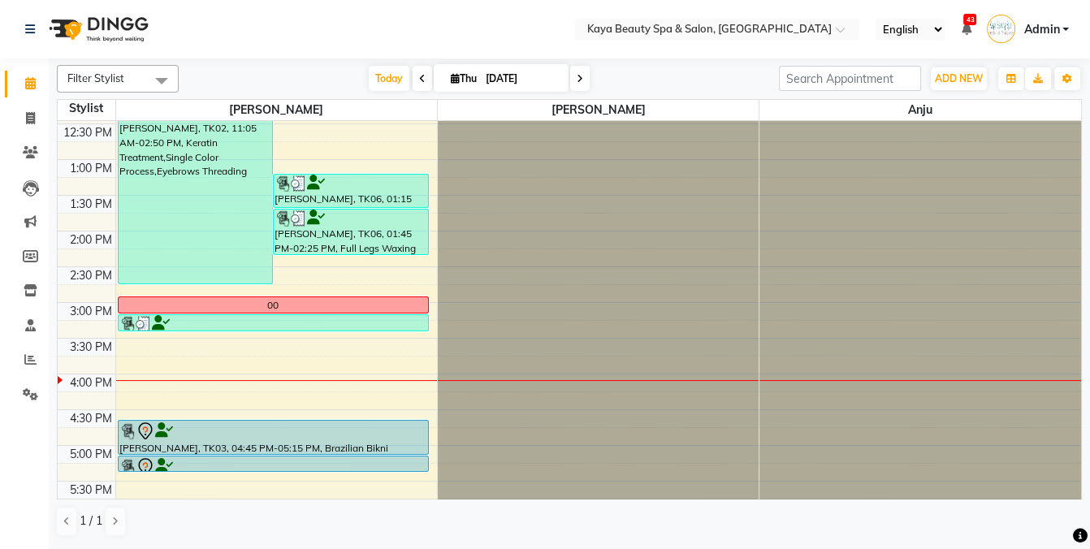
scroll to position [0, 0]
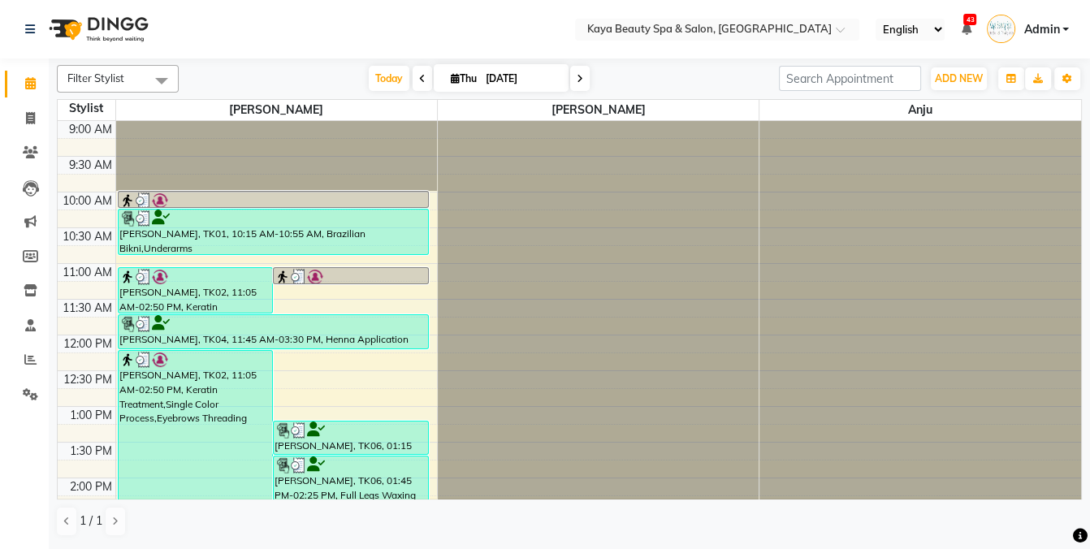
click at [577, 76] on icon at bounding box center [580, 79] width 6 height 10
type input "[DATE]"
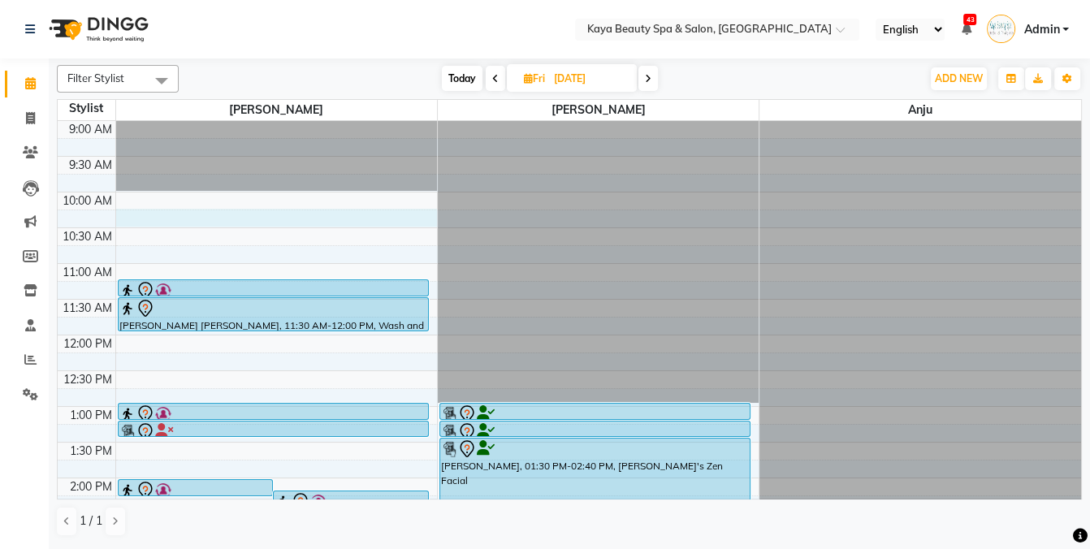
click at [136, 213] on div "9:00 AM 9:30 AM 10:00 AM 10:30 AM 11:00 AM 11:30 AM 12:00 PM 12:30 PM 1:00 PM 1…" at bounding box center [570, 478] width 1024 height 714
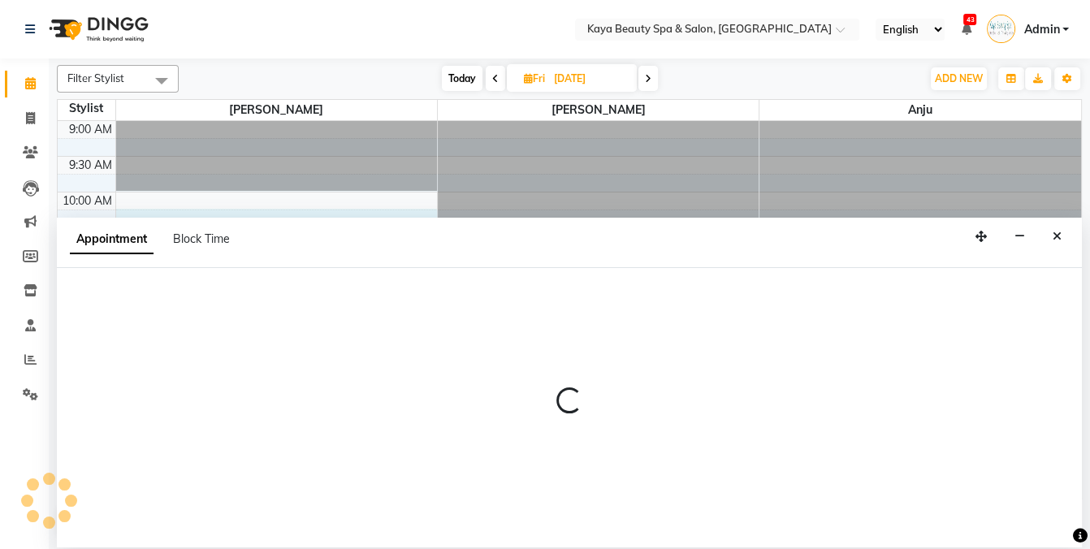
select select "19099"
select select "615"
select select "tentative"
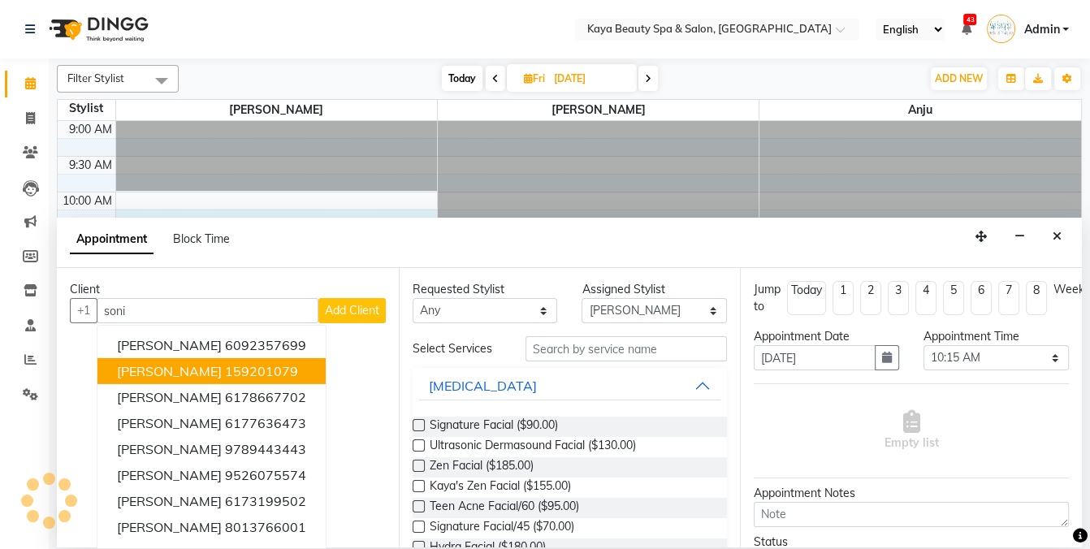
click at [235, 373] on ngb-highlight "159201079" at bounding box center [261, 371] width 73 height 16
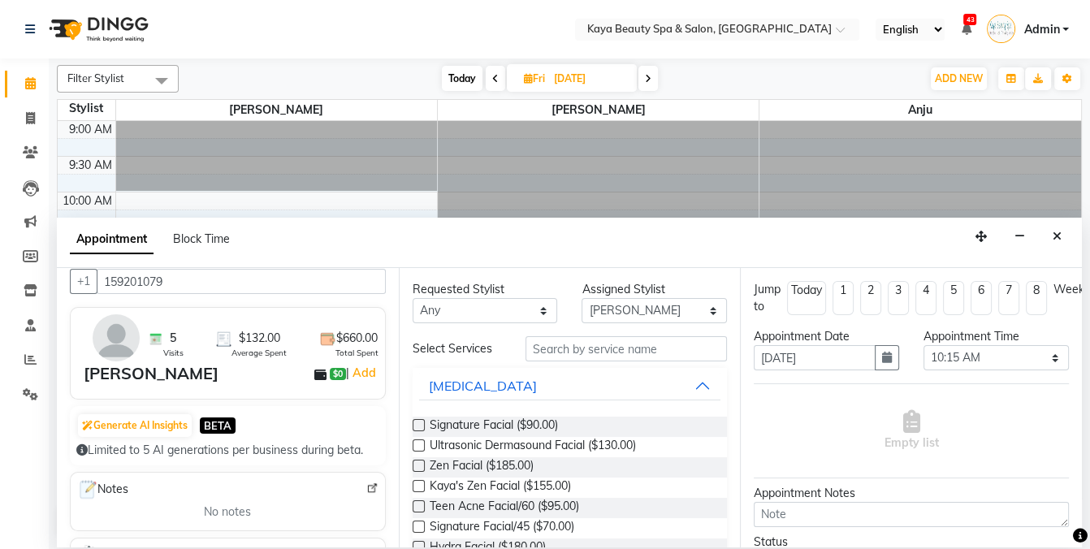
scroll to position [49, 0]
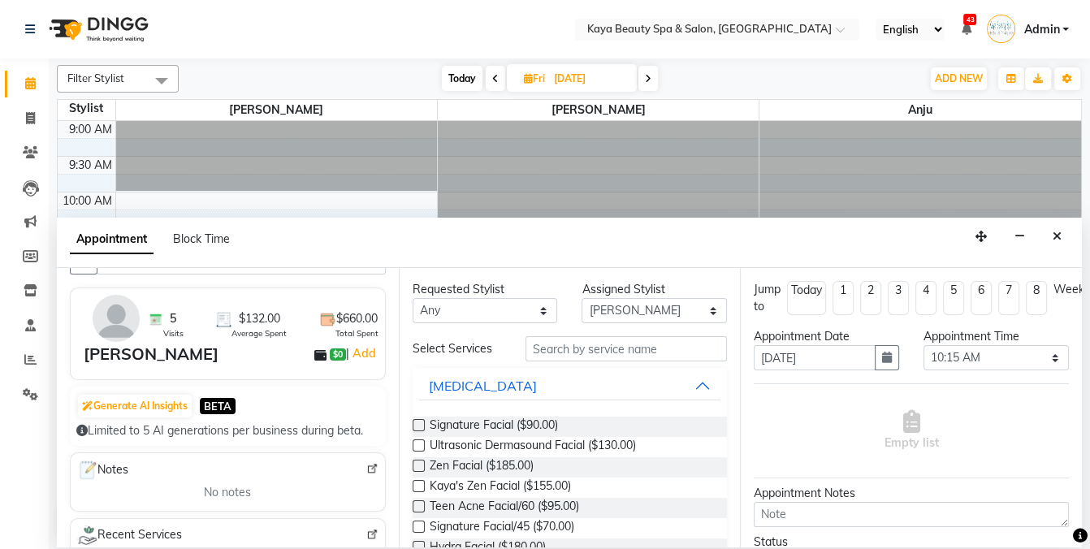
type input "159201079"
click at [579, 344] on input "text" at bounding box center [626, 348] width 201 height 25
click at [529, 446] on span "Ultrasonic Dermasound Facial ($130.00)" at bounding box center [533, 447] width 206 height 20
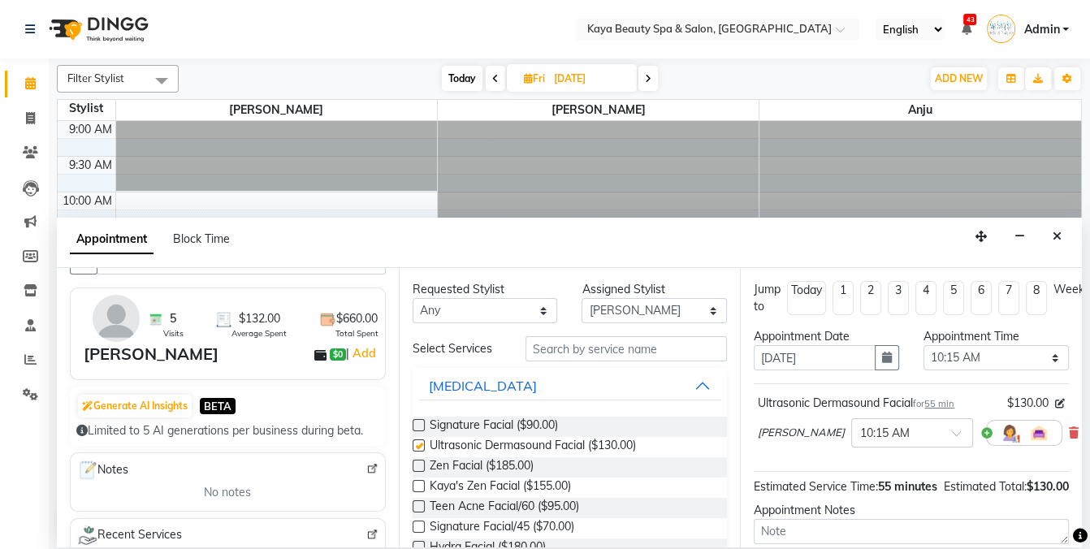
checkbox input "false"
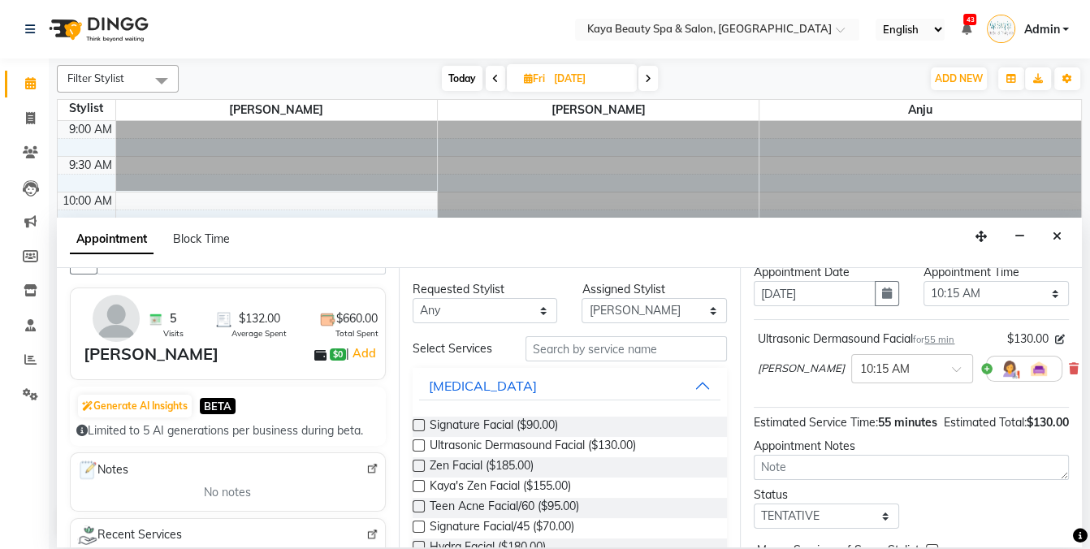
scroll to position [164, 0]
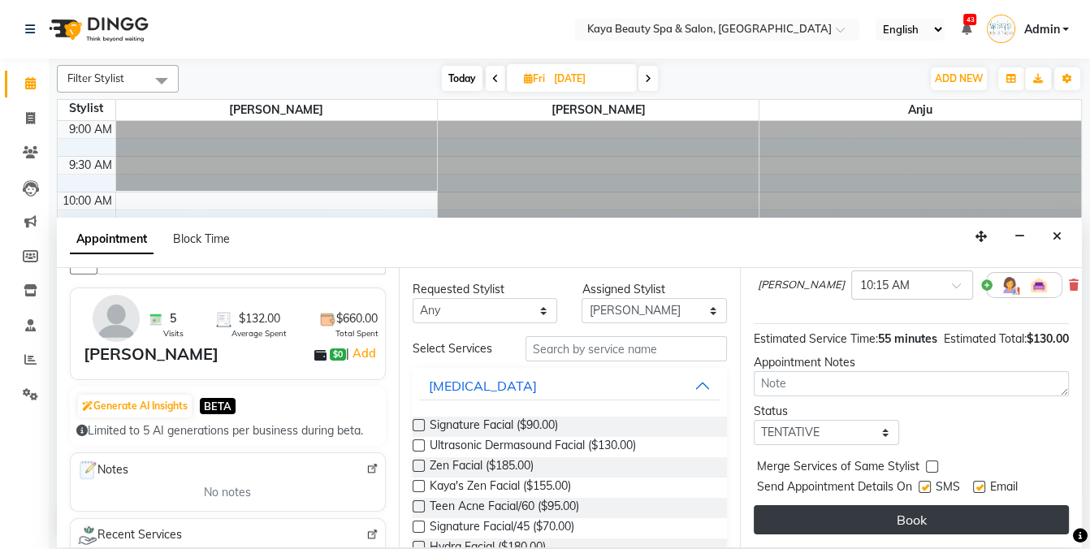
click at [921, 526] on button "Book" at bounding box center [911, 519] width 315 height 29
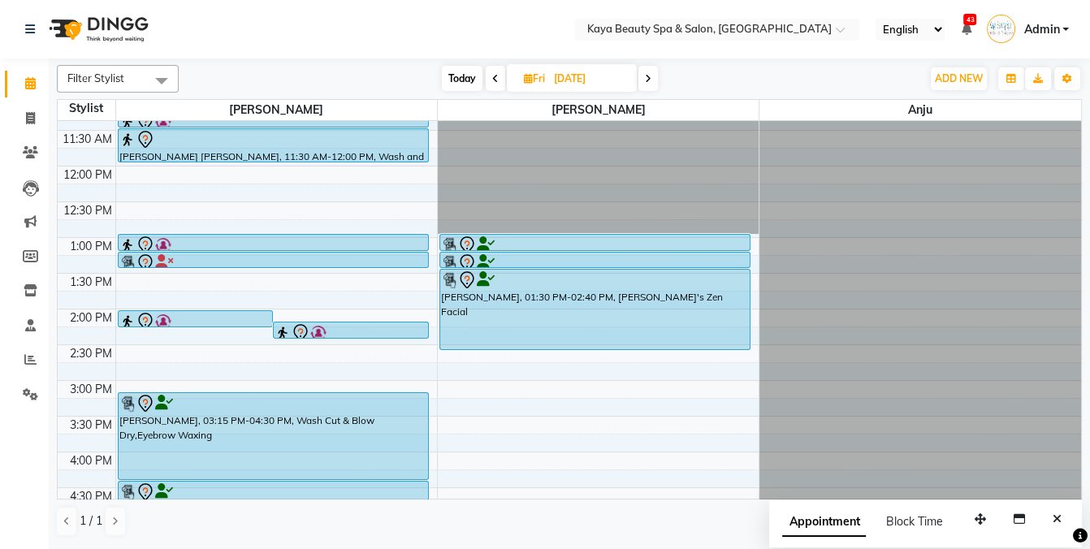
scroll to position [277, 0]
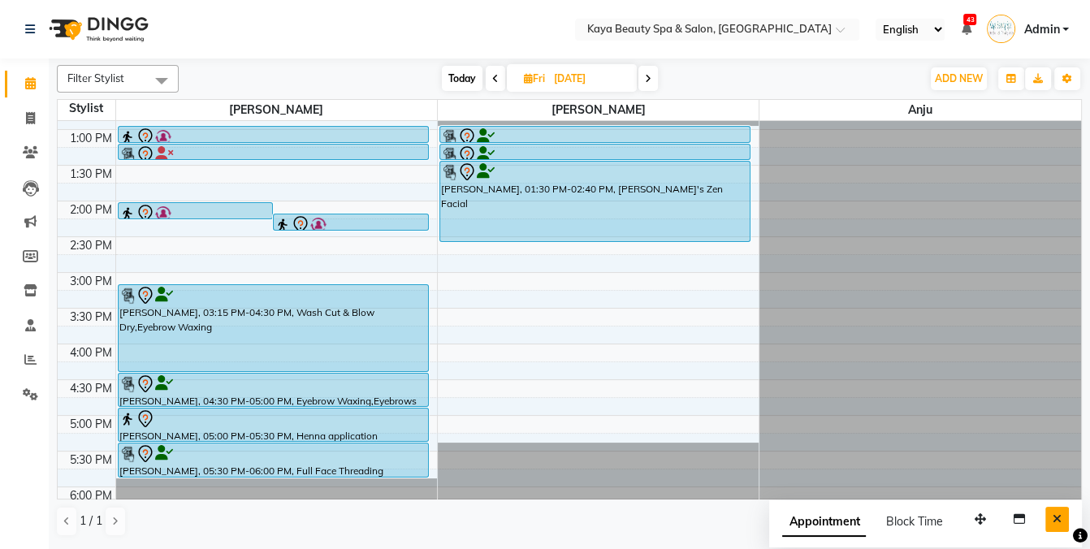
click at [1057, 515] on icon "Close" at bounding box center [1057, 518] width 9 height 11
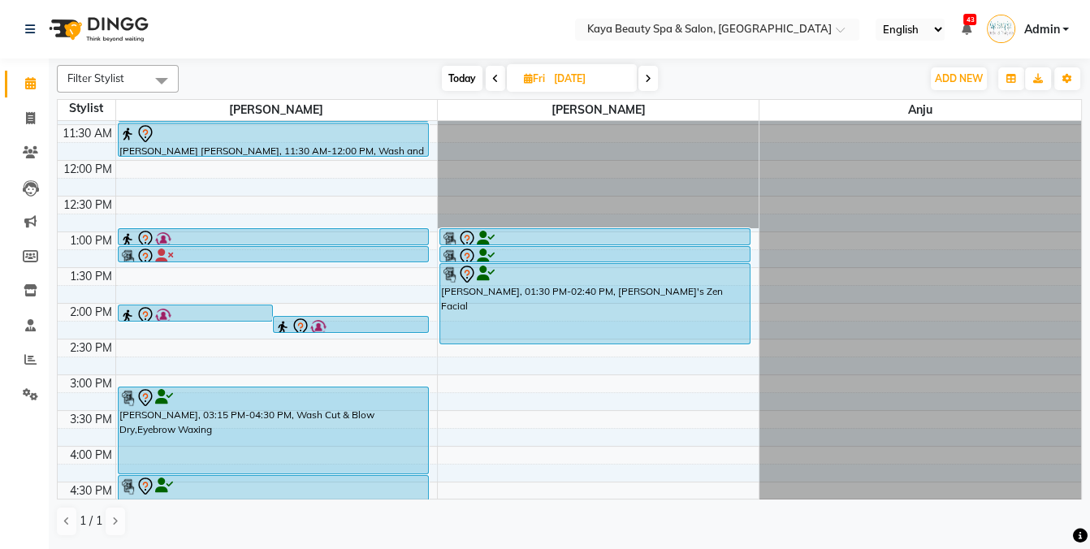
scroll to position [292, 0]
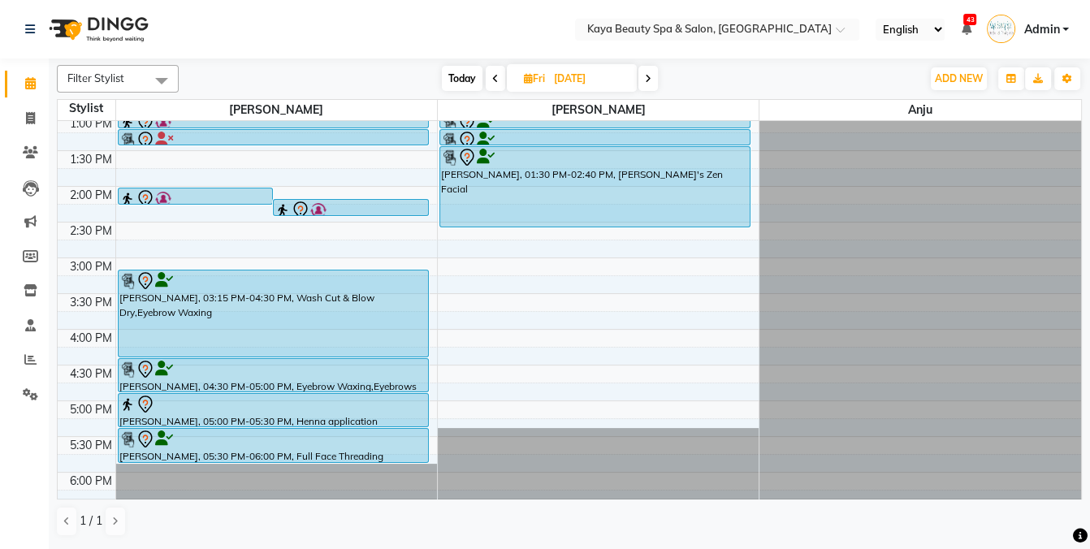
click at [203, 378] on div "[PERSON_NAME], 04:30 PM-05:00 PM, Eyebrow Waxing,Eyebrows Threading" at bounding box center [274, 375] width 310 height 32
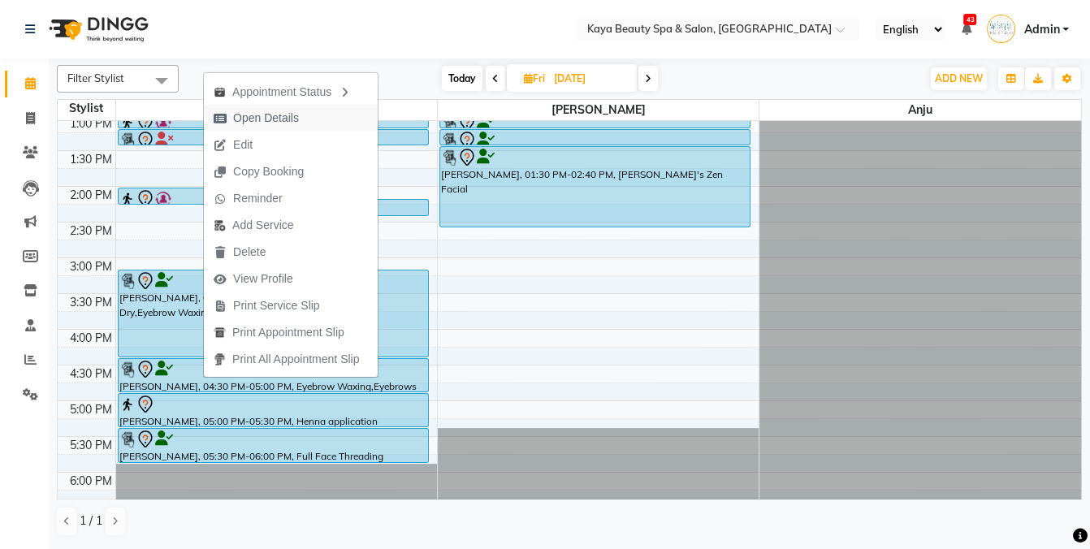
click at [261, 116] on span "Open Details" at bounding box center [266, 118] width 66 height 17
select select "7"
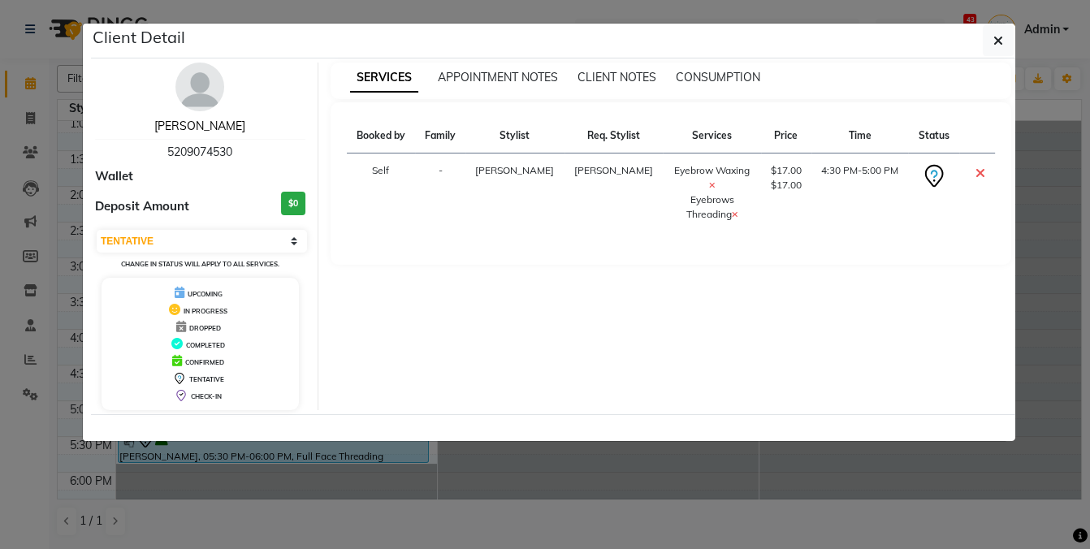
click at [201, 129] on link "[PERSON_NAME]" at bounding box center [199, 126] width 91 height 15
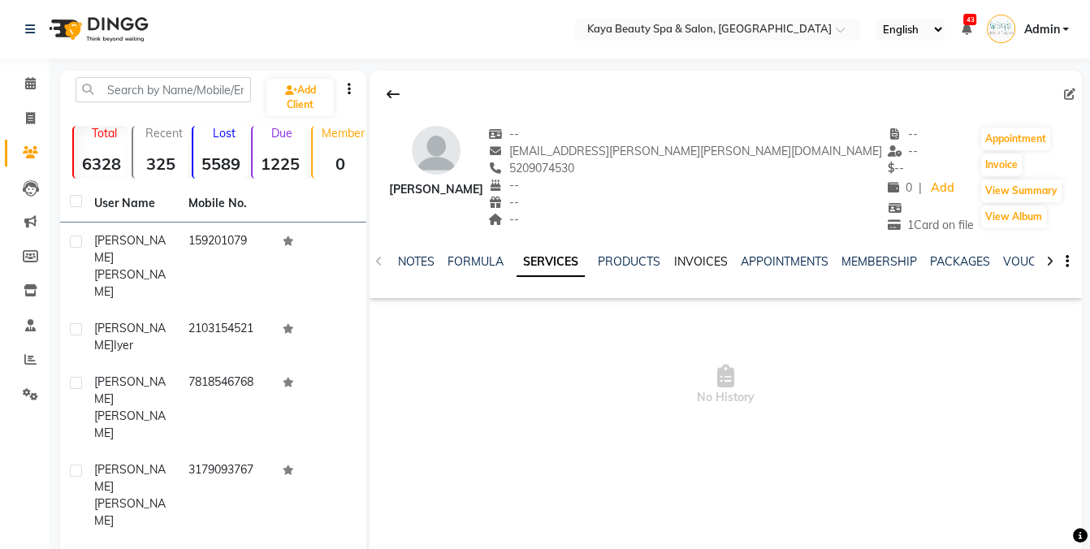
click at [687, 262] on link "INVOICES" at bounding box center [701, 261] width 54 height 15
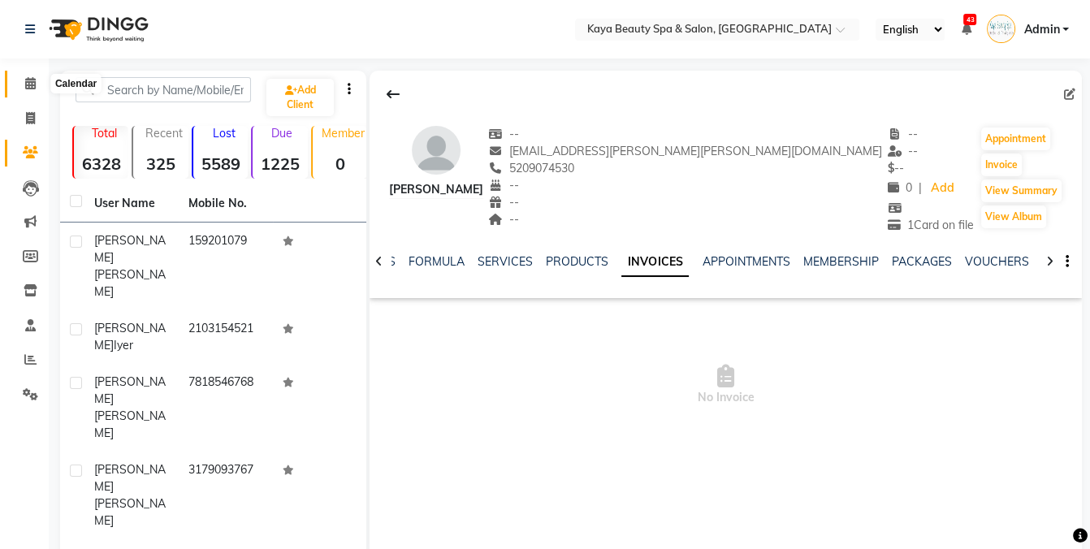
click at [21, 84] on span at bounding box center [30, 84] width 28 height 19
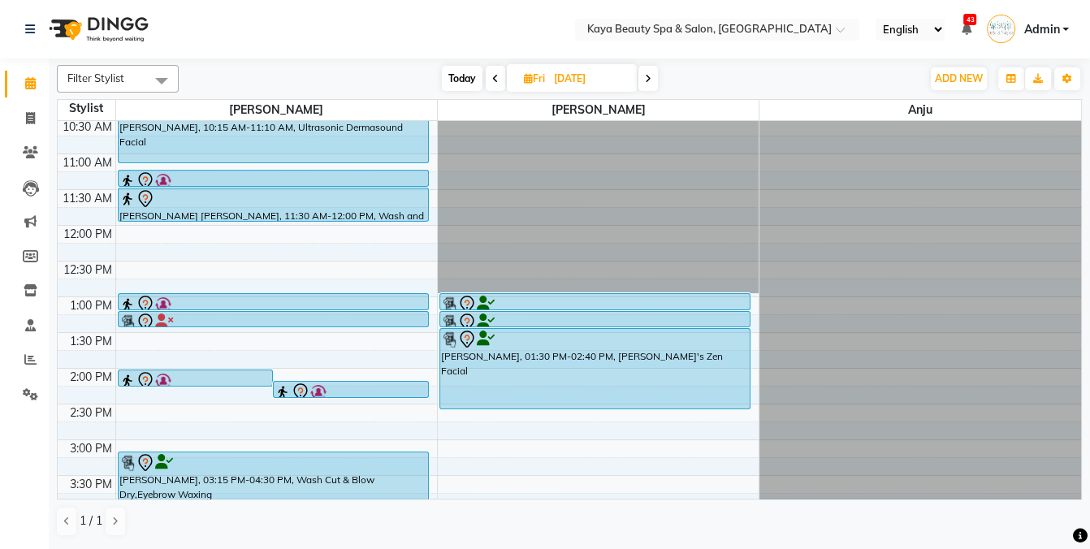
scroll to position [130, 0]
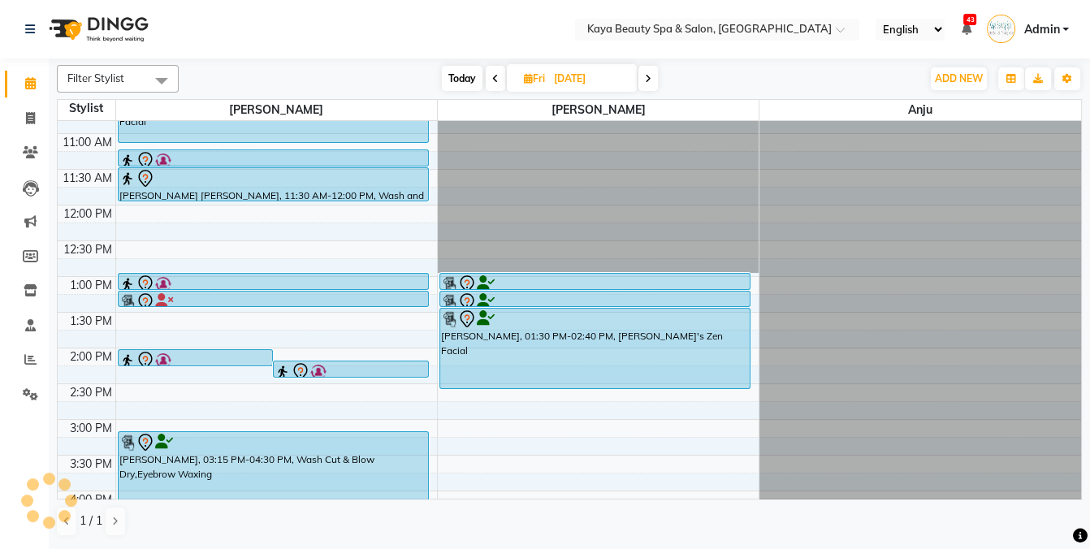
click at [227, 357] on div at bounding box center [195, 360] width 153 height 19
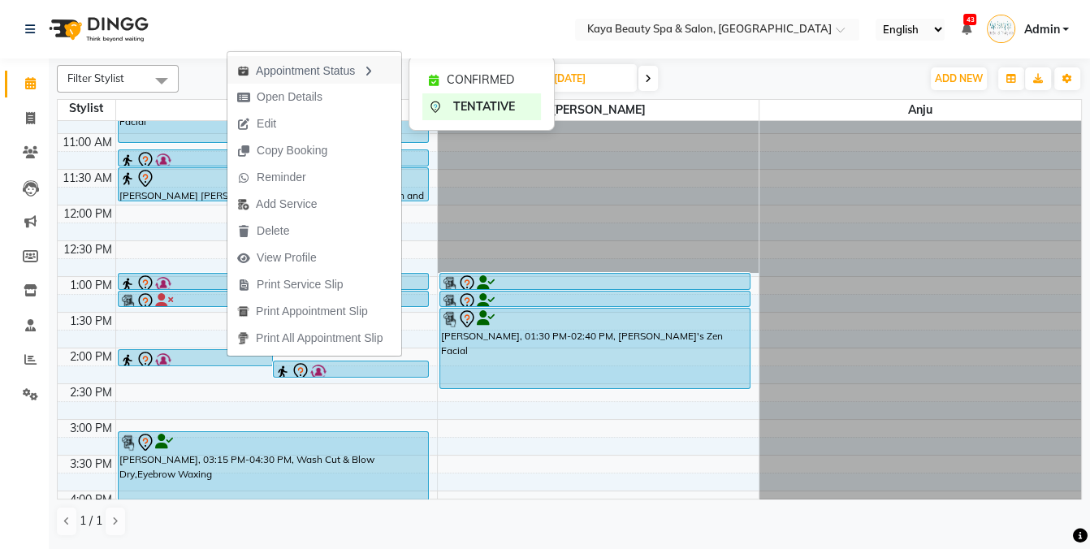
click at [297, 71] on div "Appointment Status" at bounding box center [314, 70] width 174 height 28
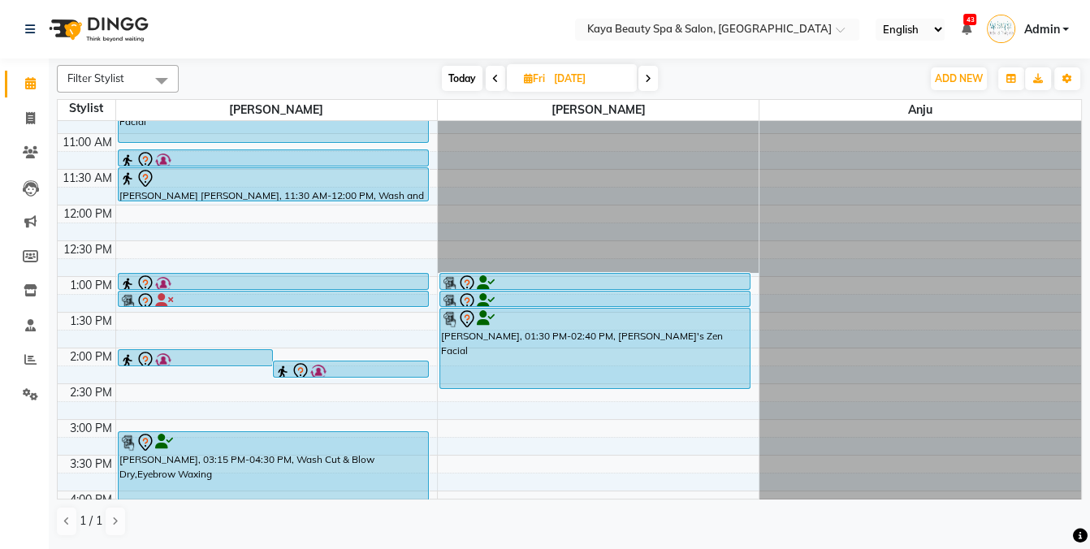
click at [251, 359] on div at bounding box center [195, 360] width 153 height 19
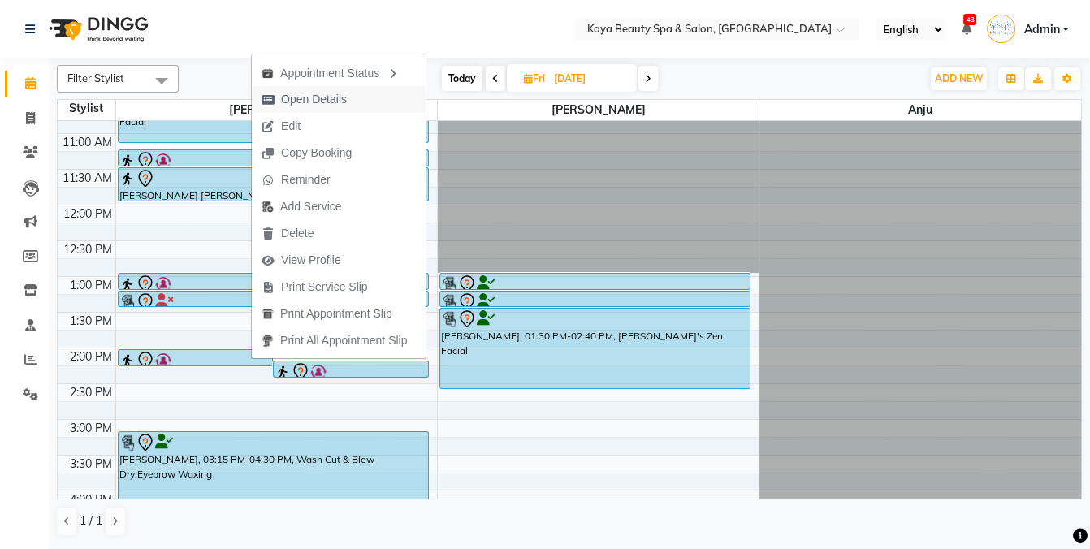
click at [297, 102] on span "Open Details" at bounding box center [314, 99] width 66 height 17
select select "7"
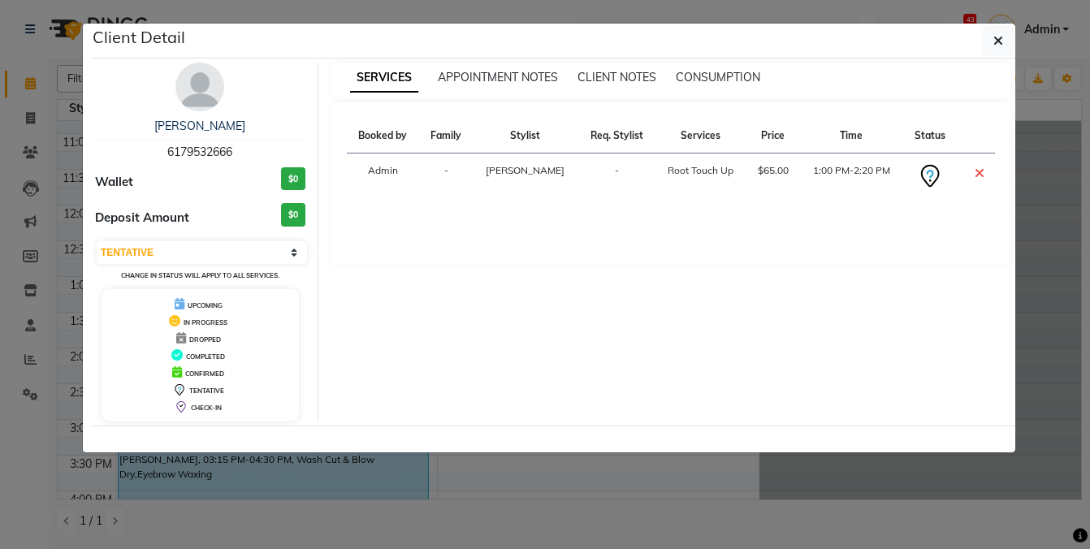
click at [904, 509] on ngb-modal-window "Client Detail [PERSON_NAME] 6179532666 Wallet $0 Deposit Amount $0 Select CONFI…" at bounding box center [545, 274] width 1090 height 549
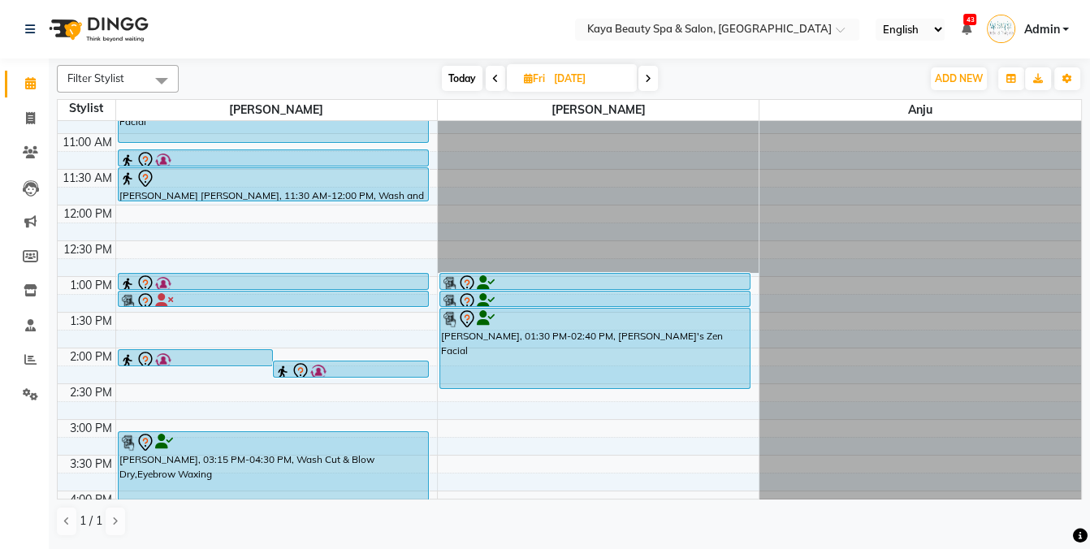
click at [370, 369] on div at bounding box center [351, 371] width 153 height 19
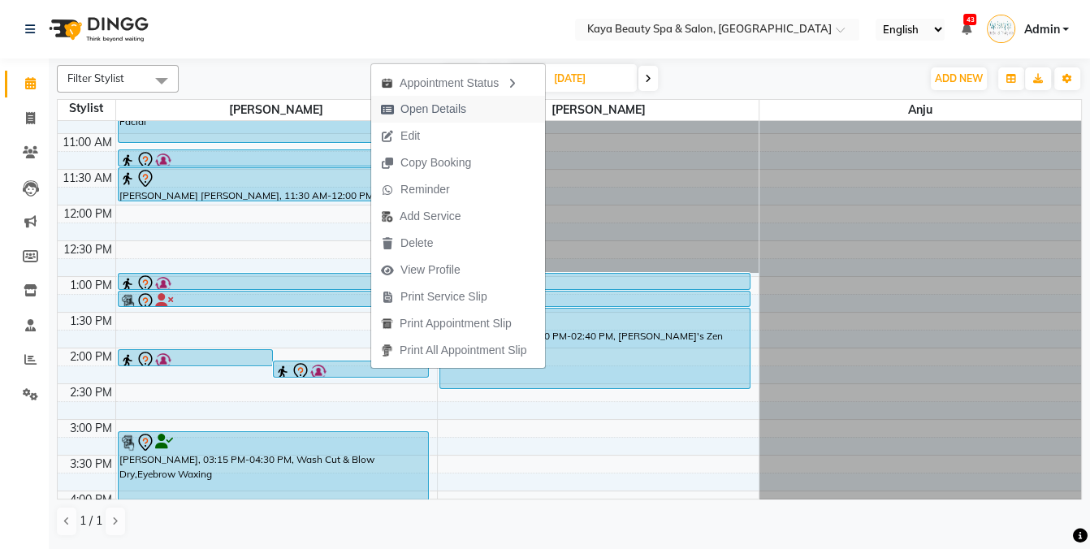
click at [445, 110] on span "Open Details" at bounding box center [434, 109] width 66 height 17
select select "7"
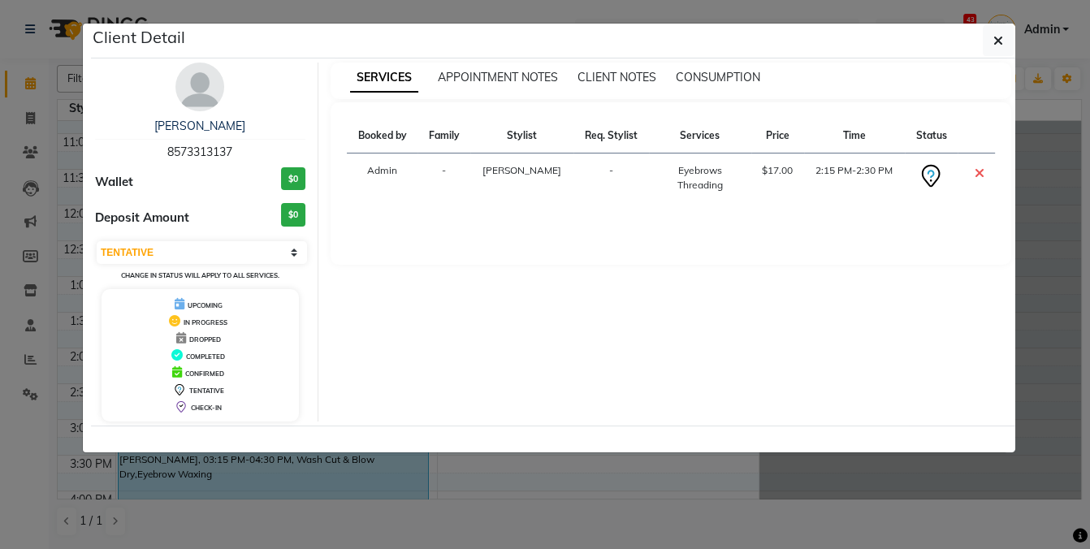
click at [666, 490] on ngb-modal-window "Client Detail Hind Eloufir 8573313137 Wallet $0 Deposit Amount $0 Select CONFIR…" at bounding box center [545, 274] width 1090 height 549
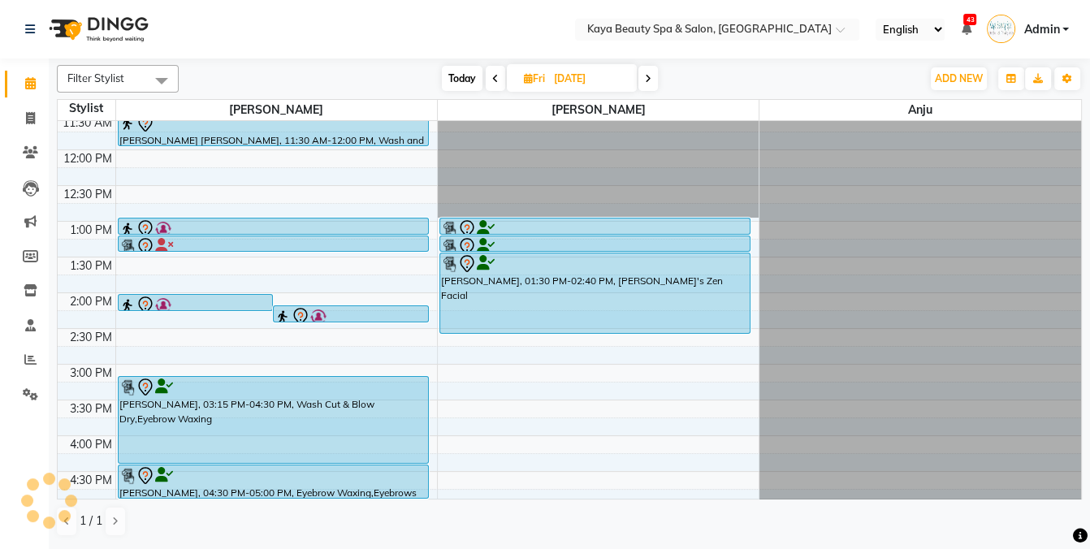
scroll to position [220, 0]
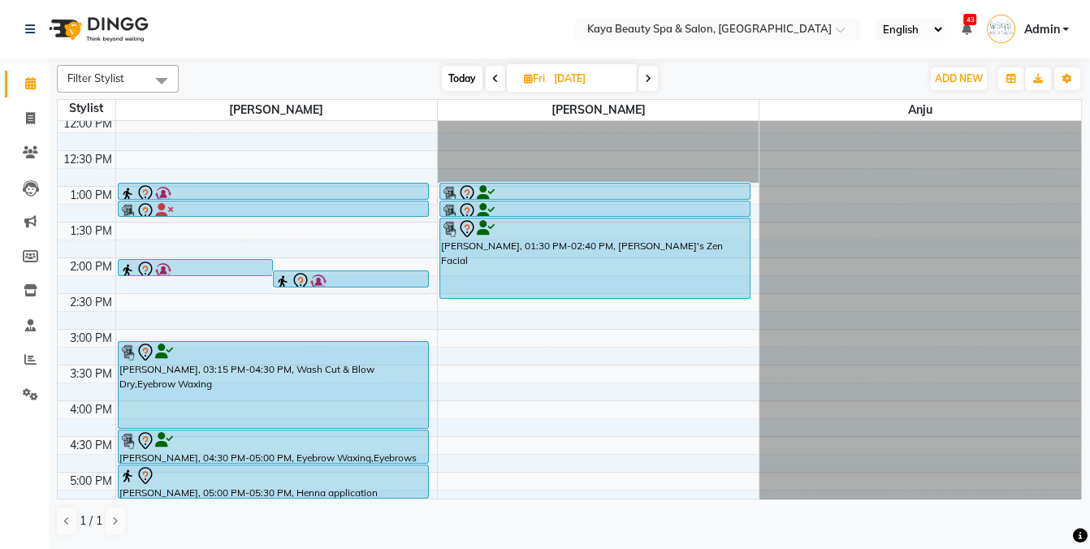
click at [457, 80] on span "Today" at bounding box center [462, 78] width 41 height 25
type input "[DATE]"
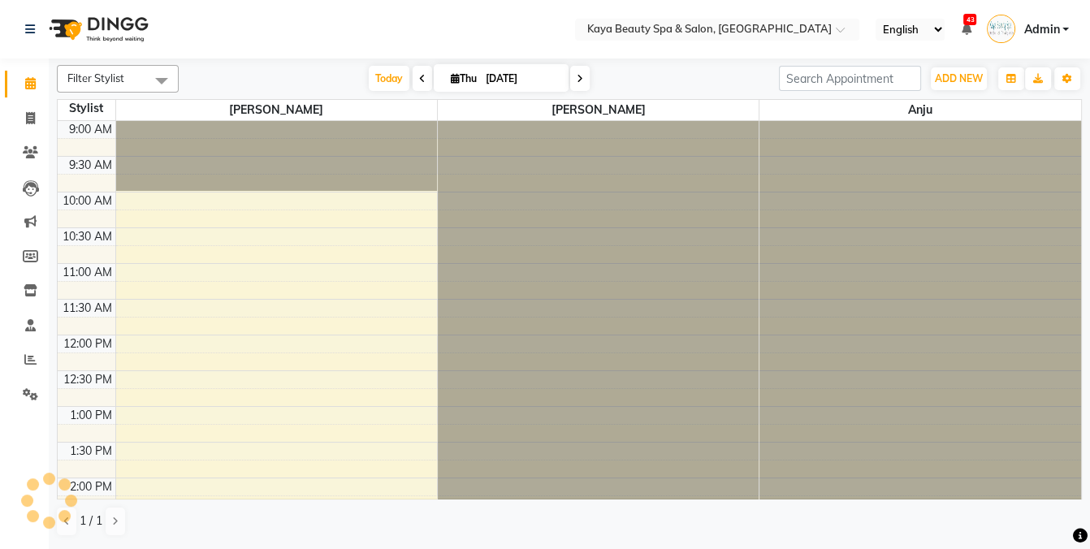
scroll to position [326, 0]
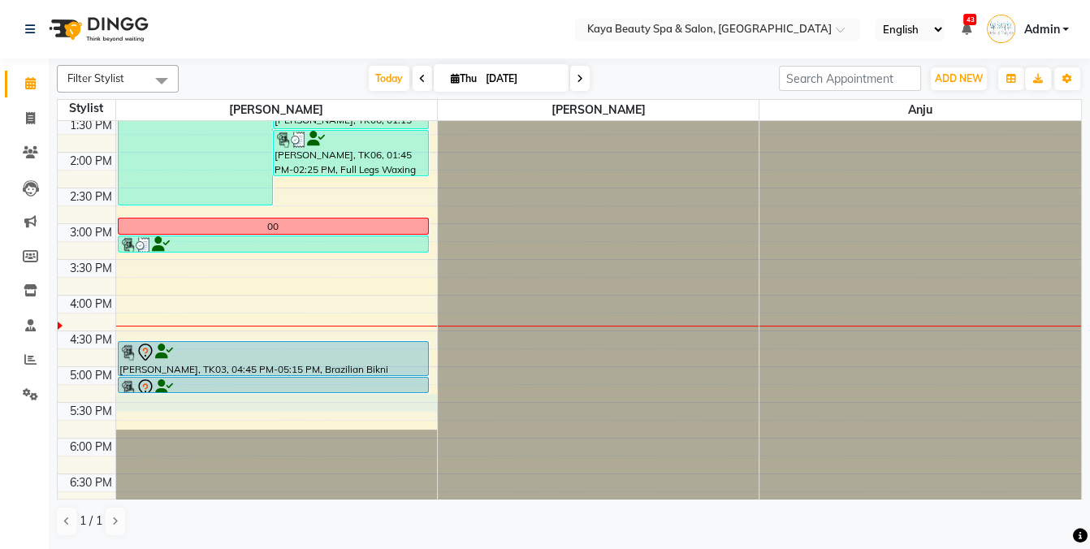
click at [147, 403] on div "9:00 AM 9:30 AM 10:00 AM 10:30 AM 11:00 AM 11:30 AM 12:00 PM 12:30 PM 1:00 PM 1…" at bounding box center [570, 152] width 1024 height 714
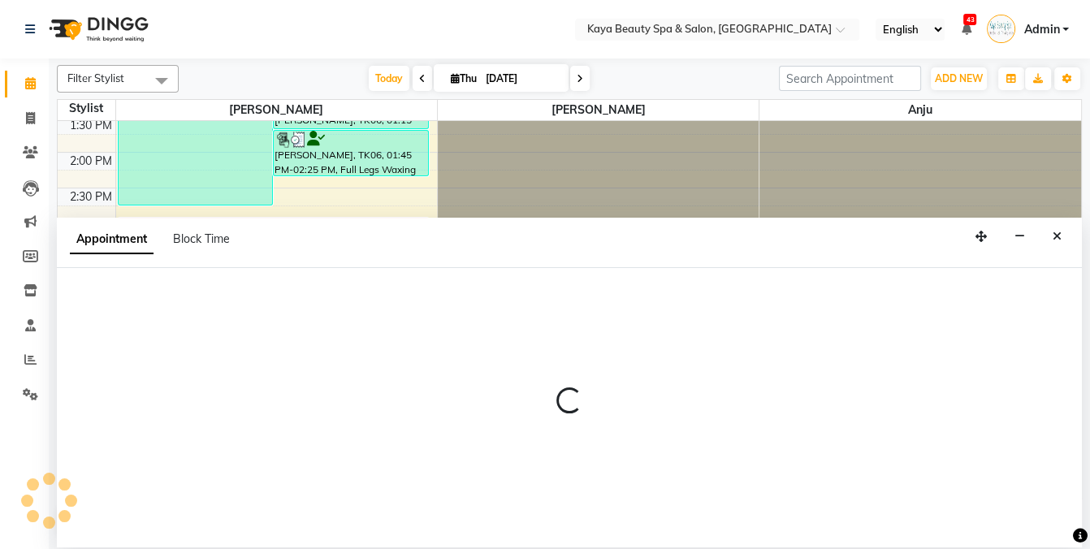
select select "19099"
select select "tentative"
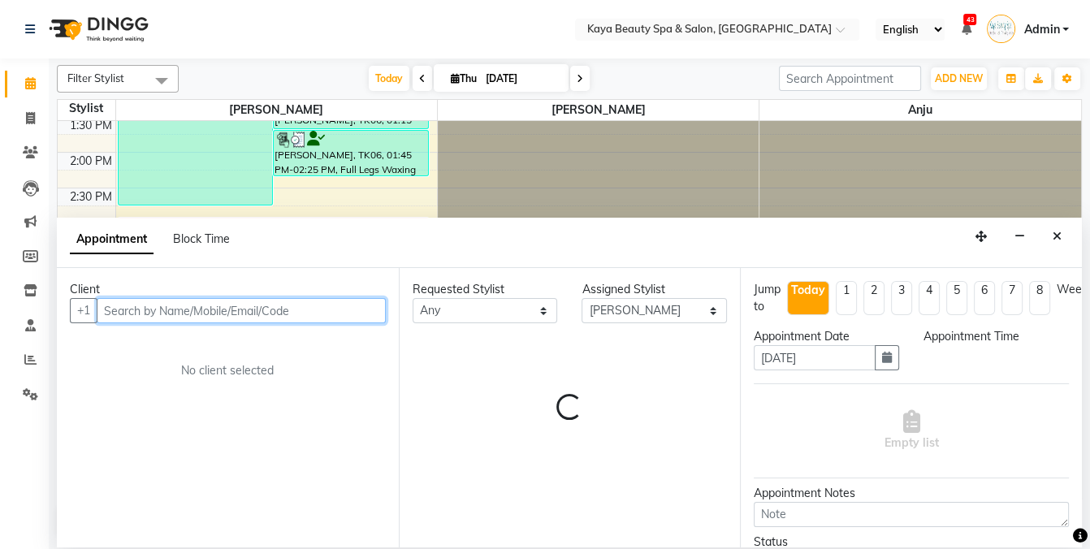
select select "1050"
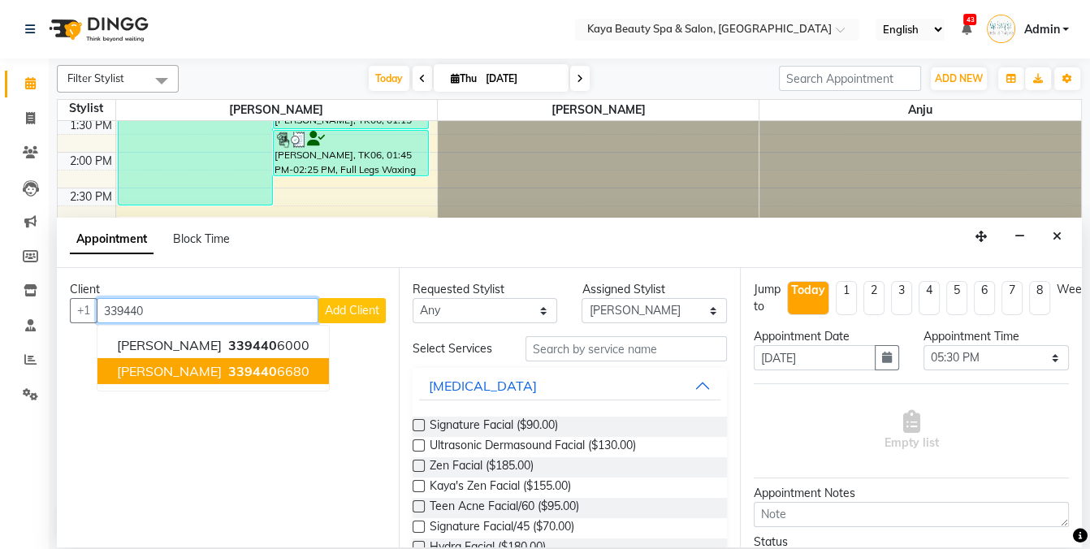
click at [174, 378] on button "[PERSON_NAME] 339440 6680" at bounding box center [213, 371] width 232 height 26
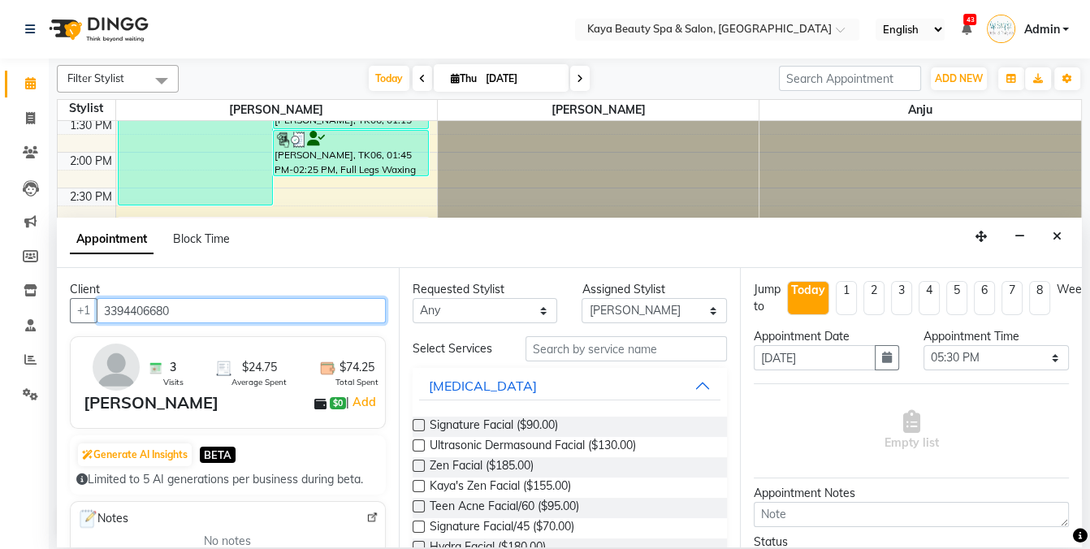
type input "3394406680"
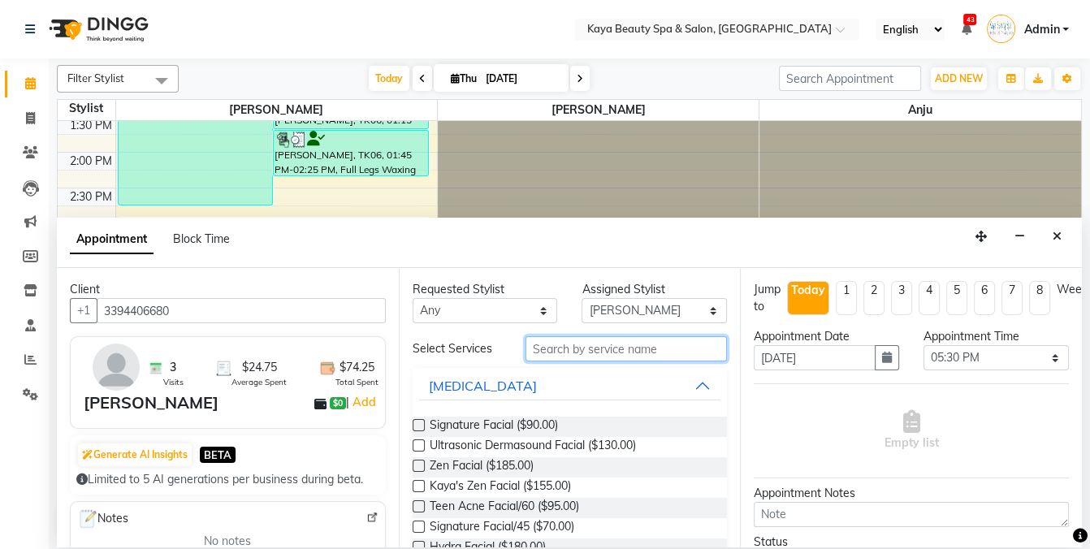
click at [589, 344] on input "text" at bounding box center [626, 348] width 201 height 25
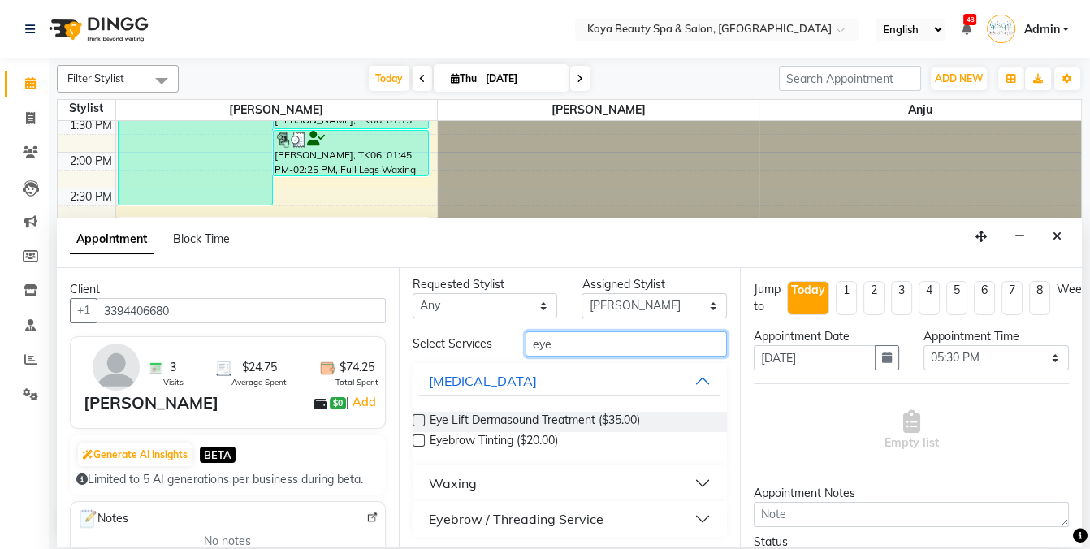
scroll to position [7, 0]
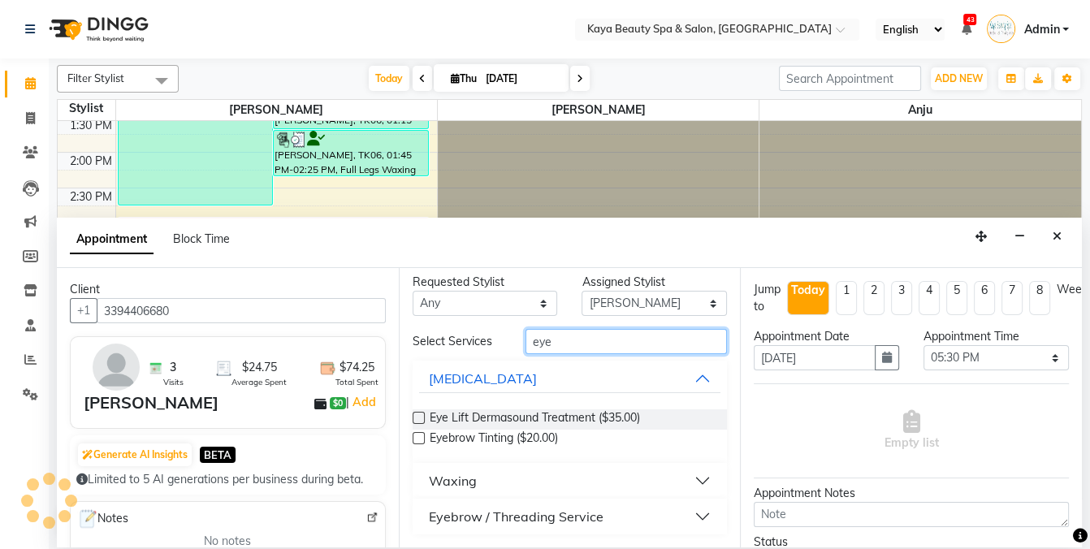
type input "eye"
click at [509, 518] on div "Eyebrow / Threading Service" at bounding box center [516, 516] width 175 height 19
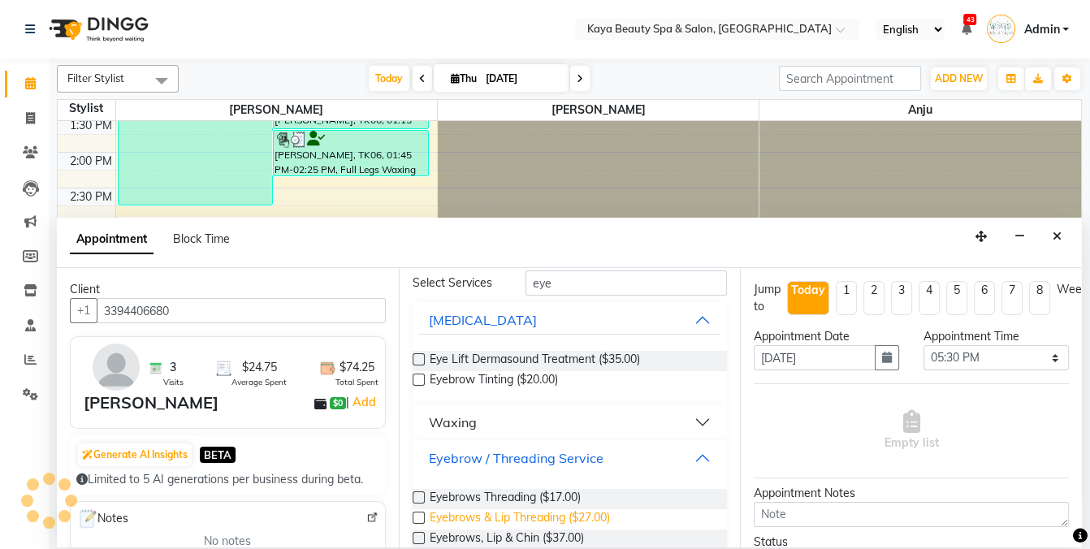
scroll to position [154, 0]
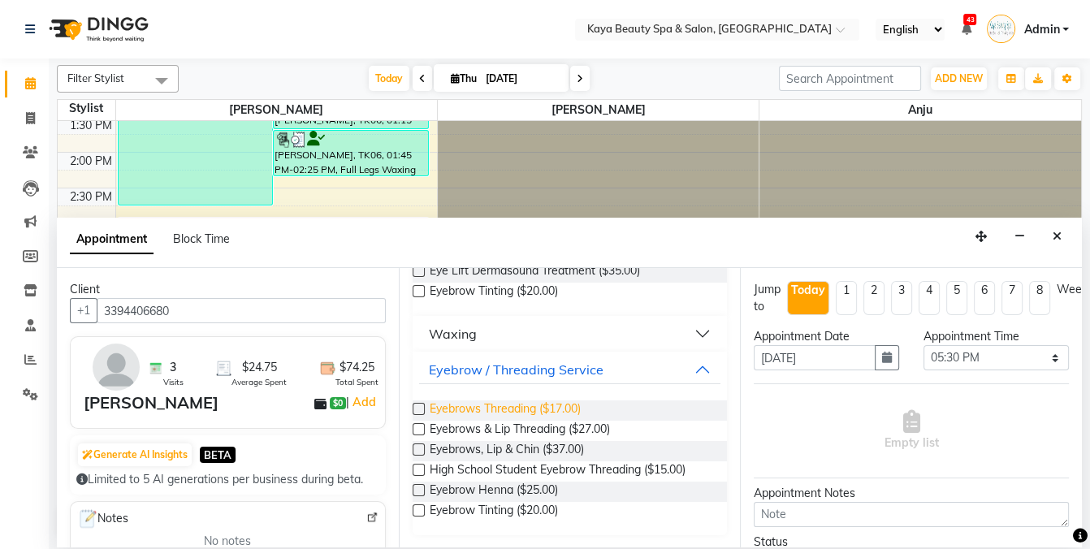
click at [537, 412] on span "Eyebrows Threading ($17.00)" at bounding box center [505, 411] width 151 height 20
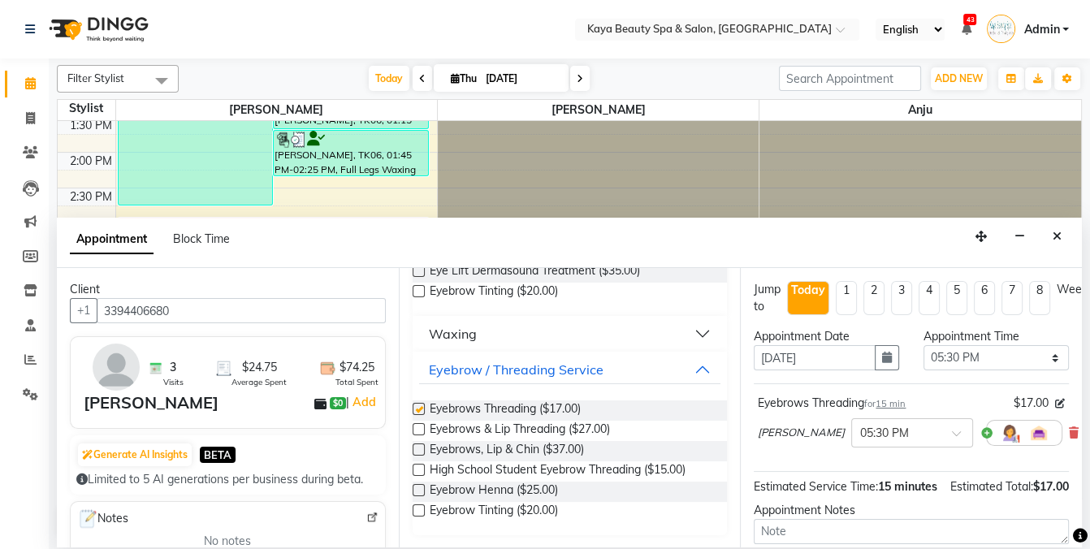
checkbox input "false"
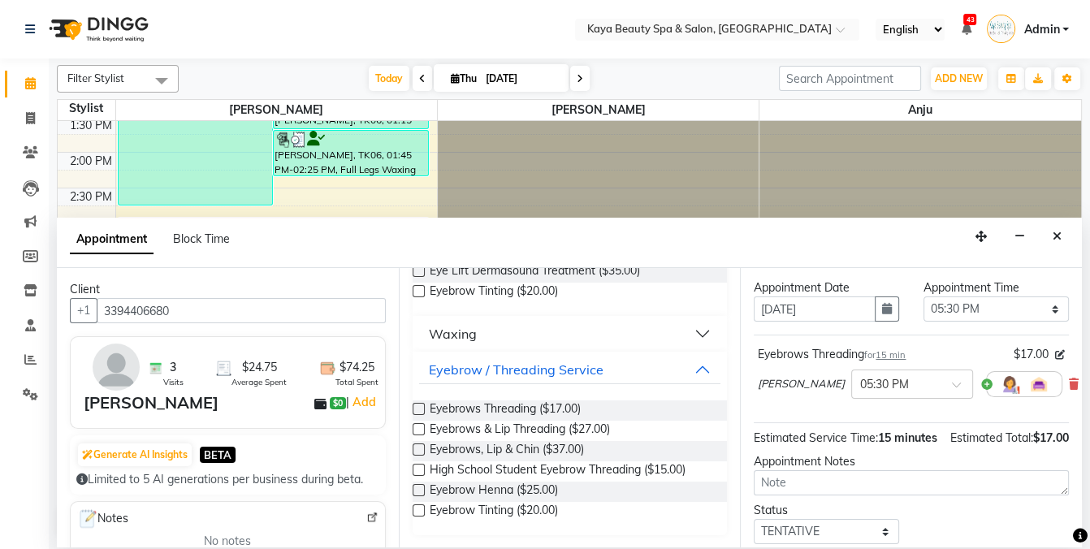
scroll to position [147, 0]
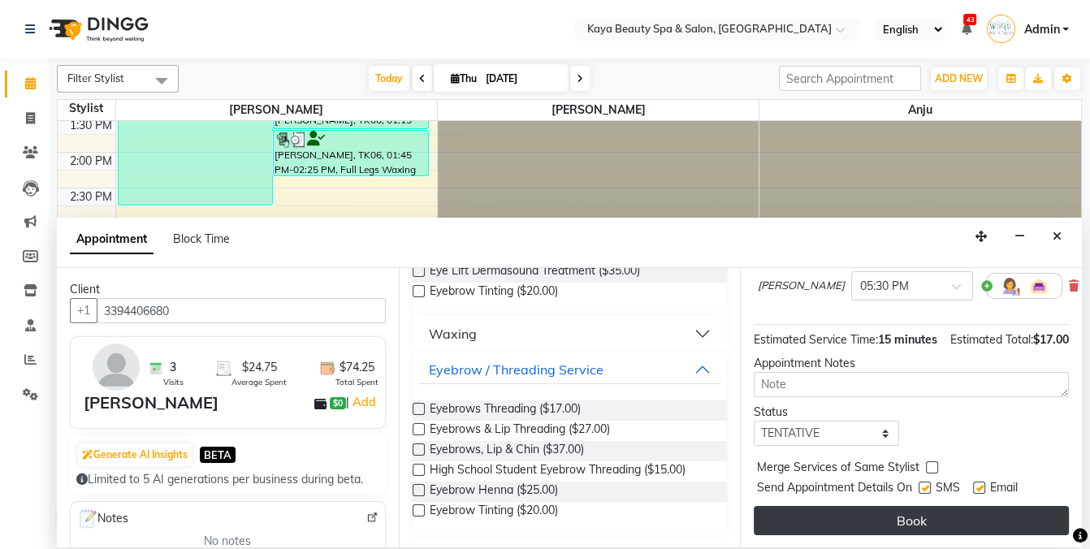
click at [921, 520] on button "Book" at bounding box center [911, 520] width 315 height 29
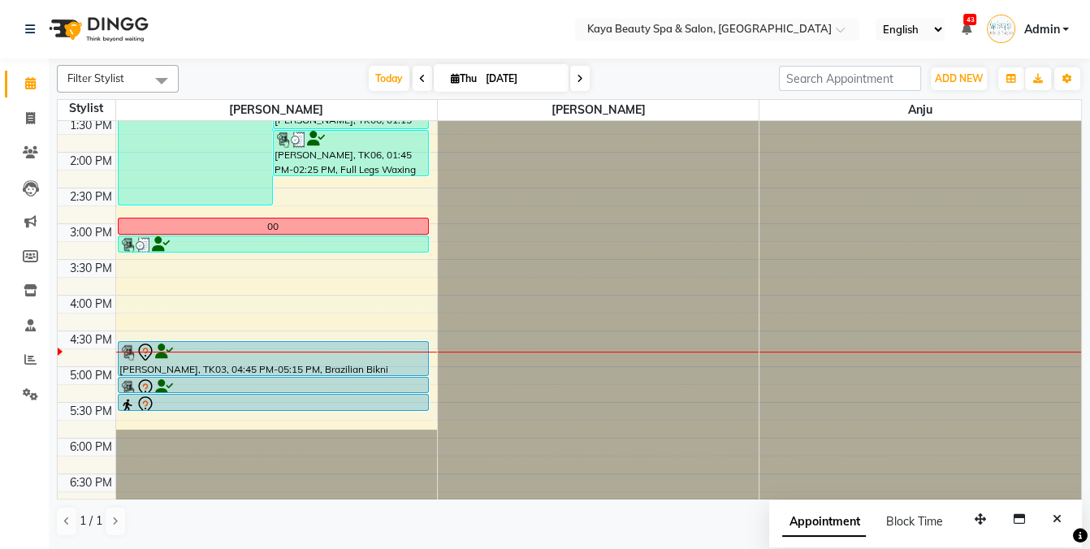
click at [239, 357] on div at bounding box center [273, 352] width 308 height 19
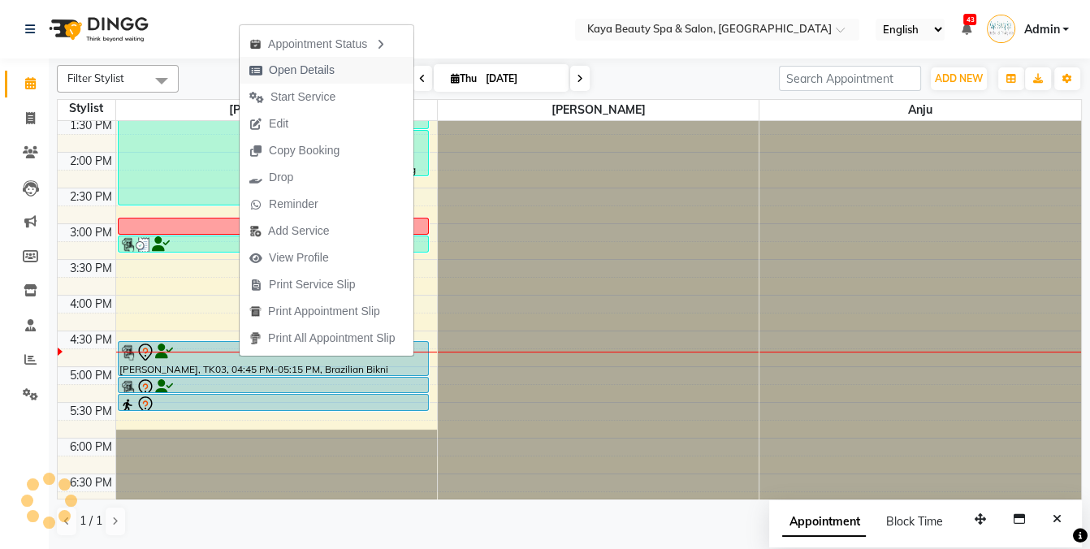
click at [296, 73] on span "Open Details" at bounding box center [302, 70] width 66 height 17
select select "7"
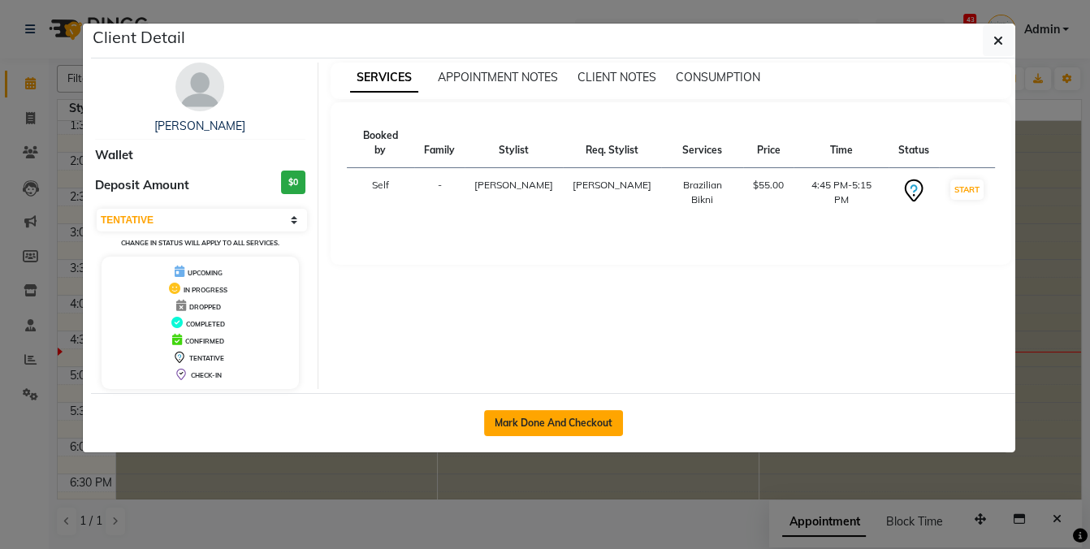
click at [552, 423] on button "Mark Done And Checkout" at bounding box center [553, 423] width 139 height 26
select select "service"
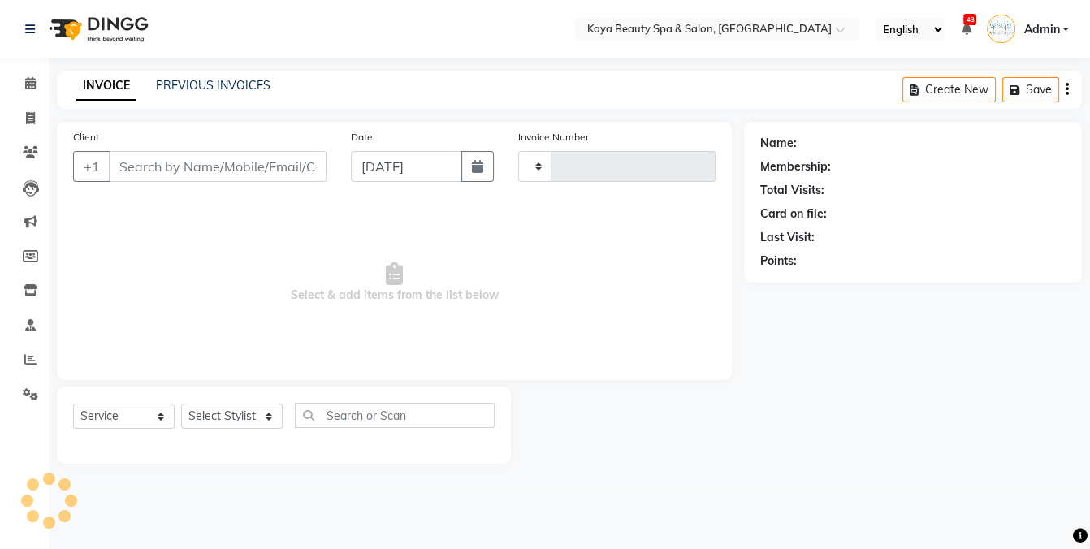
type input "1133"
select select "3896"
select select "19099"
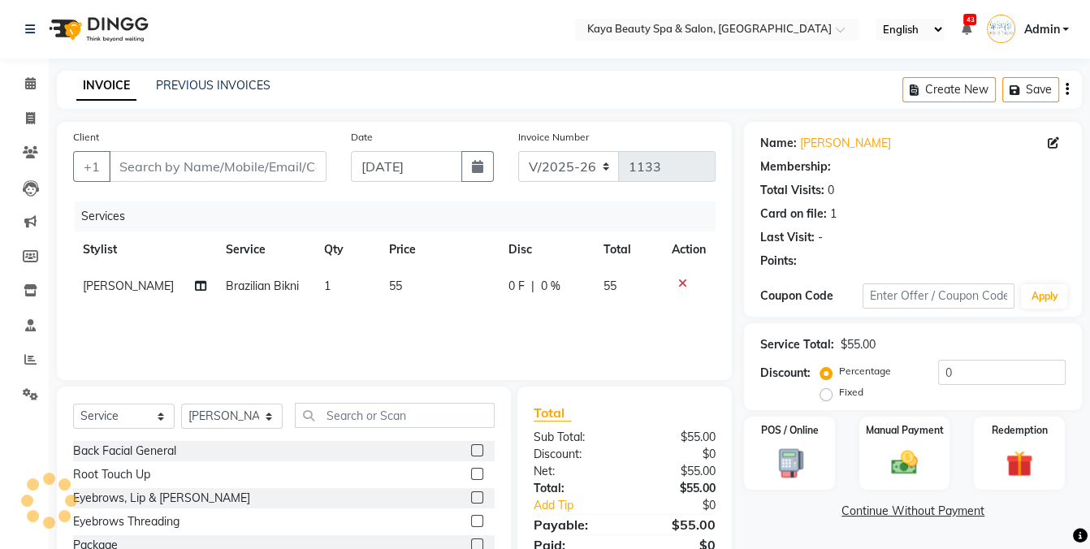
scroll to position [101, 0]
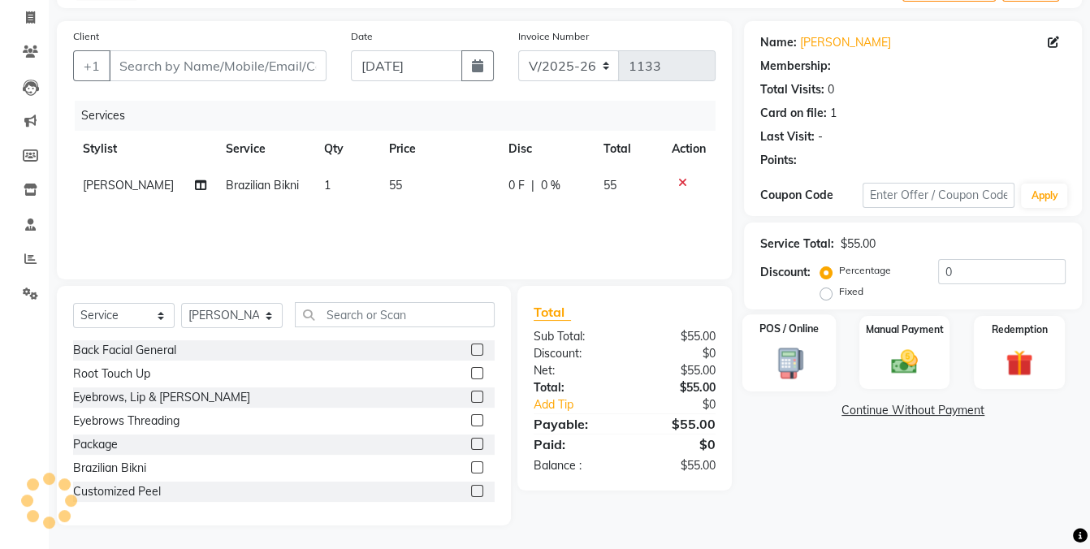
drag, startPoint x: 789, startPoint y: 375, endPoint x: 803, endPoint y: 383, distance: 16.5
click at [789, 336] on label "POS / Online" at bounding box center [790, 328] width 60 height 15
select select "9"
select select "1: Object"
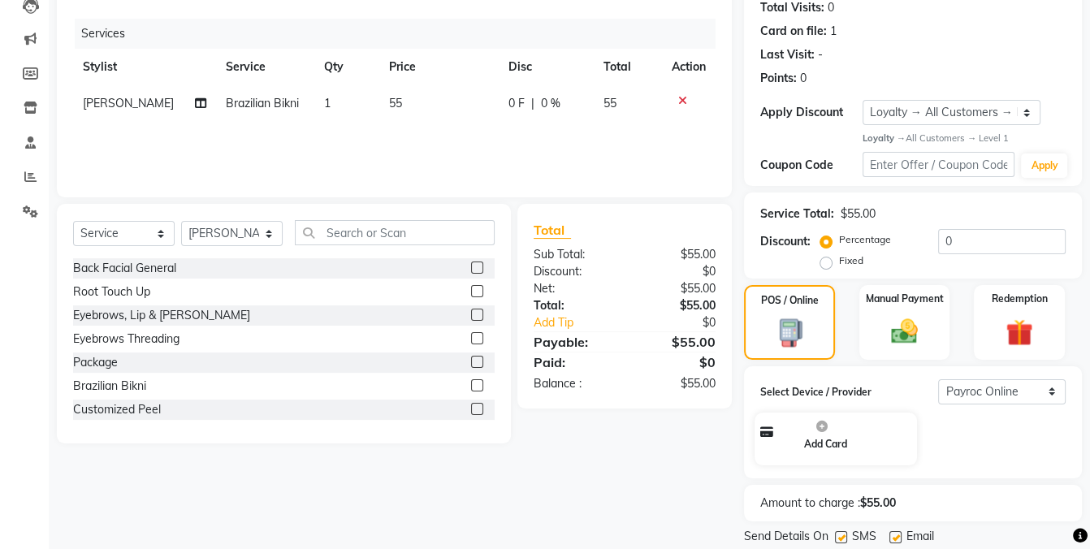
scroll to position [232, 0]
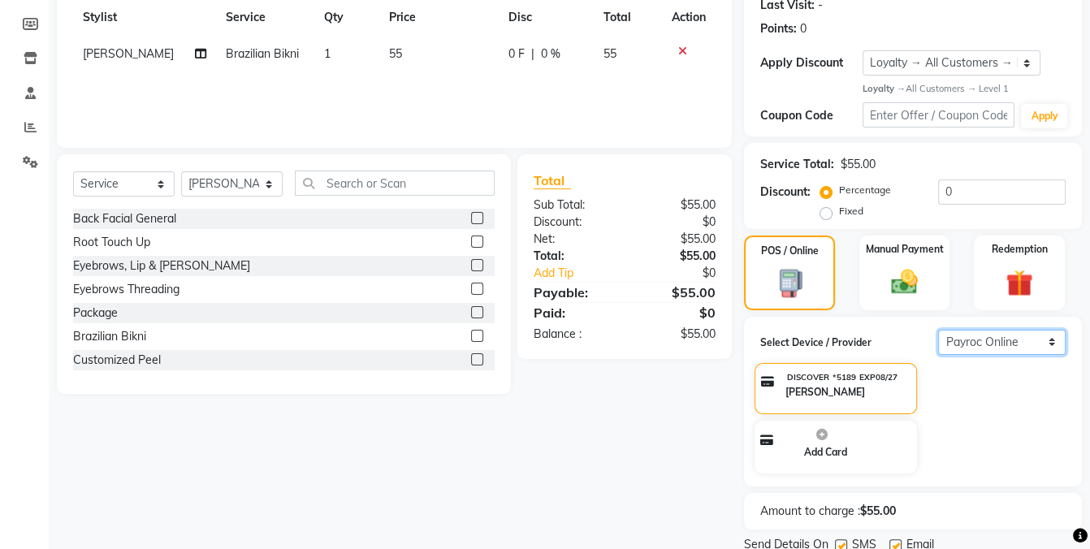
click at [974, 338] on select "Select Payroc Online Clover Mini New" at bounding box center [1002, 342] width 128 height 25
select select "38"
click at [938, 355] on select "Select Payroc Online Clover Mini New" at bounding box center [1002, 342] width 128 height 25
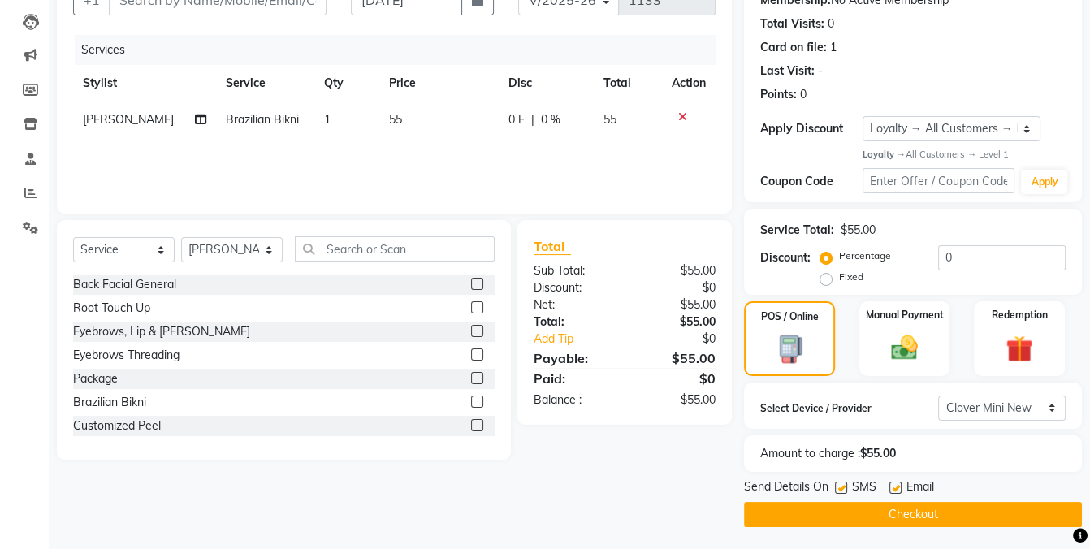
drag, startPoint x: 843, startPoint y: 485, endPoint x: 876, endPoint y: 510, distance: 41.1
click at [843, 486] on label at bounding box center [841, 488] width 12 height 12
click at [843, 486] on input "checkbox" at bounding box center [840, 488] width 11 height 11
checkbox input "false"
click at [878, 513] on button "Checkout" at bounding box center [913, 514] width 338 height 25
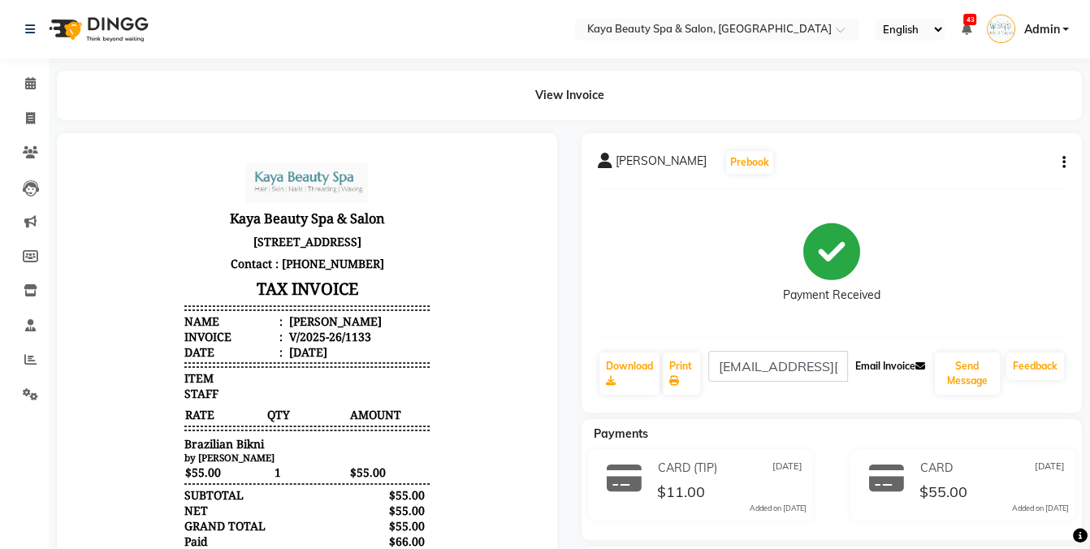
click at [875, 366] on button "Email Invoice" at bounding box center [890, 367] width 83 height 28
click at [38, 87] on span at bounding box center [30, 84] width 28 height 19
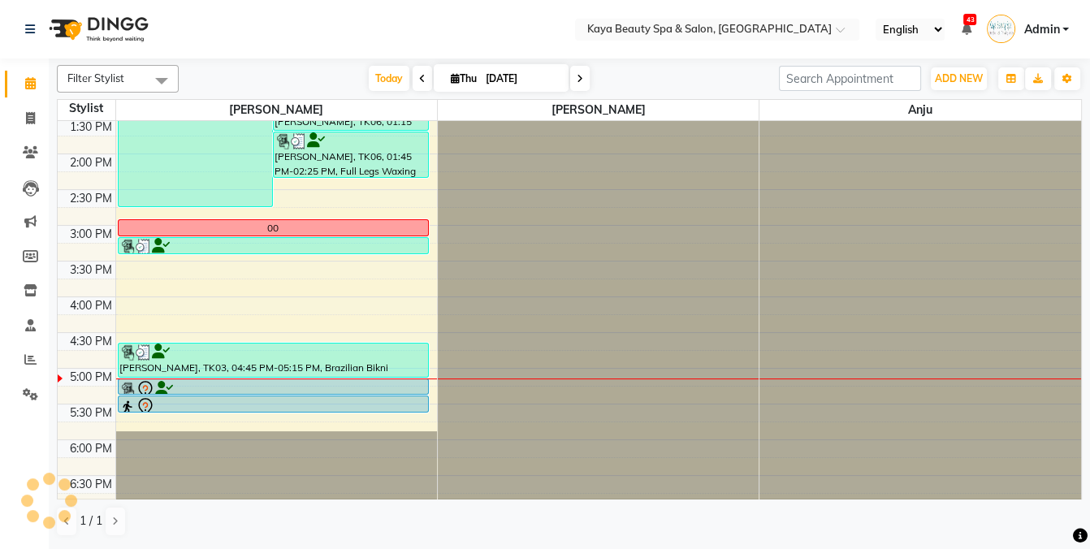
scroll to position [326, 0]
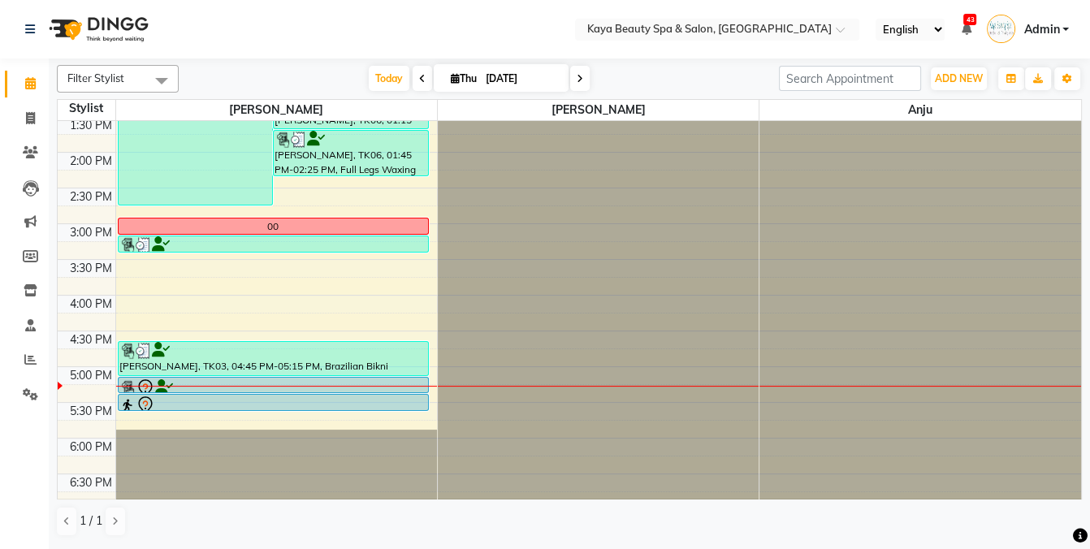
click at [290, 380] on div at bounding box center [273, 388] width 308 height 19
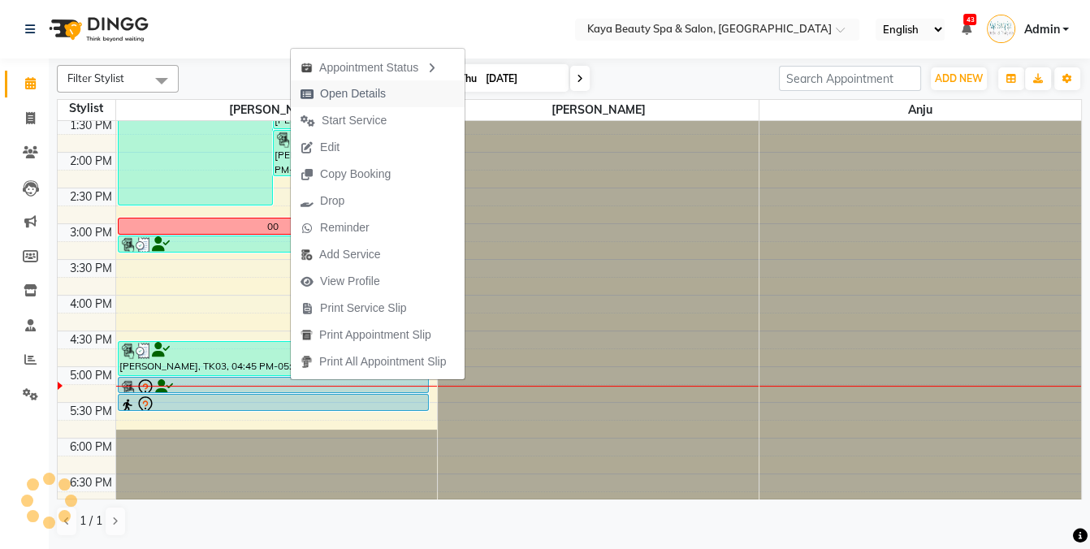
click at [343, 91] on span "Open Details" at bounding box center [353, 93] width 66 height 17
select select "7"
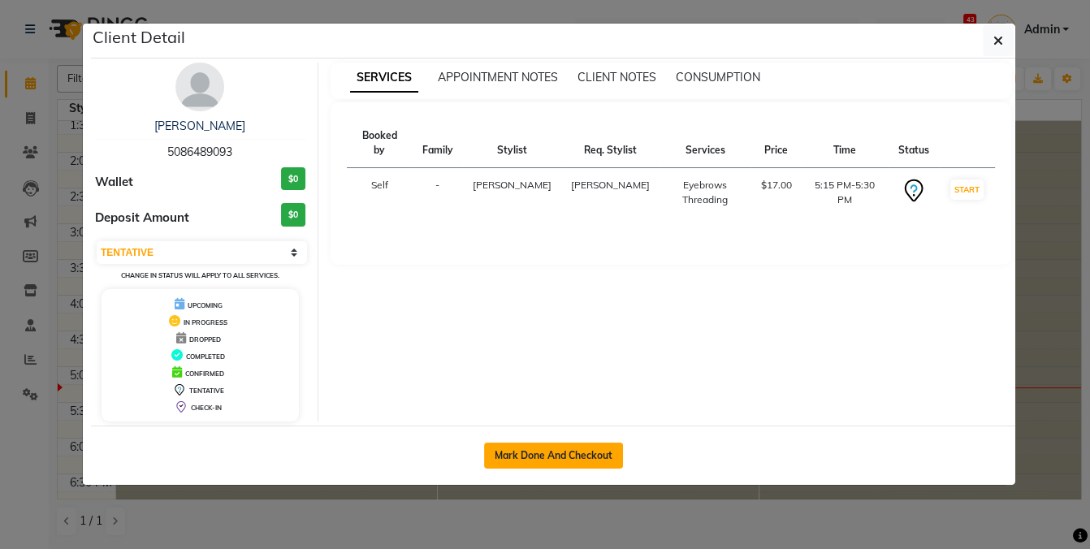
click at [522, 454] on button "Mark Done And Checkout" at bounding box center [553, 456] width 139 height 26
select select "service"
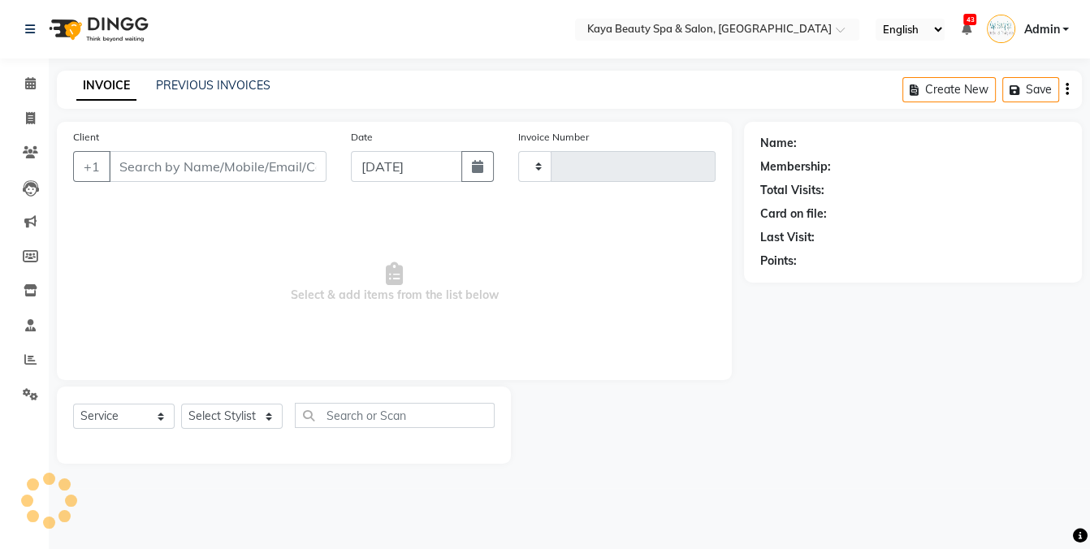
type input "1134"
select select "3896"
select select "19099"
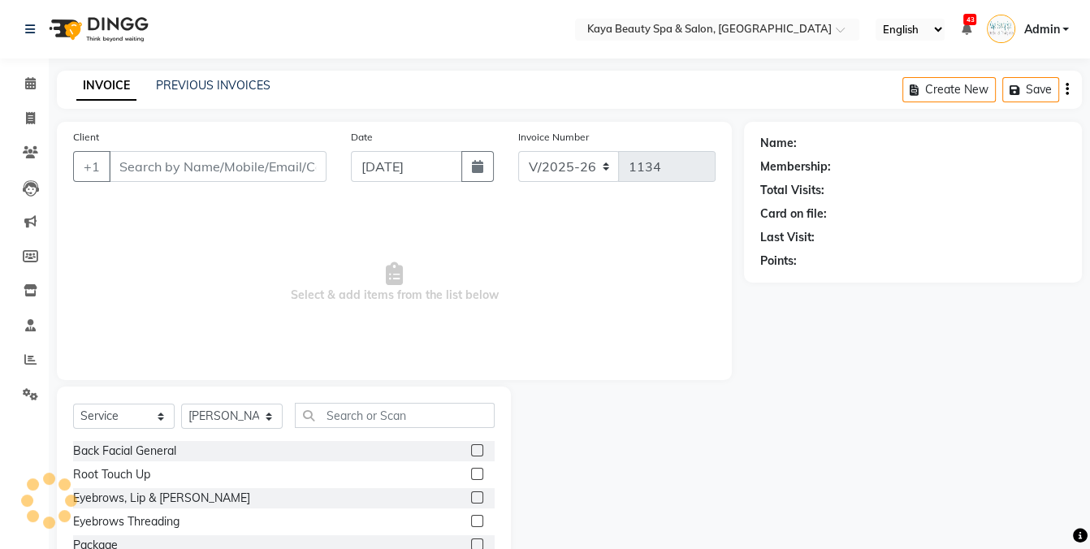
type input "5086489093"
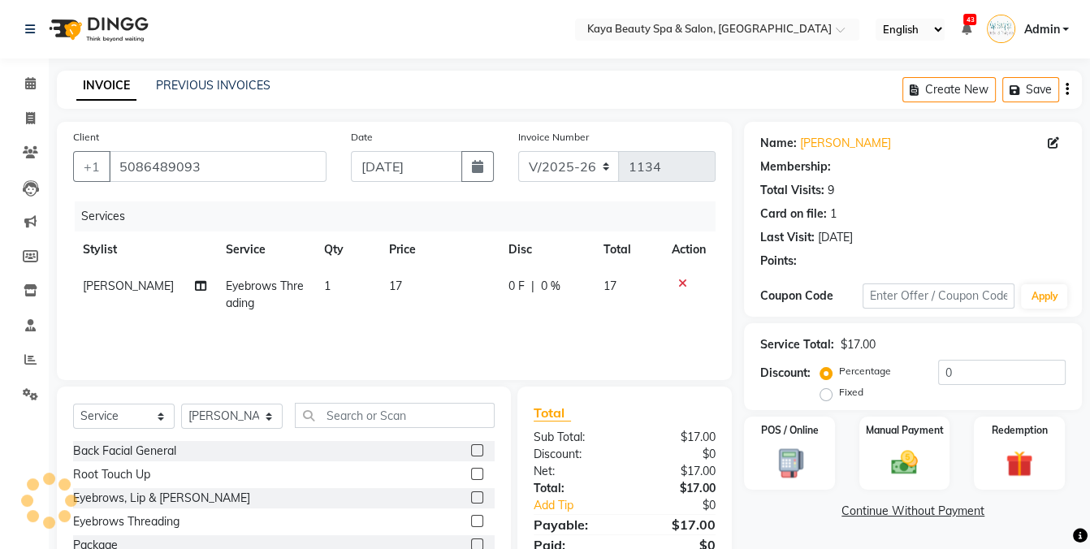
scroll to position [101, 0]
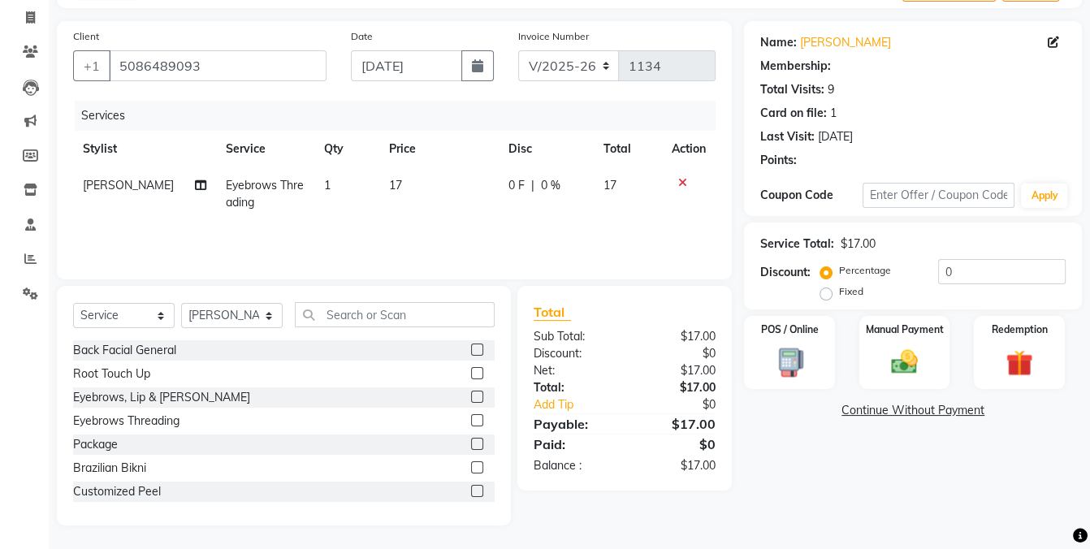
select select "1: Object"
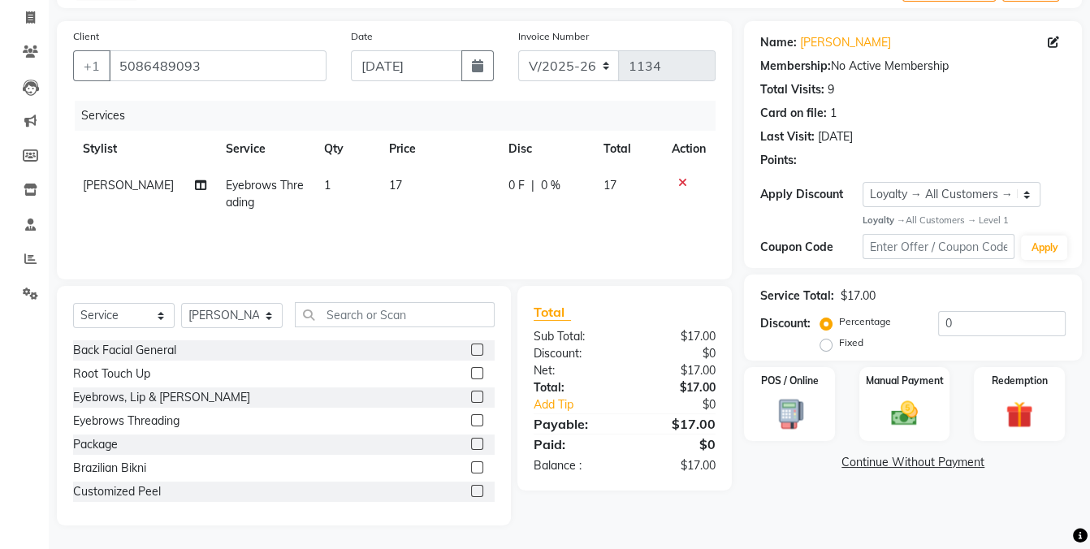
click at [790, 362] on div "Name: [PERSON_NAME] Membership: No Active Membership Total Visits: 9 Card on fi…" at bounding box center [919, 273] width 350 height 505
click at [804, 420] on img at bounding box center [789, 414] width 45 height 33
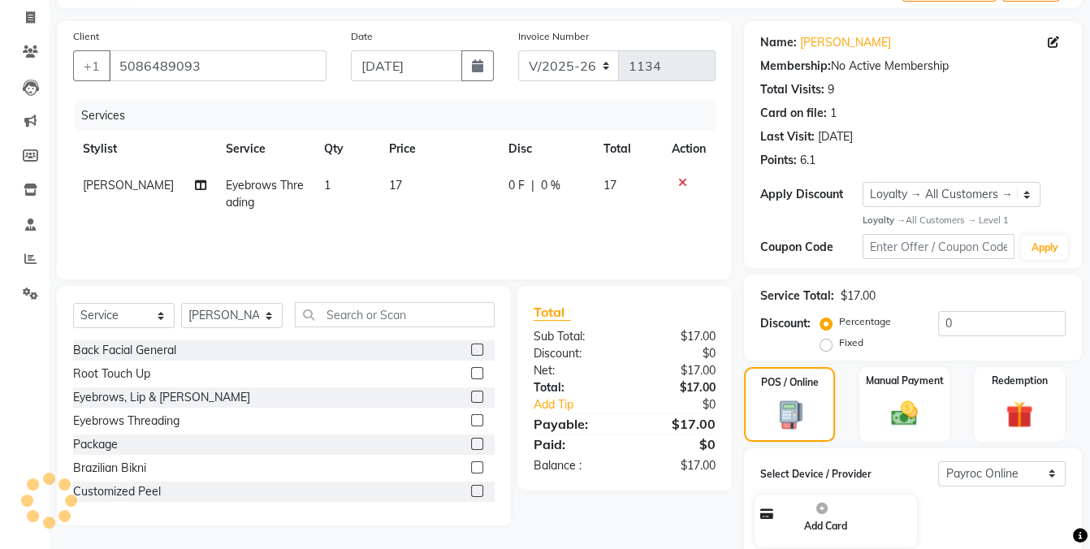
scroll to position [232, 0]
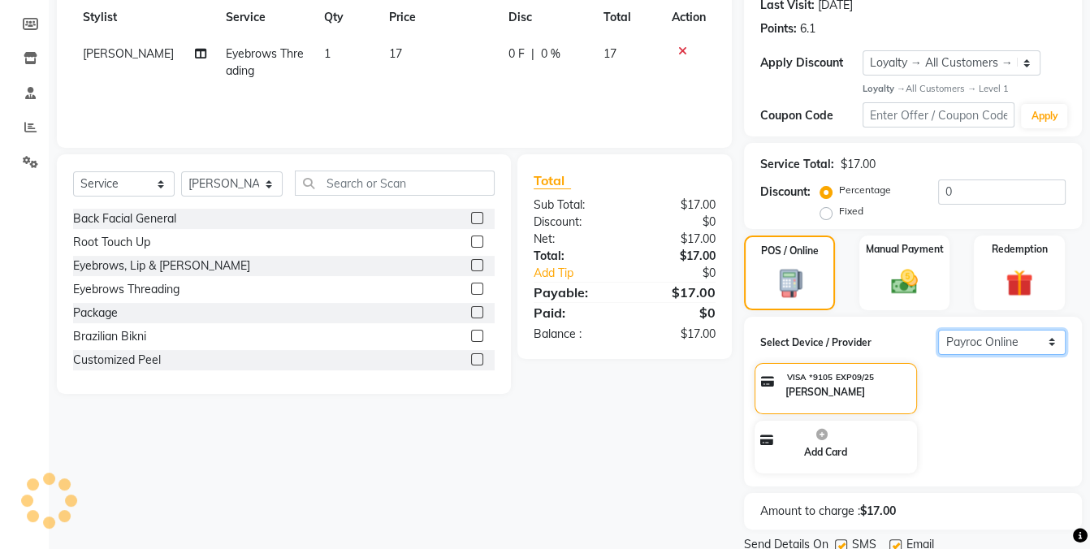
click at [968, 340] on select "Select Payroc Online Clover Mini New" at bounding box center [1002, 342] width 128 height 25
select select "38"
click at [938, 355] on select "Select Payroc Online Clover Mini New" at bounding box center [1002, 342] width 128 height 25
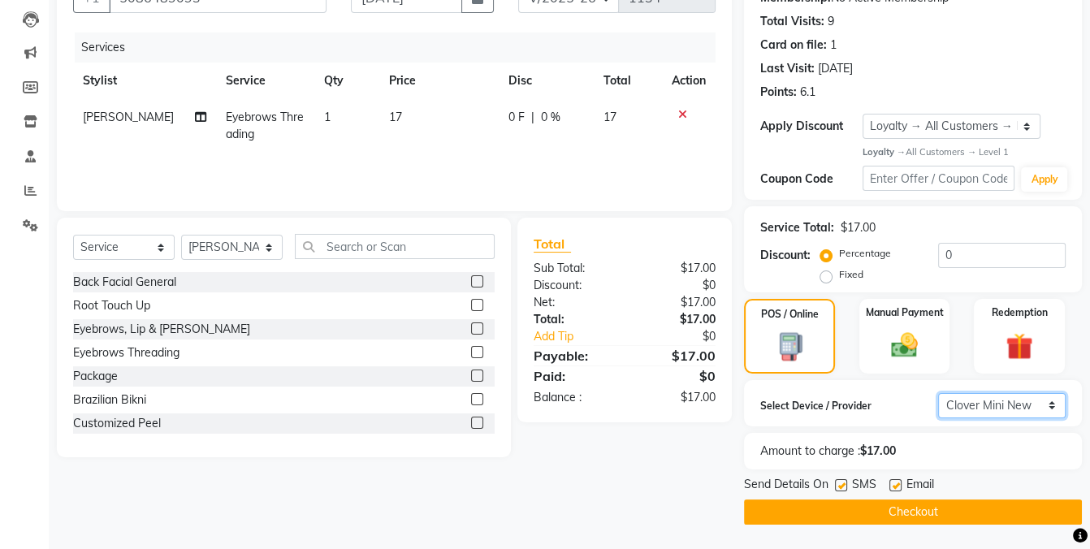
scroll to position [167, 0]
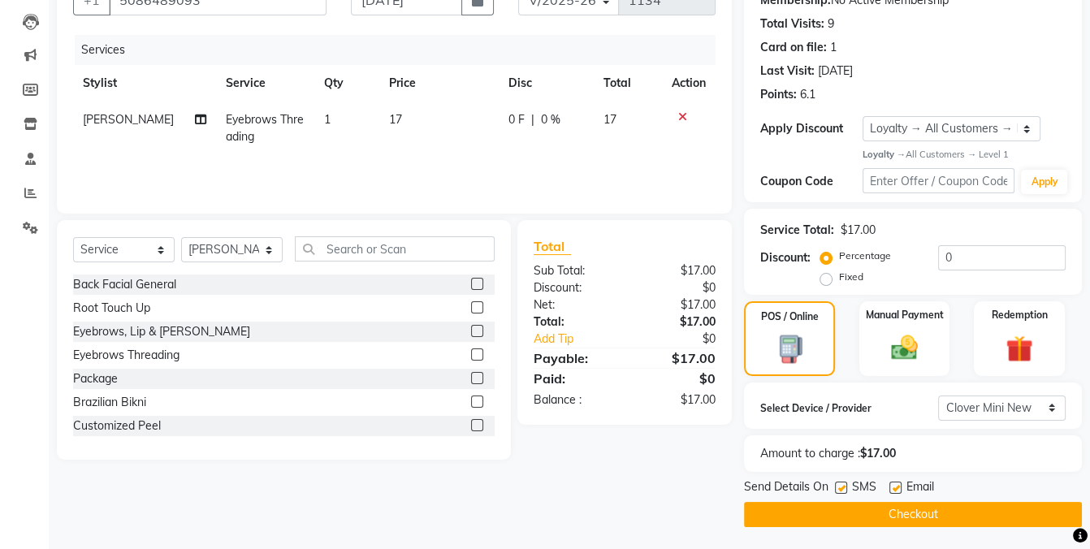
click at [842, 488] on label at bounding box center [841, 488] width 12 height 12
click at [842, 488] on input "checkbox" at bounding box center [840, 488] width 11 height 11
checkbox input "false"
click at [844, 513] on button "Checkout" at bounding box center [913, 514] width 338 height 25
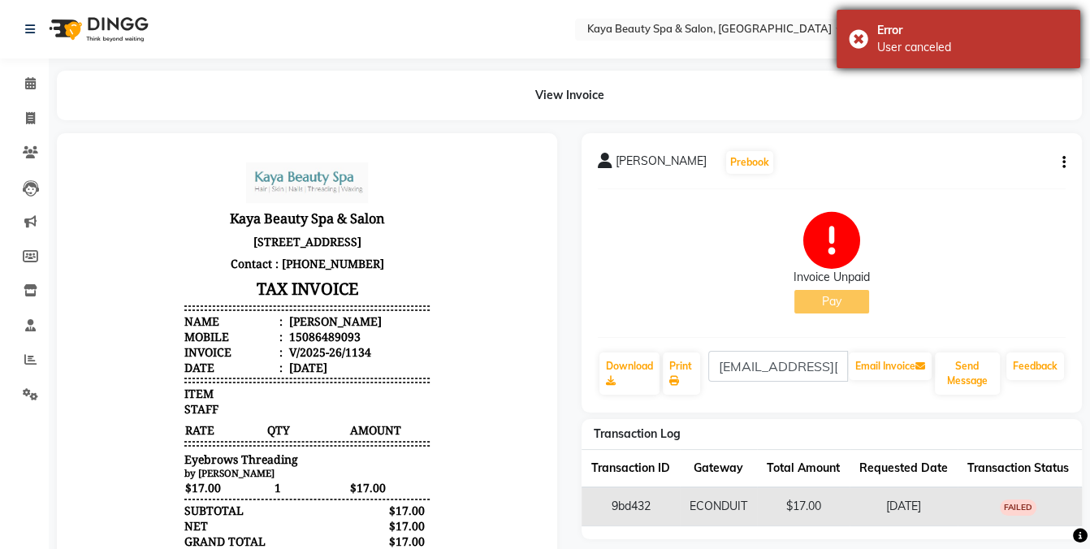
click at [856, 38] on div "Error User canceled" at bounding box center [959, 39] width 244 height 58
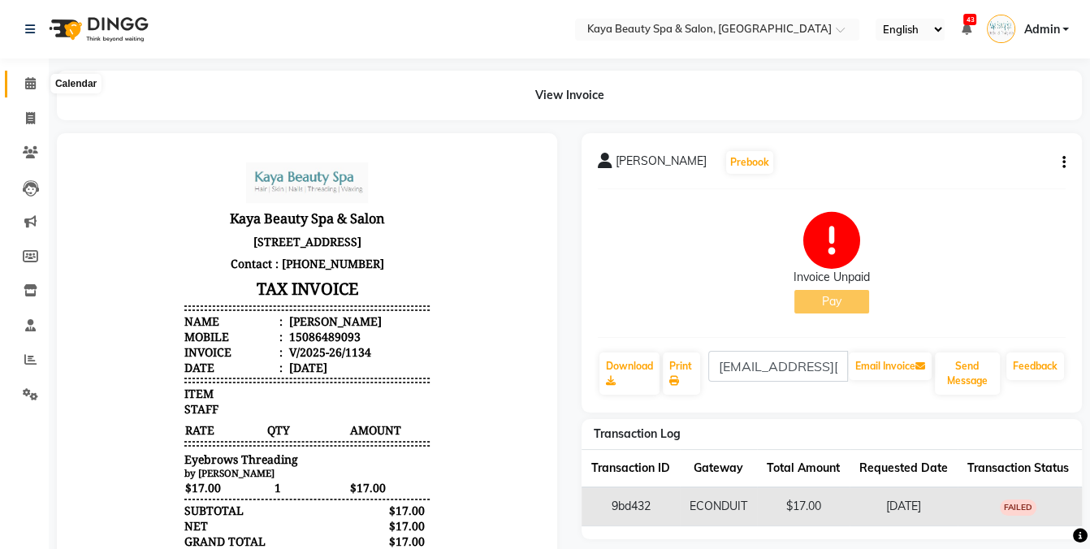
click at [20, 81] on span at bounding box center [30, 84] width 28 height 19
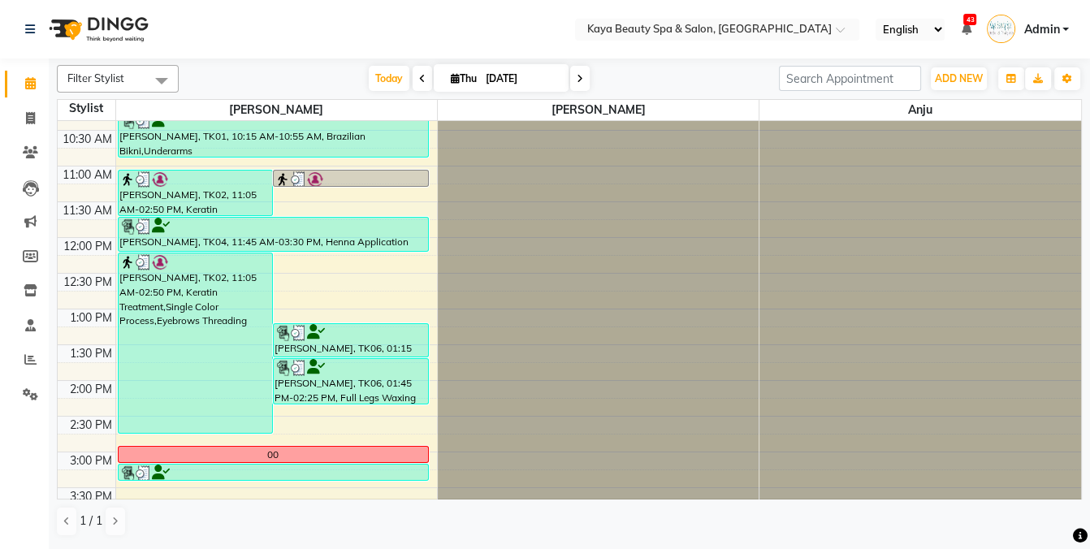
scroll to position [310, 0]
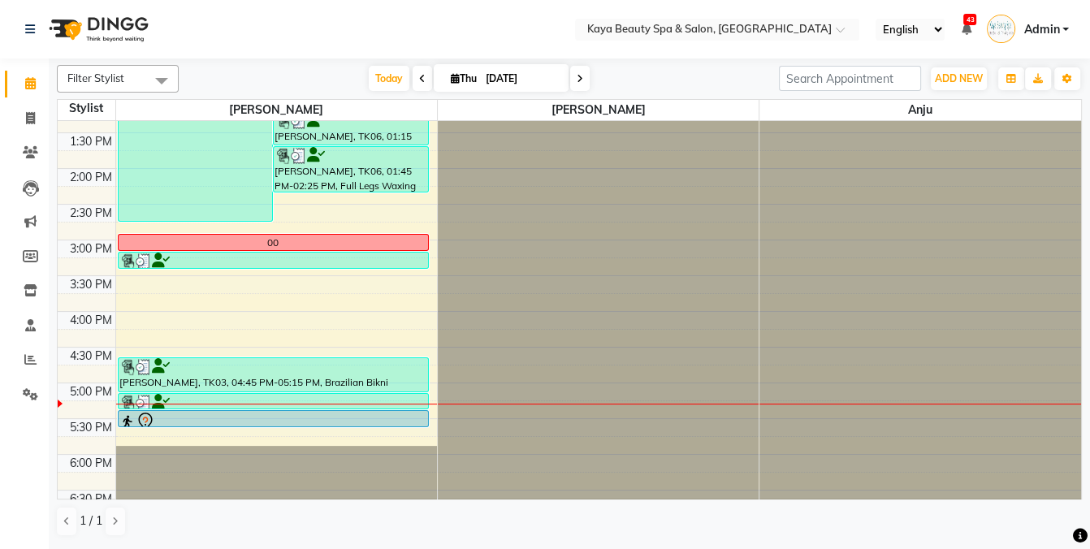
click at [245, 398] on div at bounding box center [273, 403] width 308 height 16
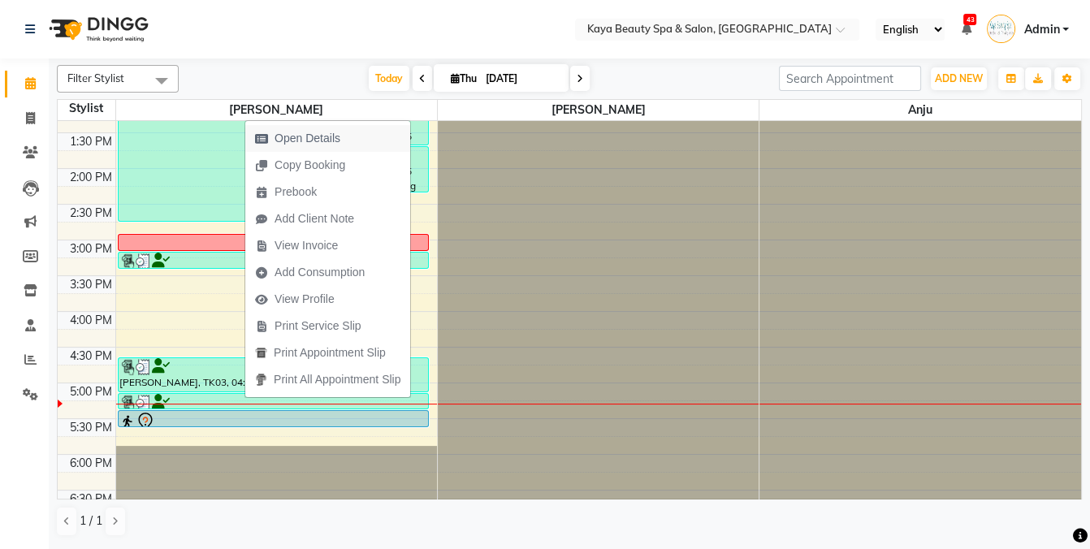
click at [305, 137] on span "Open Details" at bounding box center [308, 138] width 66 height 17
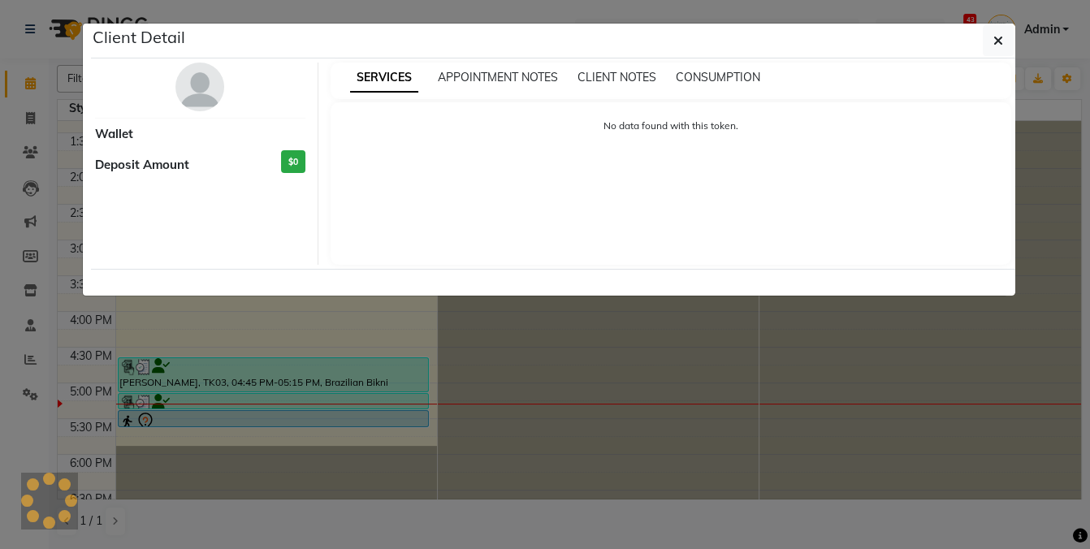
select select "3"
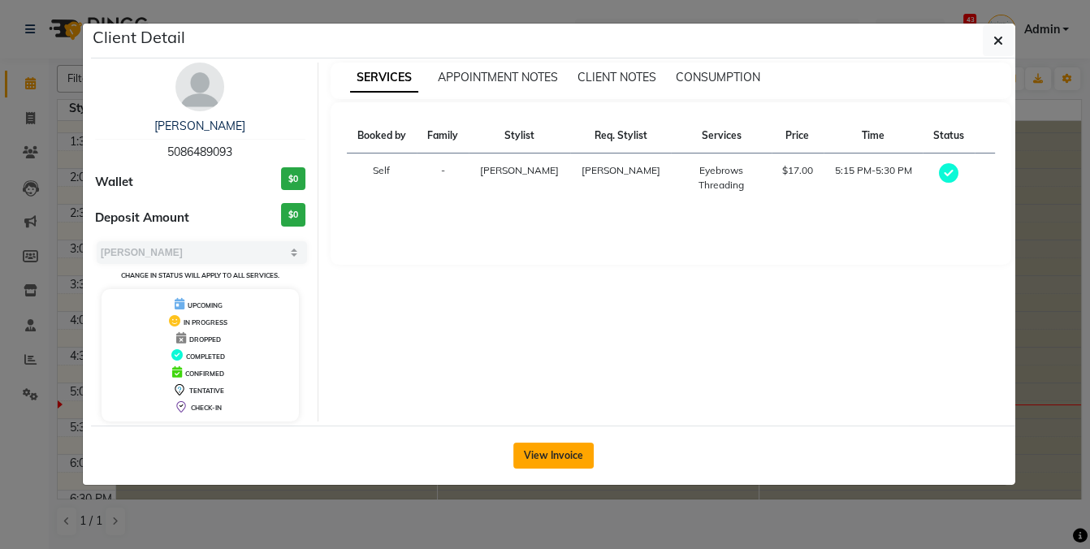
click at [549, 445] on button "View Invoice" at bounding box center [553, 456] width 80 height 26
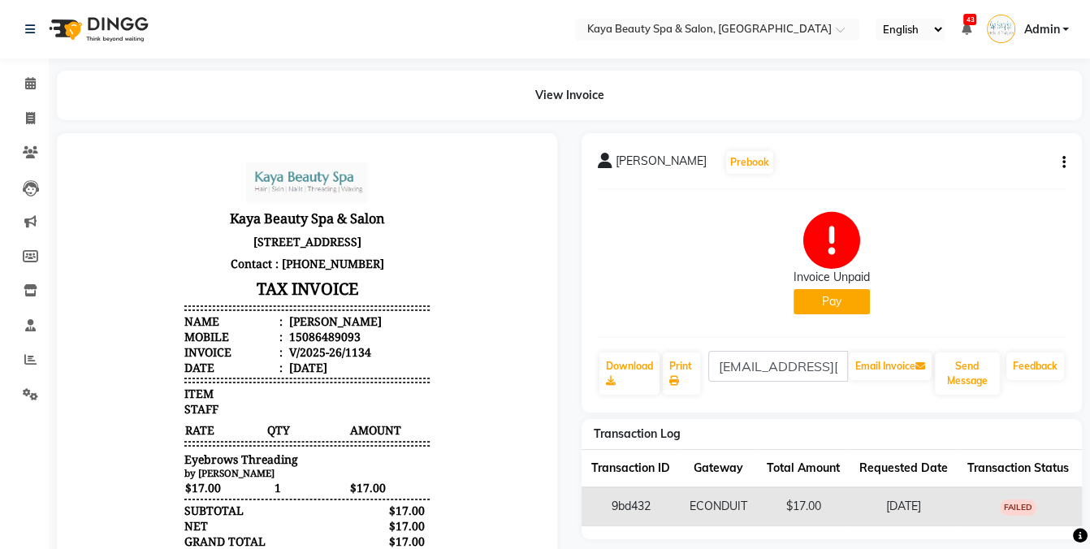
click at [833, 302] on button "Pay" at bounding box center [832, 301] width 76 height 25
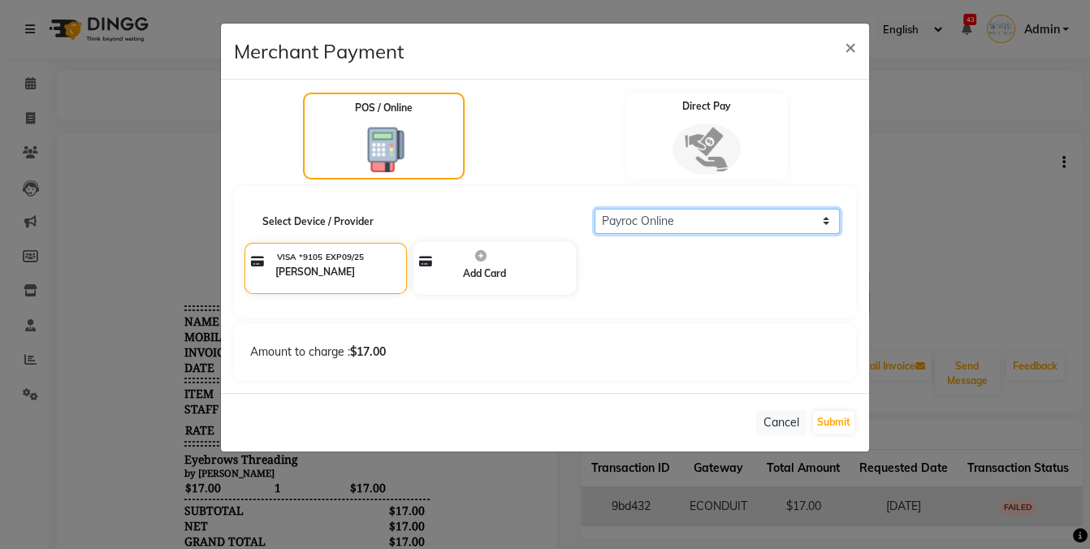
click at [657, 223] on select "Select Payroc Online Clover Mini New" at bounding box center [718, 221] width 246 height 25
select select "38"
click at [595, 209] on select "Select Payroc Online Clover Mini New" at bounding box center [718, 221] width 246 height 25
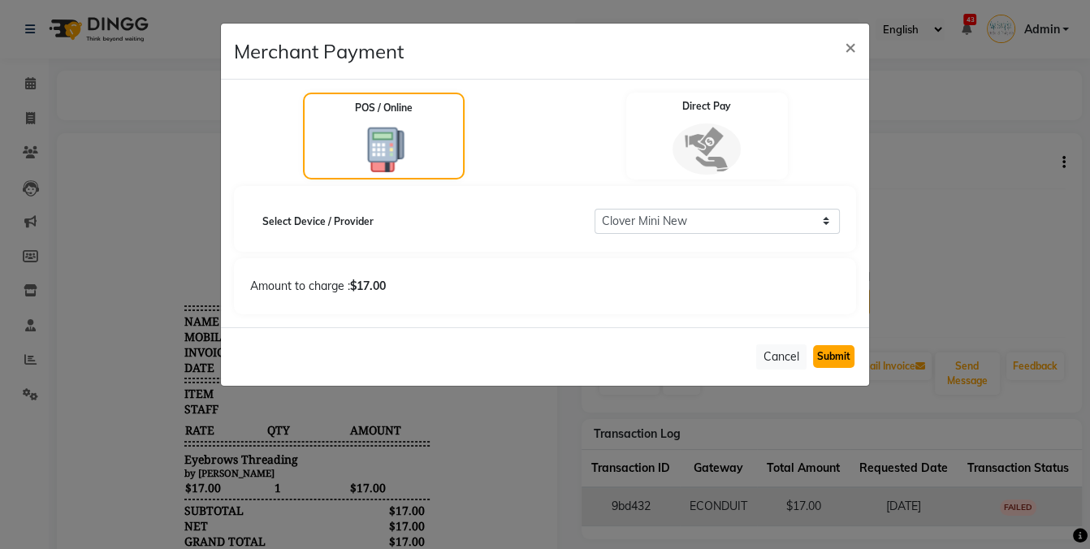
click at [833, 360] on button "Submit" at bounding box center [833, 356] width 41 height 23
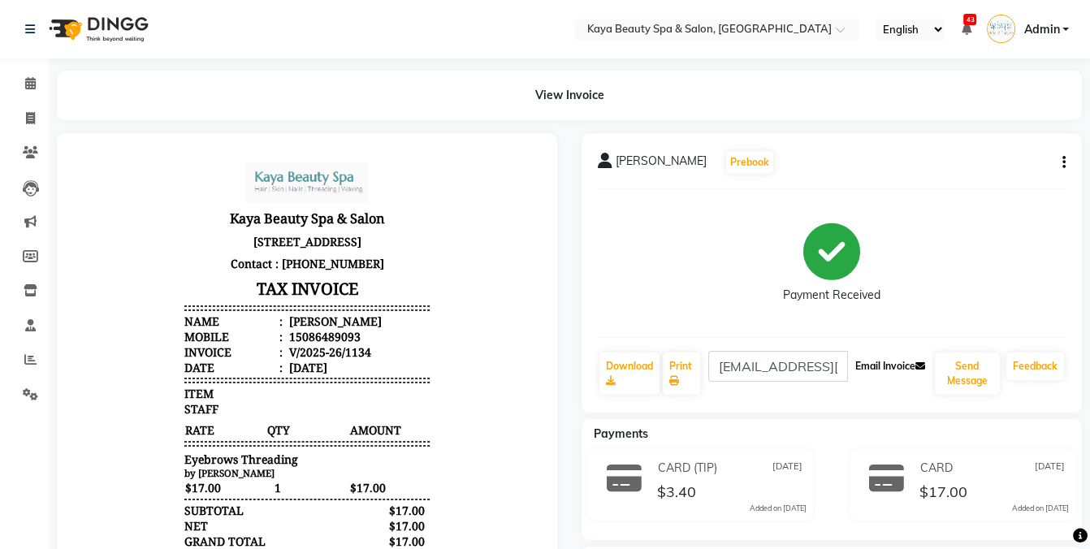
click at [896, 368] on button "Email Invoice" at bounding box center [890, 367] width 83 height 28
click at [32, 79] on icon at bounding box center [30, 83] width 11 height 12
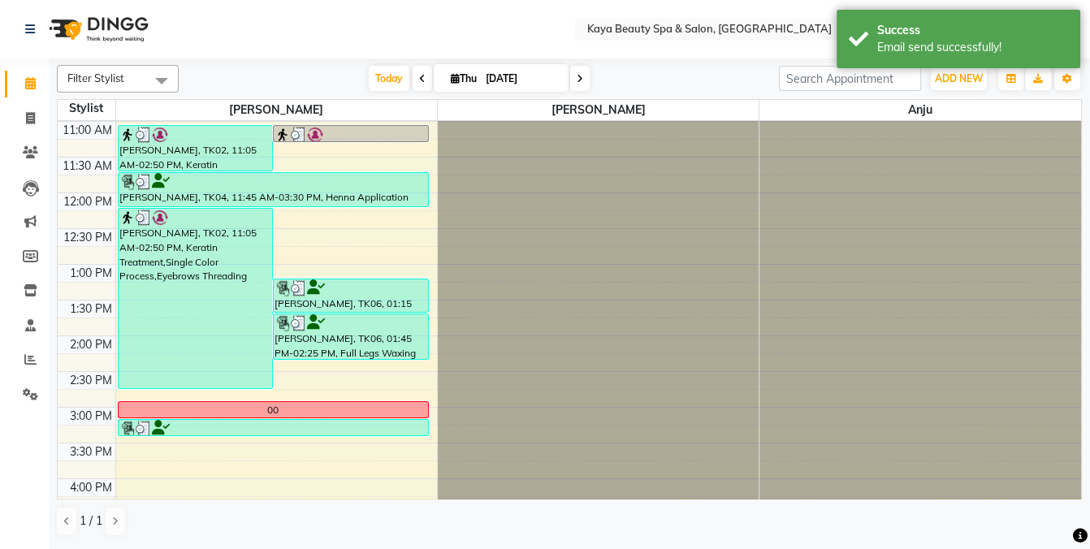
scroll to position [326, 0]
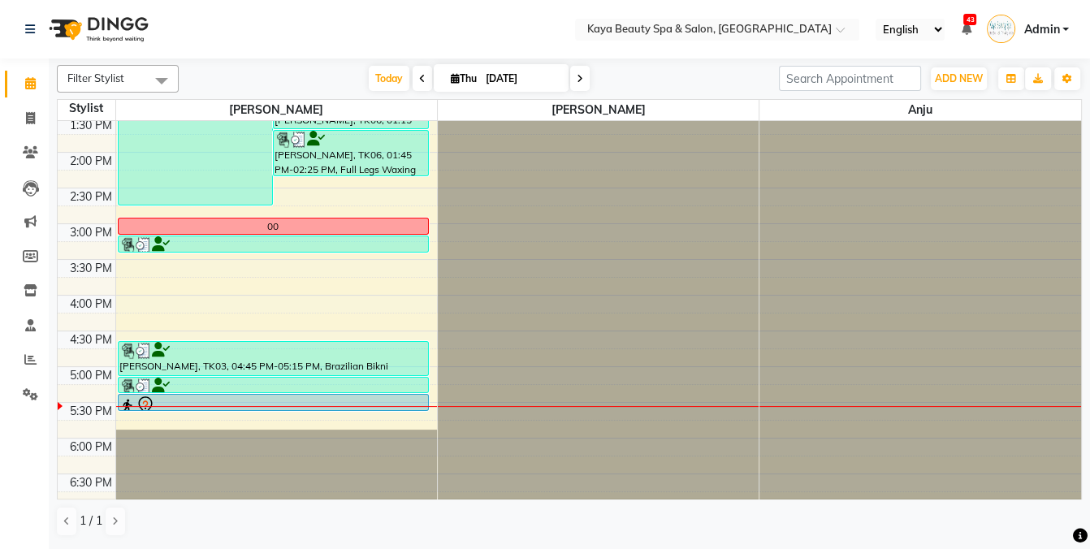
click at [234, 398] on div at bounding box center [273, 405] width 308 height 19
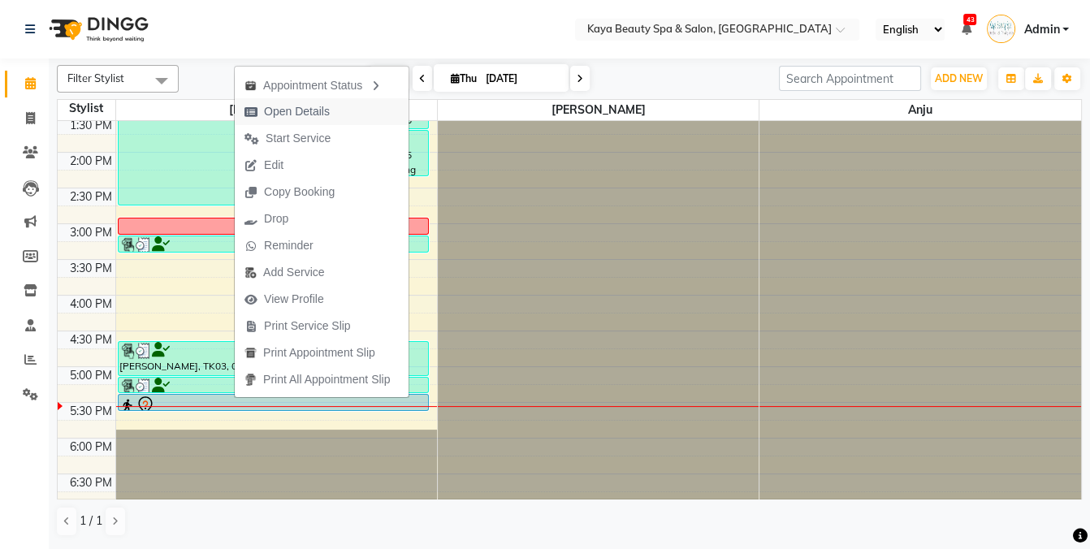
click at [300, 110] on span "Open Details" at bounding box center [297, 111] width 66 height 17
select select "7"
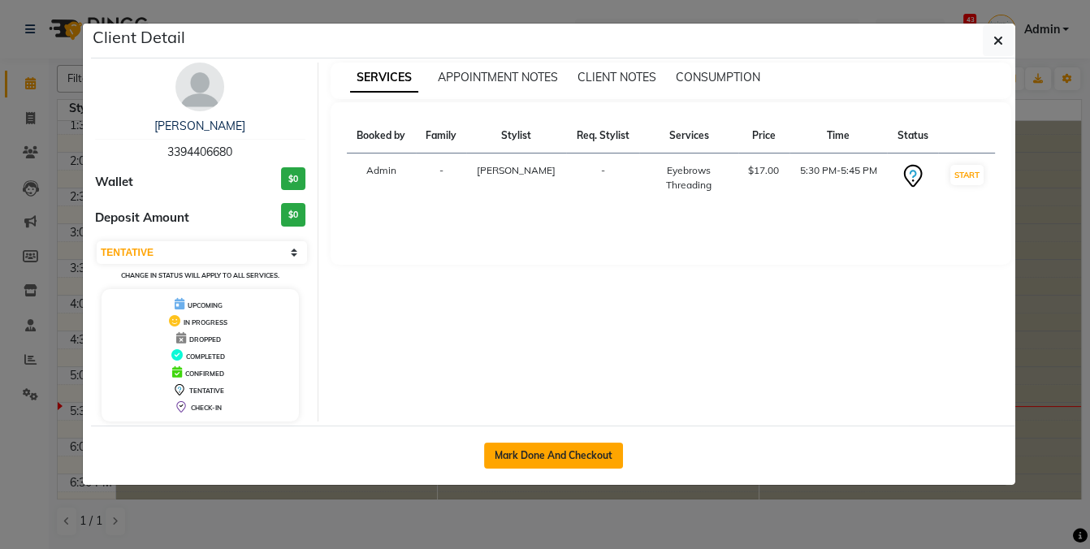
click at [555, 453] on button "Mark Done And Checkout" at bounding box center [553, 456] width 139 height 26
select select "service"
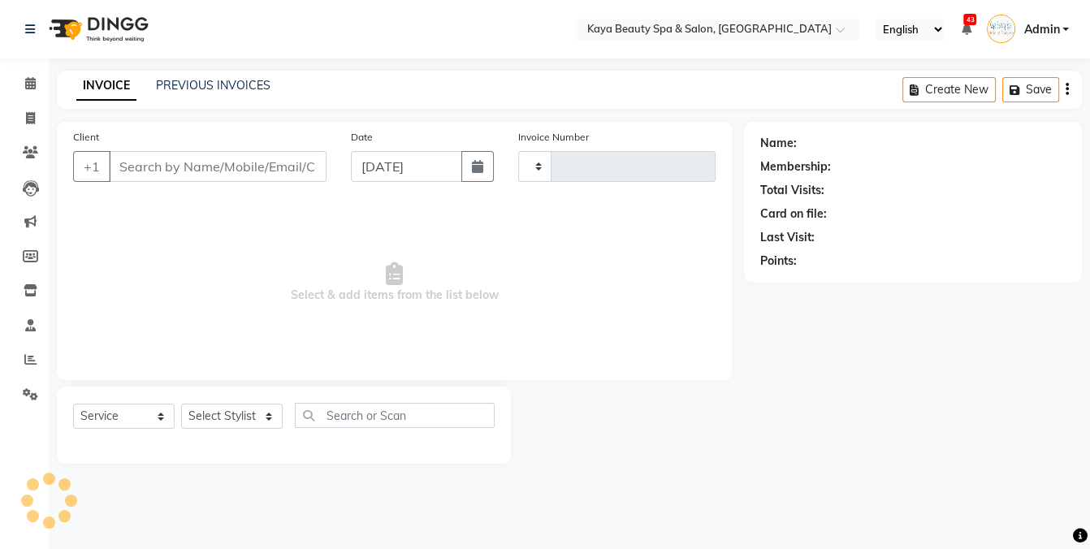
type input "1135"
select select "3896"
select select "19099"
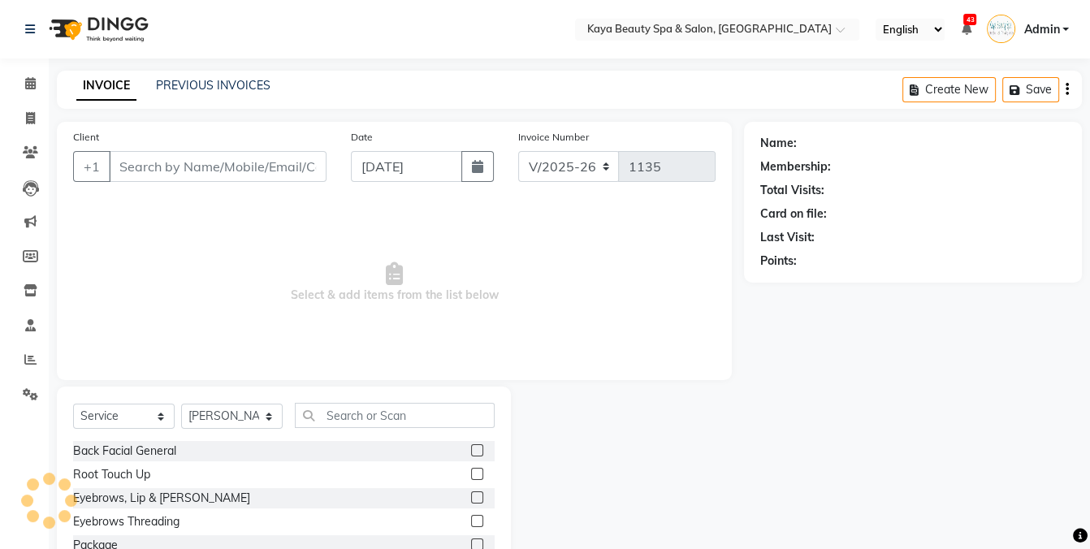
type input "3394406680"
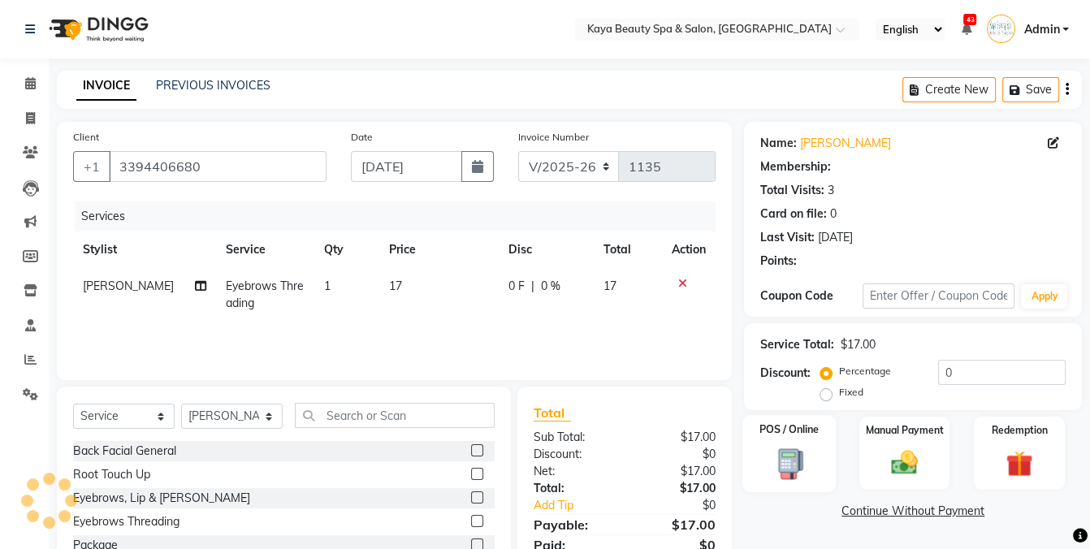
select select "1: Object"
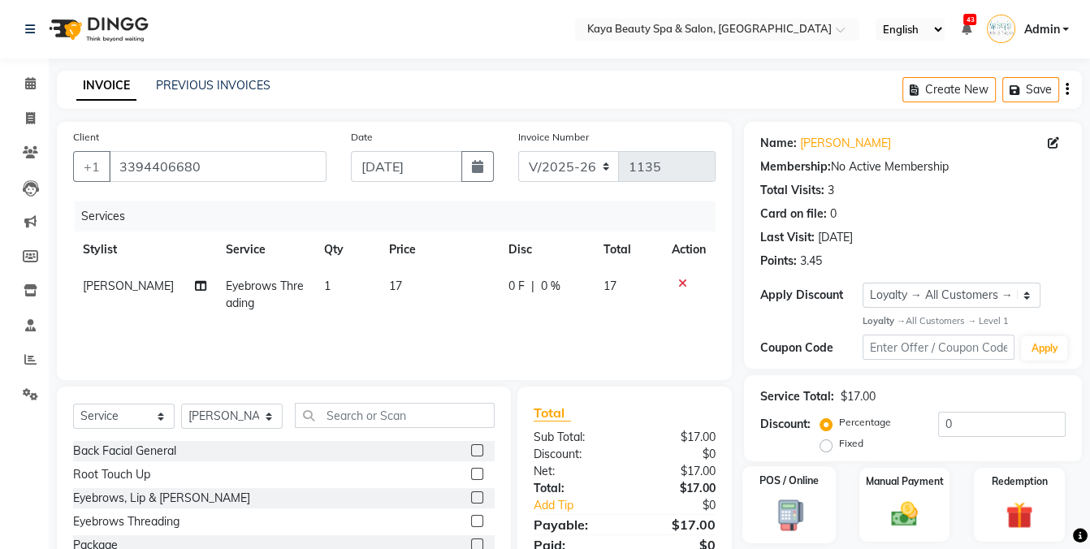
scroll to position [101, 0]
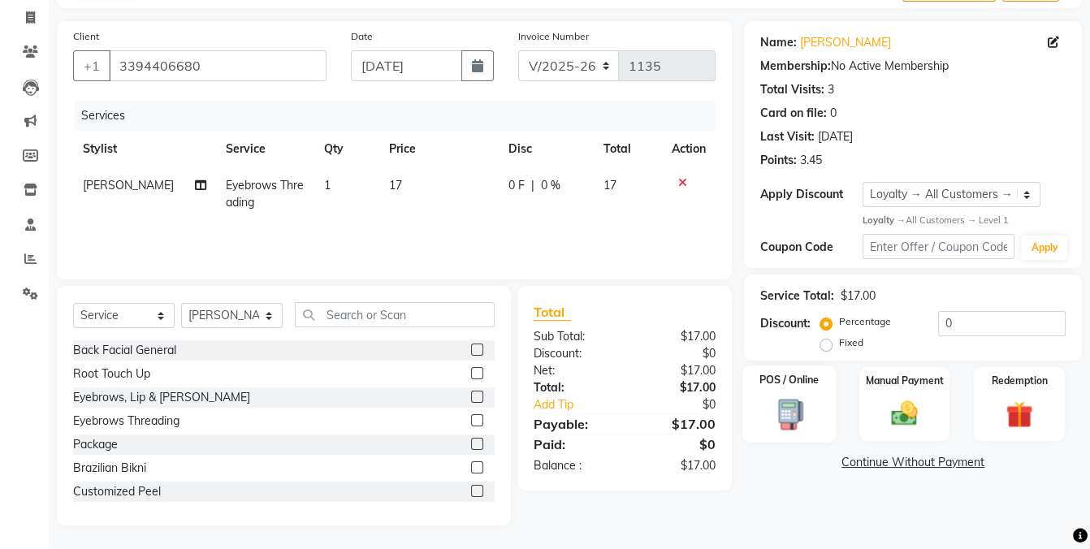
click at [805, 417] on img at bounding box center [789, 414] width 45 height 33
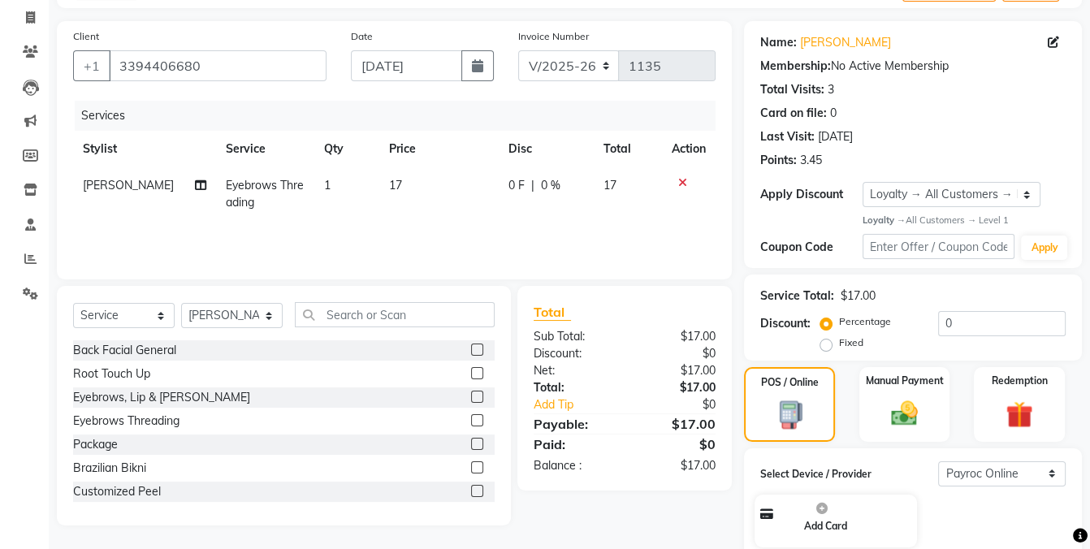
scroll to position [210, 0]
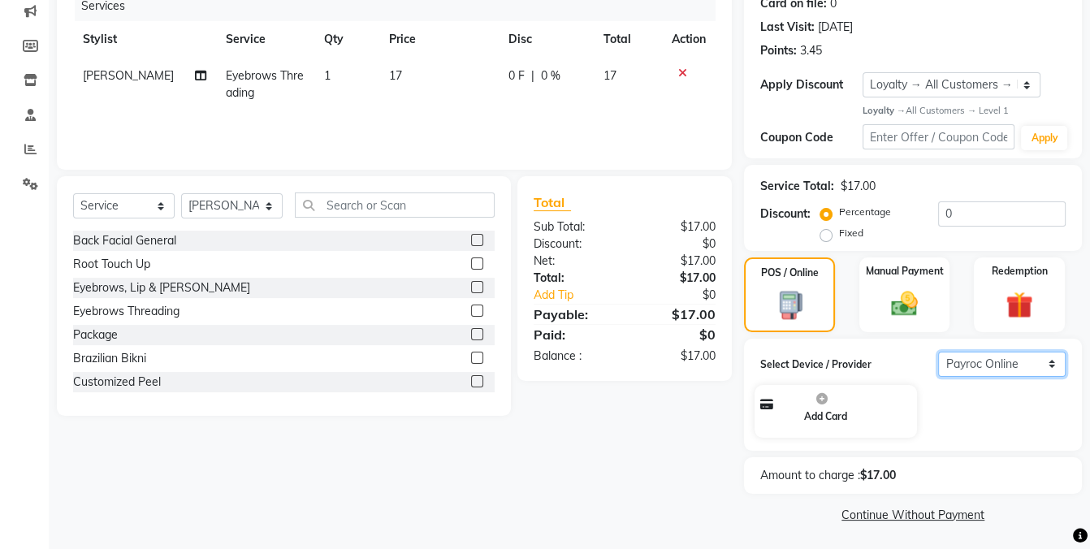
click at [988, 359] on select "Select Payroc Online Clover Mini New" at bounding box center [1002, 364] width 128 height 25
select select "38"
click at [938, 377] on select "Select Payroc Online Clover Mini New" at bounding box center [1002, 364] width 128 height 25
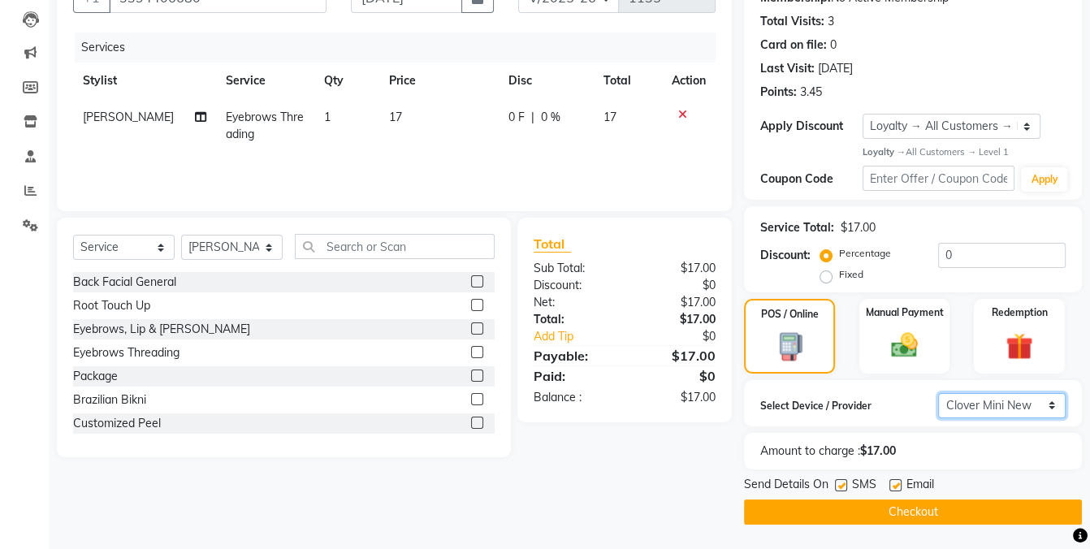
scroll to position [167, 0]
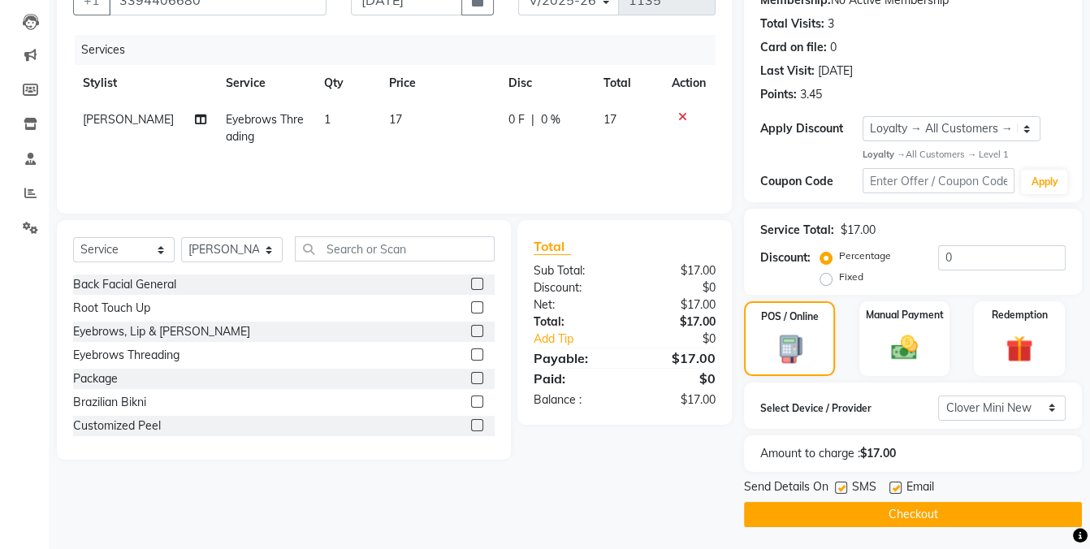
click at [841, 487] on label at bounding box center [841, 488] width 12 height 12
click at [841, 487] on input "checkbox" at bounding box center [840, 488] width 11 height 11
checkbox input "false"
click at [861, 521] on button "Checkout" at bounding box center [913, 514] width 338 height 25
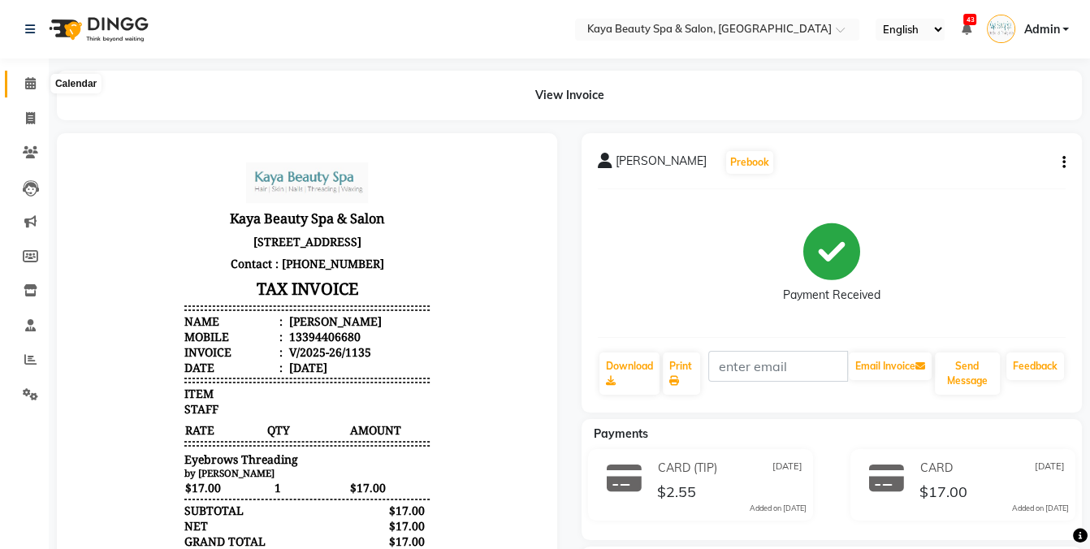
click at [33, 84] on icon at bounding box center [30, 83] width 11 height 12
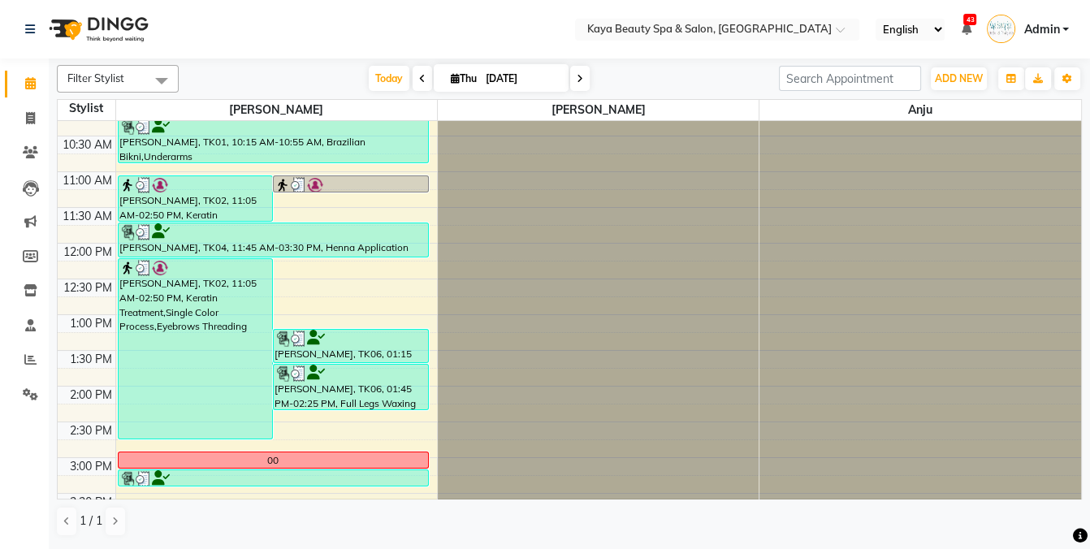
scroll to position [72, 0]
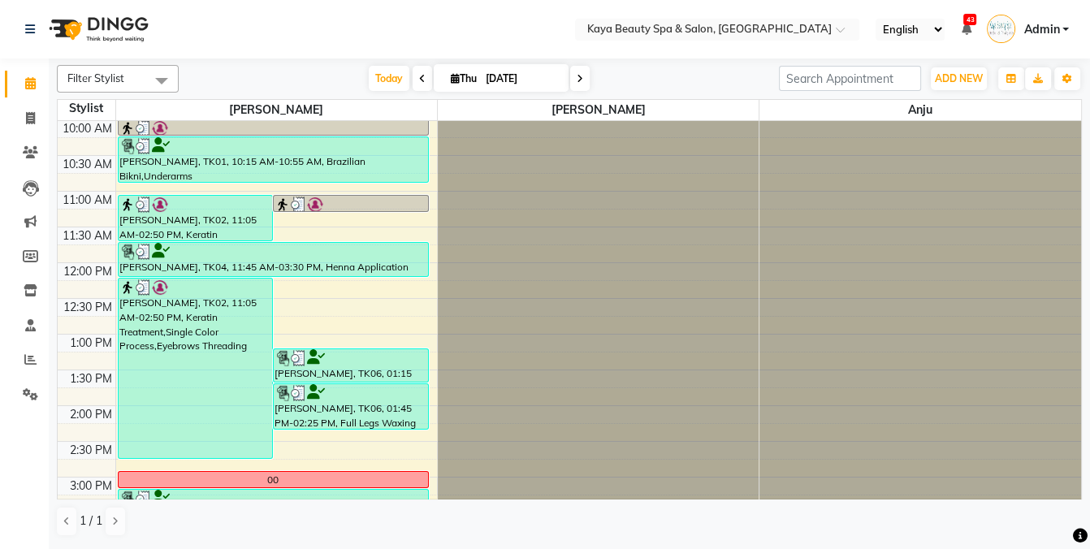
click at [577, 80] on icon at bounding box center [580, 79] width 6 height 10
type input "[DATE]"
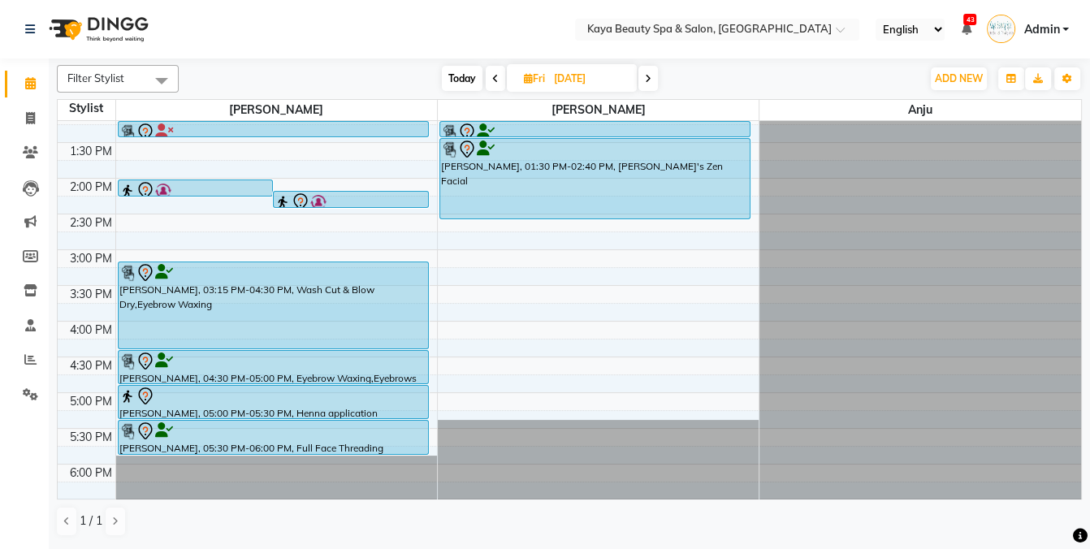
scroll to position [326, 0]
